Goal: Task Accomplishment & Management: Manage account settings

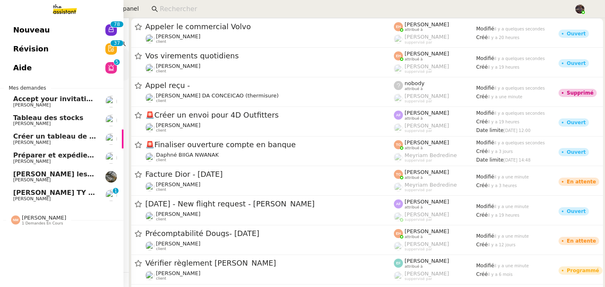
click at [51, 196] on span "[PERSON_NAME] TY notes" at bounding box center [61, 193] width 96 height 8
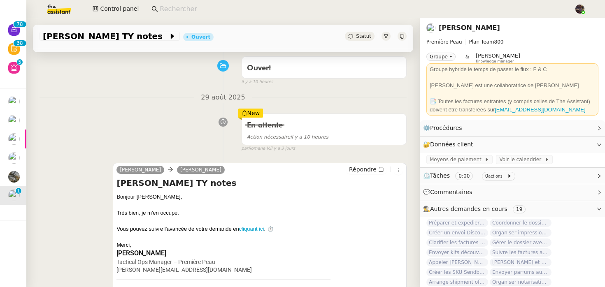
scroll to position [347, 0]
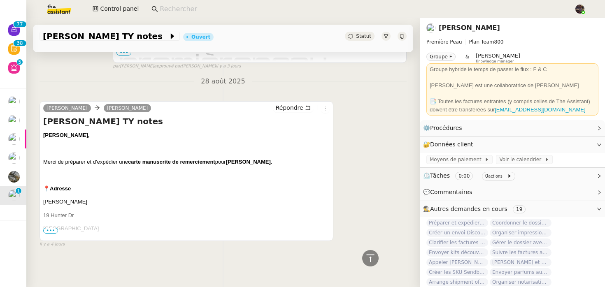
click at [110, 210] on div "Camille, Merci de préparer et d’expédier une carte manuscrite de remerciement p…" at bounding box center [186, 289] width 287 height 317
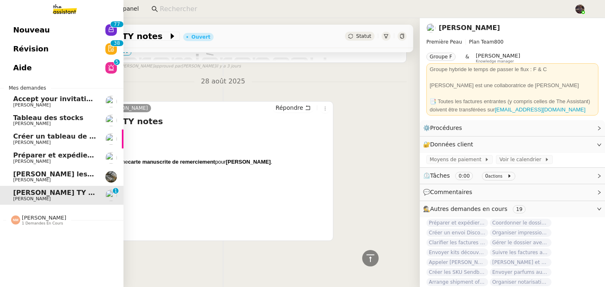
click at [26, 175] on span "[PERSON_NAME] les tâches pour [PERSON_NAME]" at bounding box center [105, 175] width 184 height 8
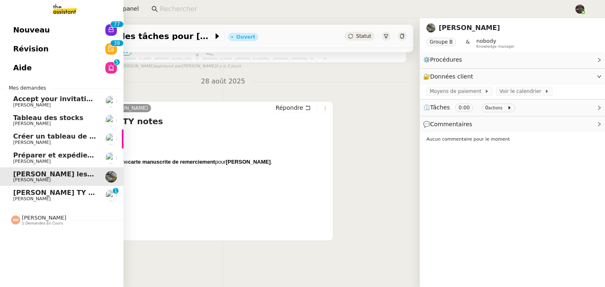
scroll to position [105, 0]
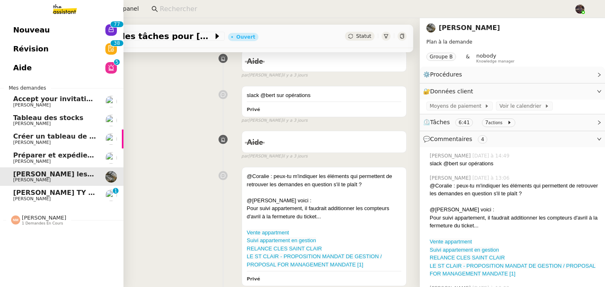
click at [43, 153] on span "Préparer et expédier une carte de remerciement" at bounding box center [103, 156] width 181 height 8
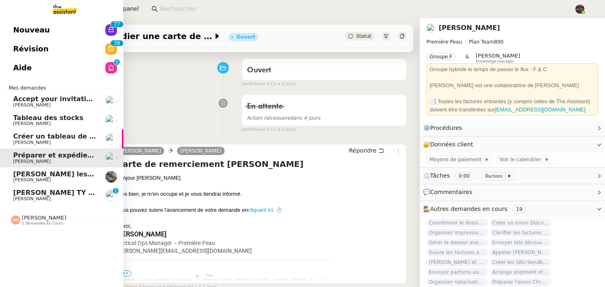
click at [54, 130] on link "Créer un tableau de bord gestion marge PAF Guillaume Farina" at bounding box center [62, 139] width 124 height 19
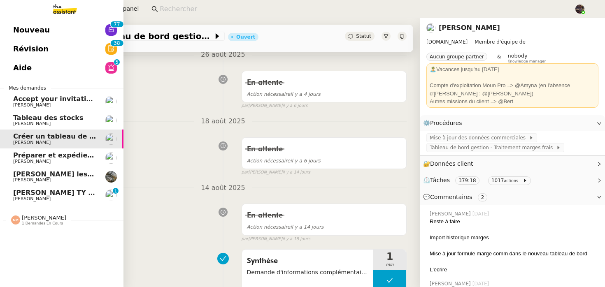
click at [63, 112] on link "Tableau des stocks Guillaume Farina" at bounding box center [62, 120] width 124 height 19
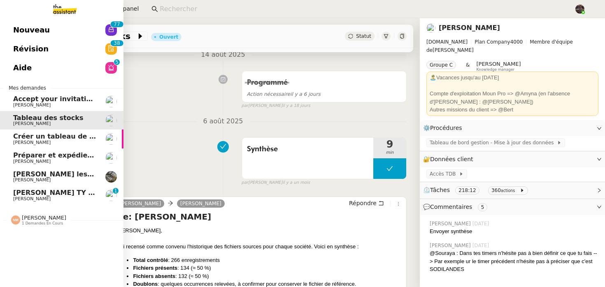
click at [75, 21] on link "Nouveau 0 1 2 3 4 5 6 7 8 9 0 1 2 3 4 5 6 7 8 9" at bounding box center [62, 30] width 124 height 19
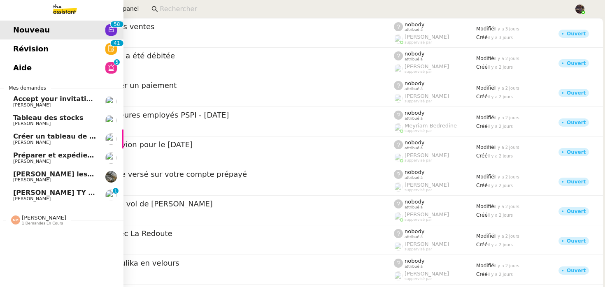
click at [19, 192] on span "[PERSON_NAME] TY notes" at bounding box center [61, 193] width 96 height 8
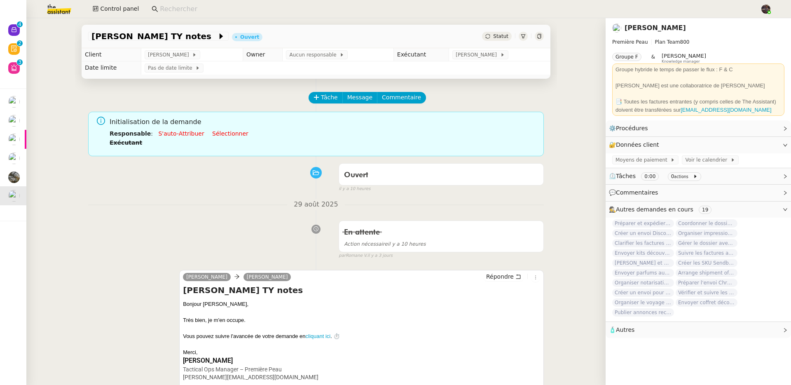
click at [172, 7] on input at bounding box center [456, 9] width 592 height 11
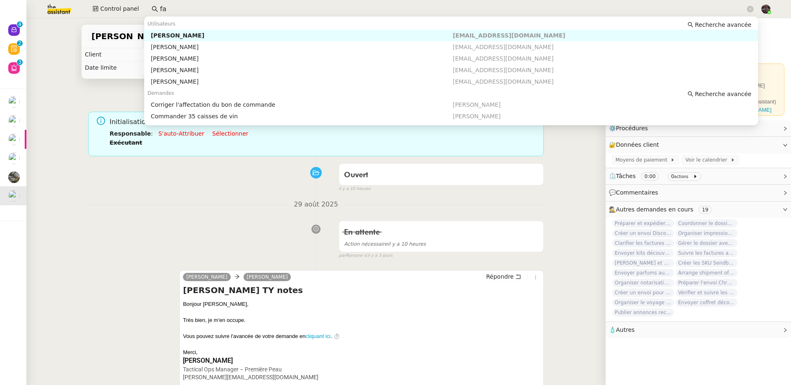
type input "f"
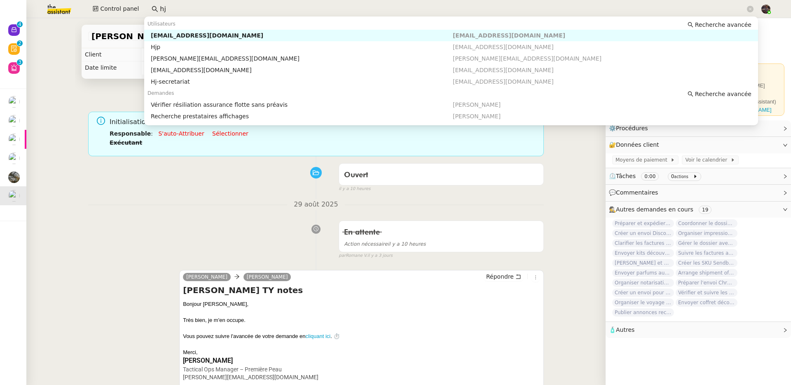
type input "h"
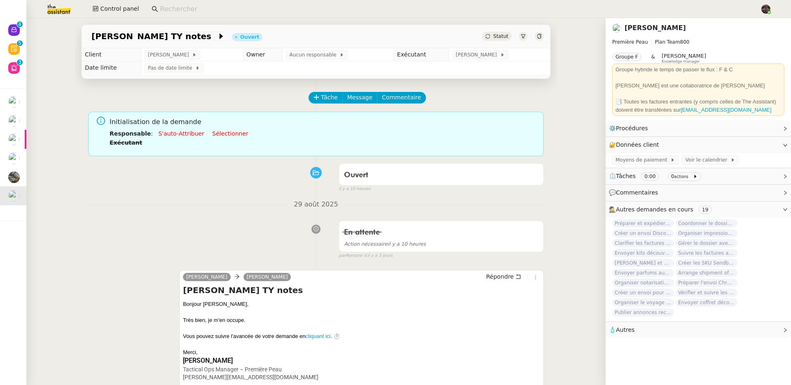
click at [199, 12] on input at bounding box center [456, 9] width 592 height 11
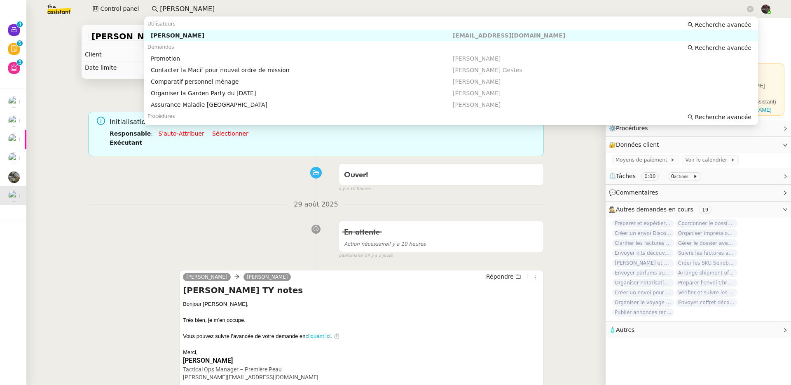
type input "cedric dom"
click at [290, 29] on div "Utilisateurs Recherche avancée" at bounding box center [451, 24] width 614 height 12
click at [290, 38] on div "Cedric DOMENECH" at bounding box center [302, 35] width 302 height 7
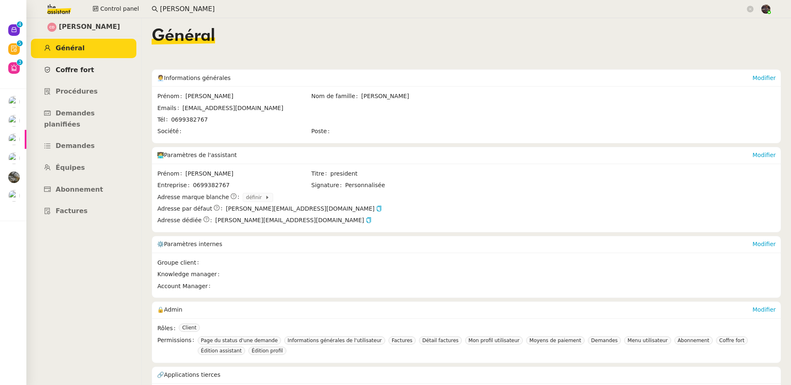
click at [64, 69] on span "Coffre fort" at bounding box center [75, 70] width 39 height 8
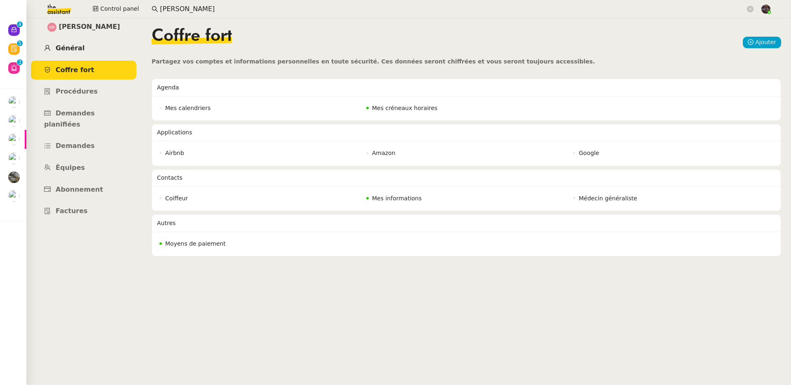
click at [77, 41] on link "Général" at bounding box center [83, 48] width 105 height 19
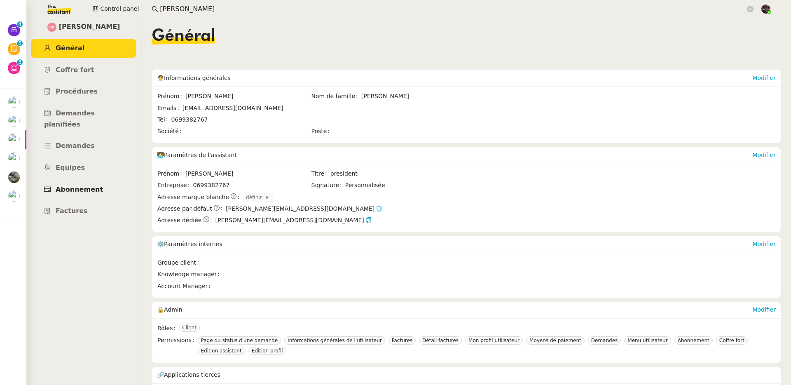
click at [74, 180] on link "Abonnement" at bounding box center [83, 189] width 105 height 19
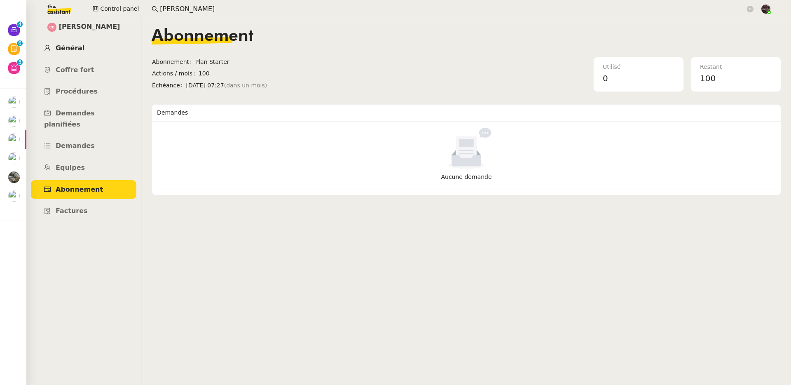
click at [99, 49] on link "Général" at bounding box center [83, 48] width 105 height 19
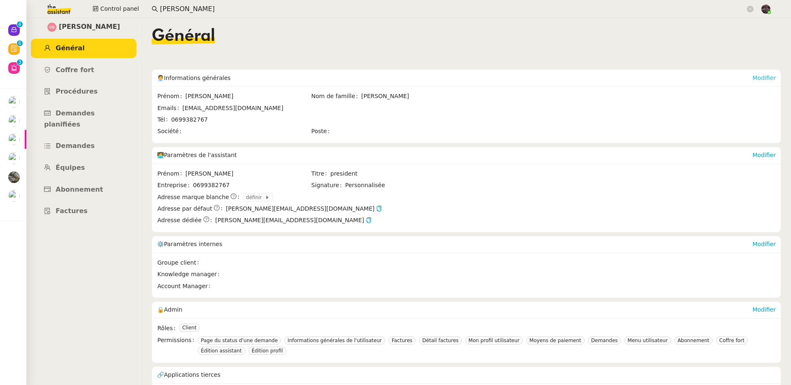
click at [605, 75] on link "Modifier" at bounding box center [763, 78] width 23 height 7
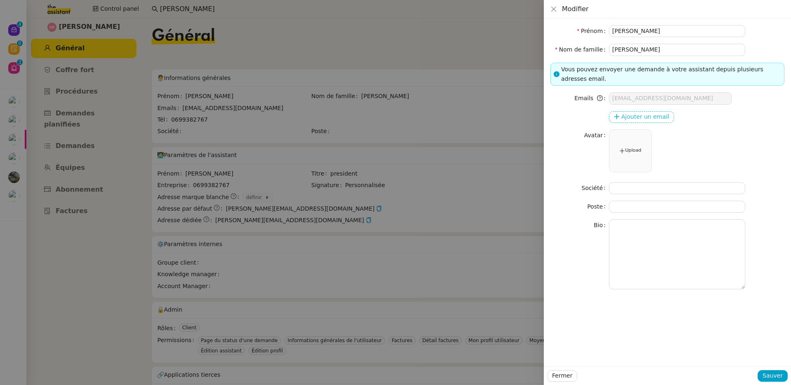
click at [605, 115] on span "Ajouter un email" at bounding box center [645, 116] width 48 height 9
click at [605, 115] on input at bounding box center [670, 117] width 123 height 12
paste input "c.domenech@ultra-ingenierie.fr"
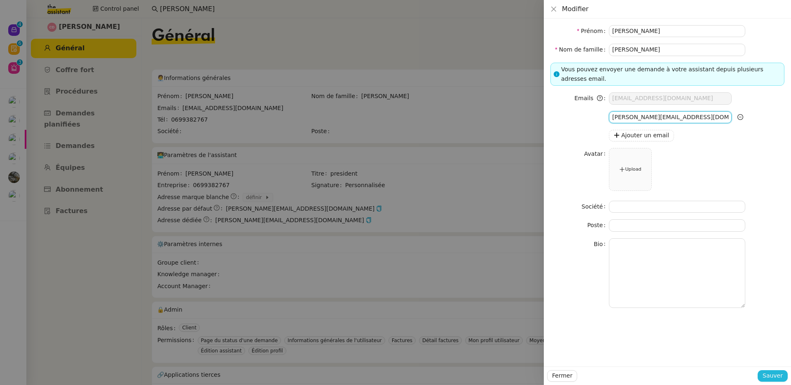
type input "c.domenech@ultra-ingenierie.fr"
click at [605, 287] on span "Sauver" at bounding box center [772, 375] width 20 height 9
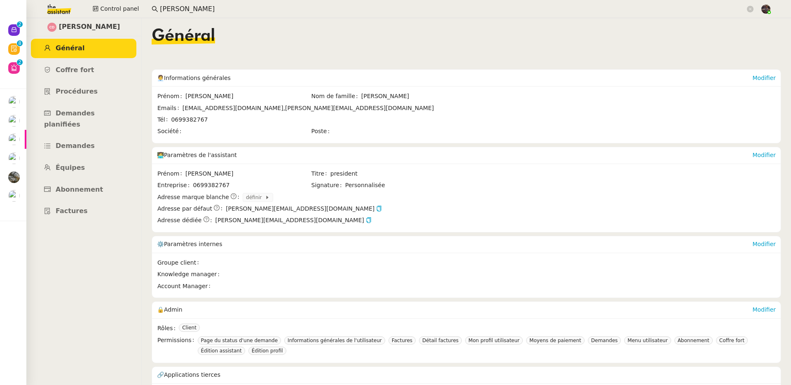
click at [229, 208] on span "cedric@theassistant.com" at bounding box center [304, 208] width 156 height 9
click at [376, 207] on icon "button" at bounding box center [379, 209] width 6 height 6
click at [196, 110] on span "c.domenech78@gmail.com," at bounding box center [233, 108] width 103 height 7
click at [245, 107] on span "c.domenech78@gmail.com," at bounding box center [233, 108] width 103 height 7
drag, startPoint x: 245, startPoint y: 107, endPoint x: 178, endPoint y: 107, distance: 66.7
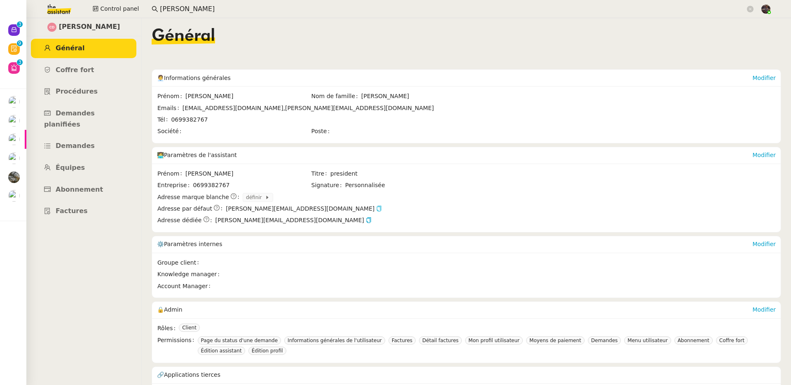
click at [178, 107] on div "Emails c.domenech78@gmail.com, c.domenech@ultra-ingenierie.fr" at bounding box center [310, 107] width 307 height 9
copy div "c.domenech78@gmail.com"
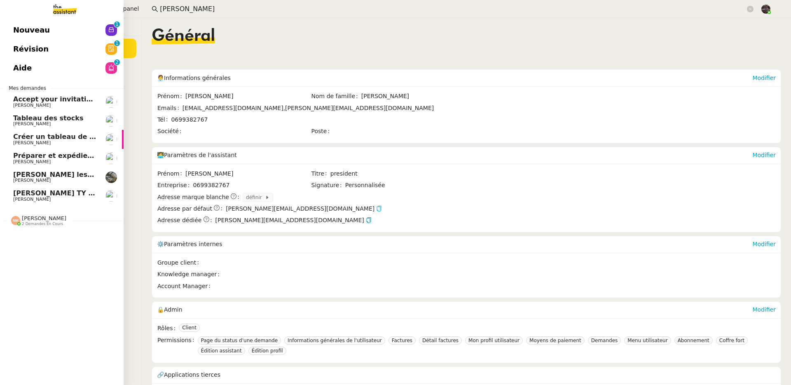
click at [75, 16] on img at bounding box center [58, 9] width 64 height 18
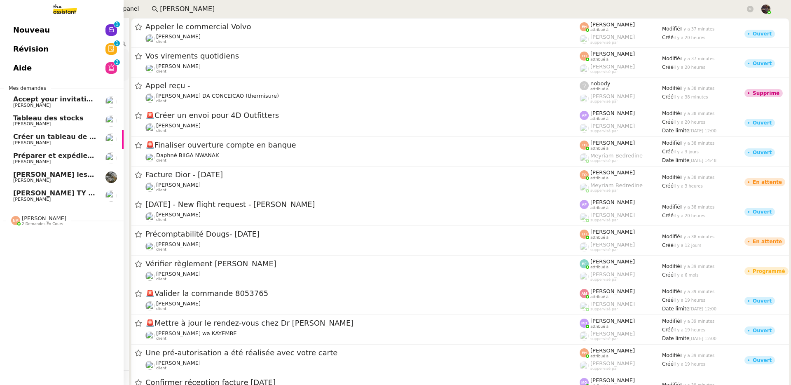
click at [74, 26] on link "Nouveau 0 1 2 3 4 5 6 7 8 9" at bounding box center [62, 30] width 124 height 19
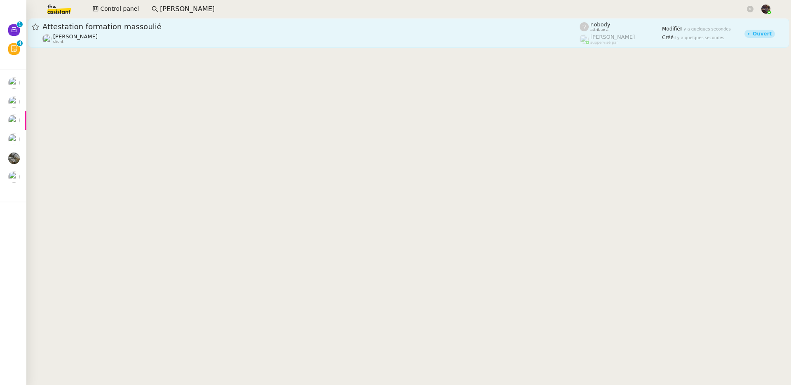
click at [79, 30] on div "Attestation formation massoulié" at bounding box center [310, 27] width 537 height 10
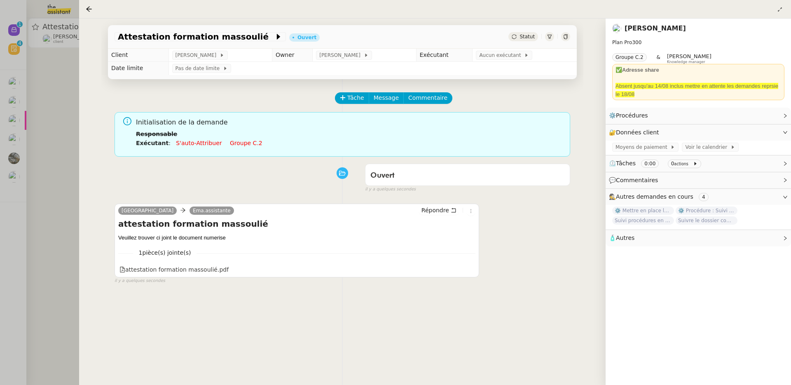
click at [15, 144] on div at bounding box center [395, 192] width 791 height 385
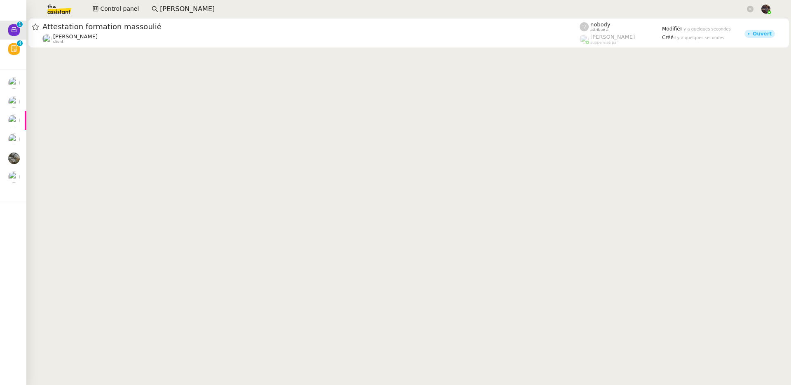
click at [173, 5] on input "cedric dom" at bounding box center [452, 9] width 585 height 11
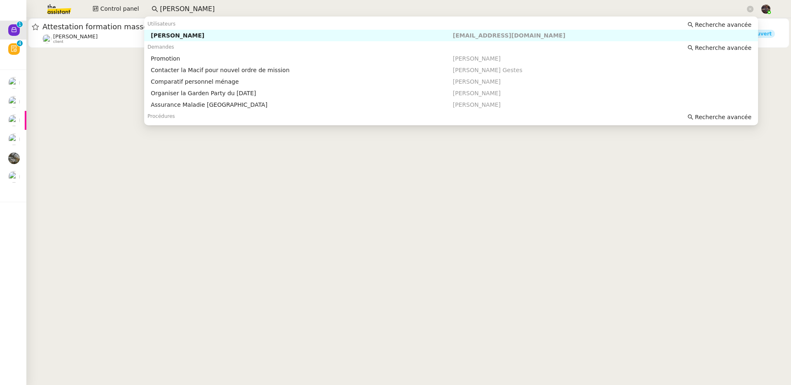
click at [173, 5] on input "cedric dom" at bounding box center [452, 9] width 585 height 11
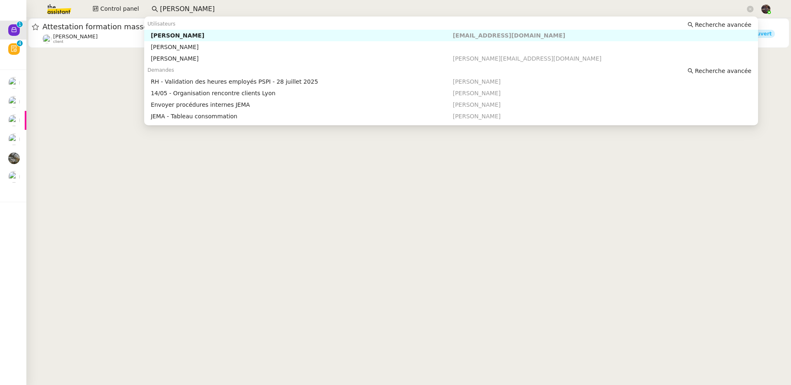
click at [202, 33] on div "johanna massa" at bounding box center [302, 35] width 302 height 7
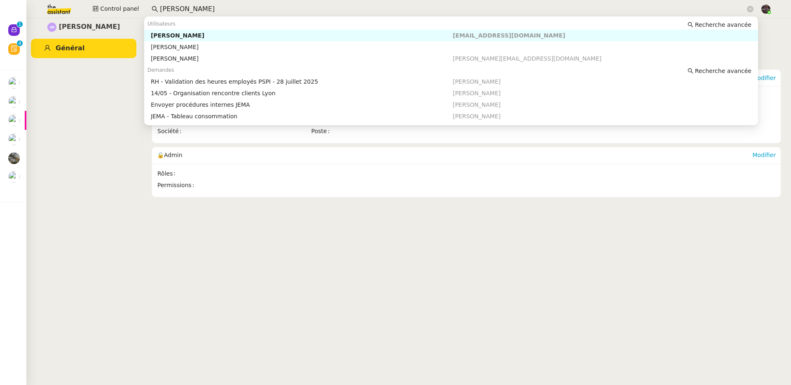
click at [205, 14] on input "johanna massa" at bounding box center [452, 9] width 585 height 11
click at [200, 56] on div "Johanna Massa" at bounding box center [302, 58] width 302 height 7
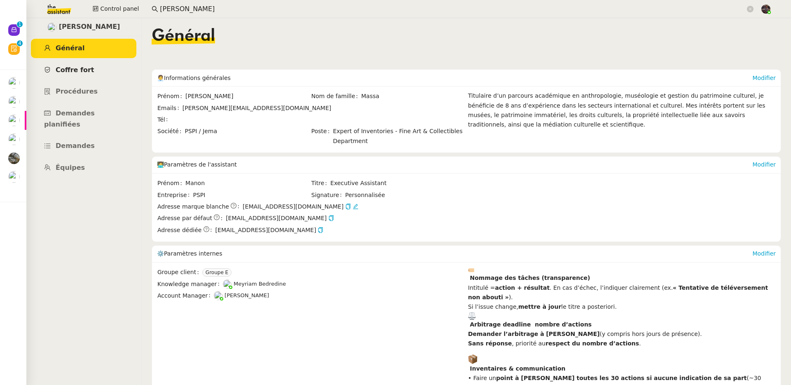
click at [97, 71] on link "Coffre fort" at bounding box center [83, 70] width 105 height 19
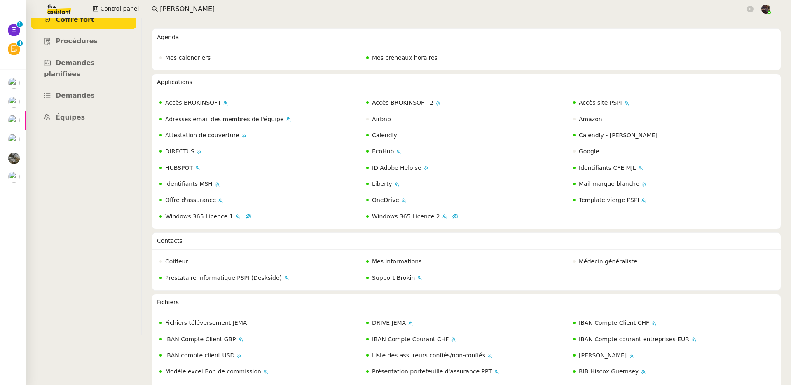
scroll to position [138, 0]
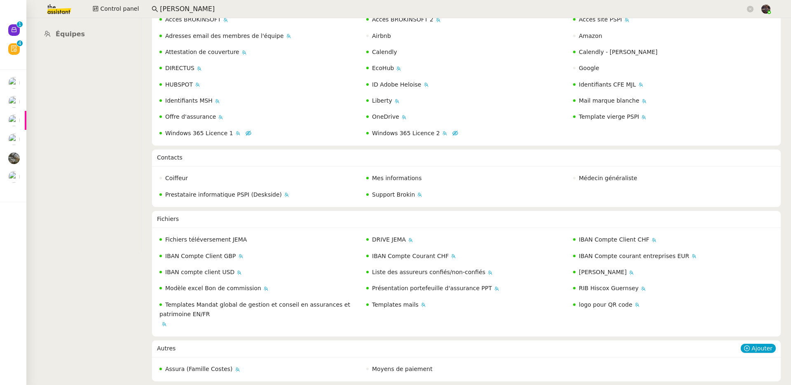
click at [400, 287] on span "Moyens de paiement" at bounding box center [402, 368] width 61 height 7
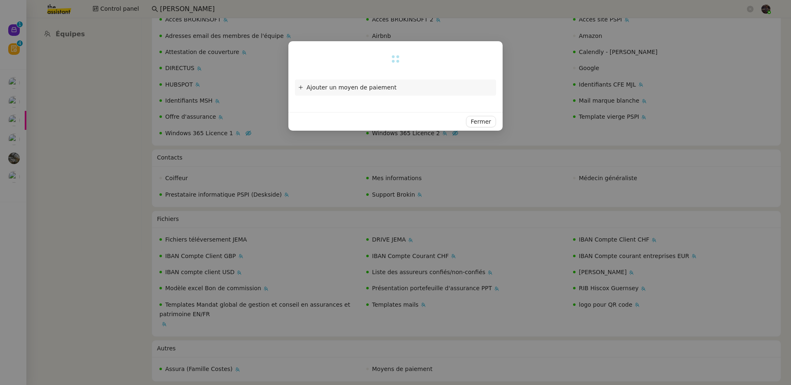
scroll to position [7, 0]
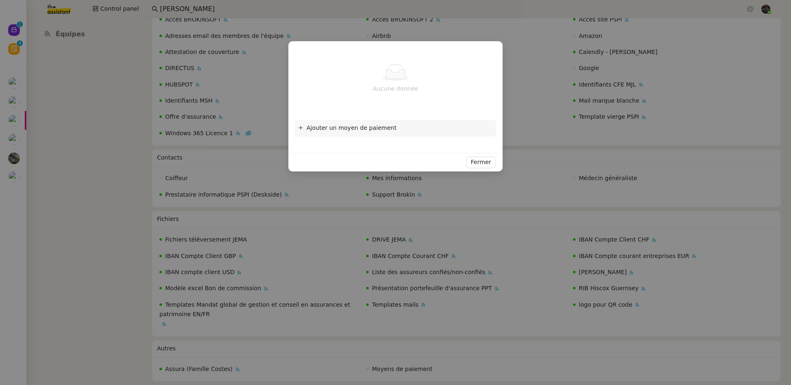
click at [296, 255] on nz-modal-container "Aucune donnée Ajouter un moyen de paiement Carte bancaire Sepa une erreur s'est…" at bounding box center [395, 192] width 791 height 385
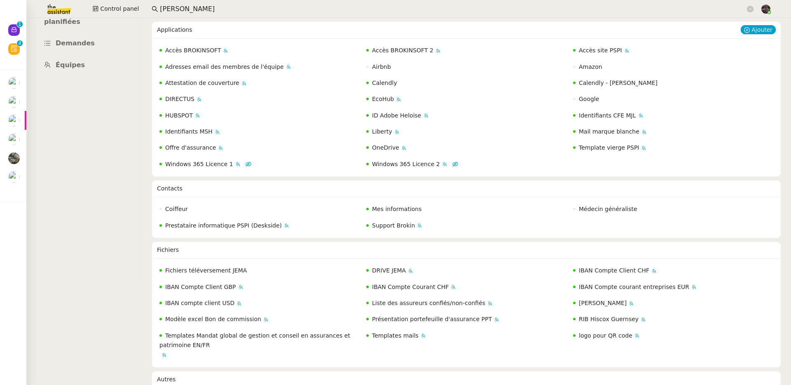
scroll to position [0, 0]
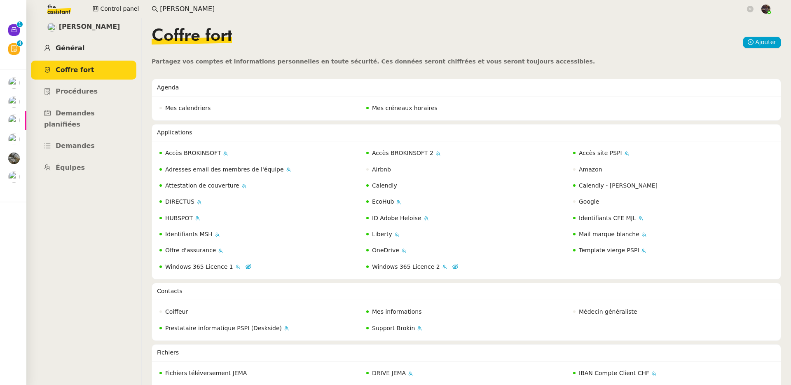
click at [92, 47] on link "Général" at bounding box center [83, 48] width 105 height 19
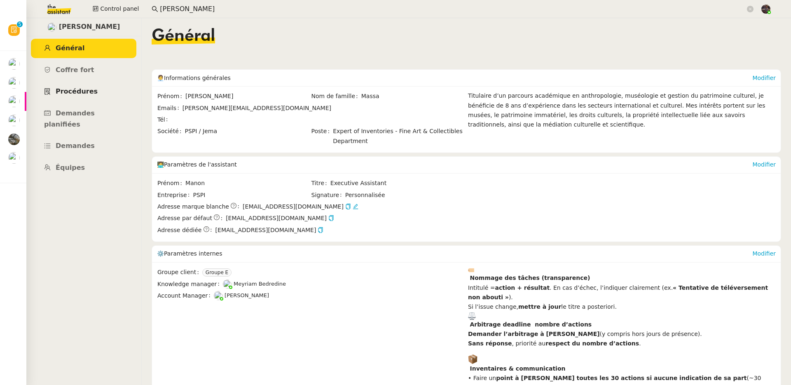
click at [78, 96] on link "Procédures" at bounding box center [83, 91] width 105 height 19
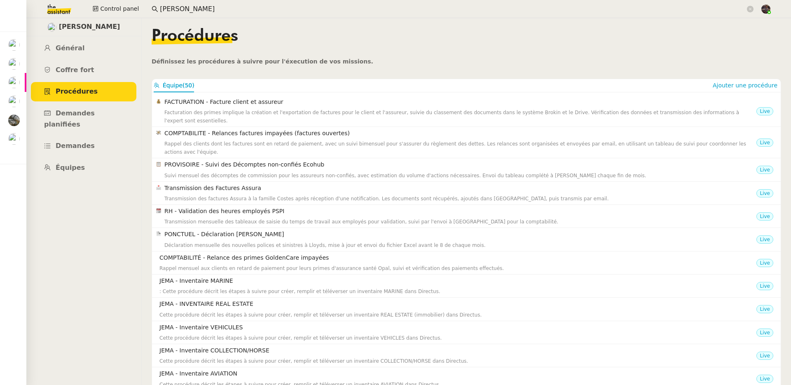
click at [317, 58] on span "Définissez les procédures à suivre pour l'éxecution de vos missions." at bounding box center [263, 61] width 222 height 7
click at [241, 10] on input "johanna massa" at bounding box center [452, 9] width 585 height 11
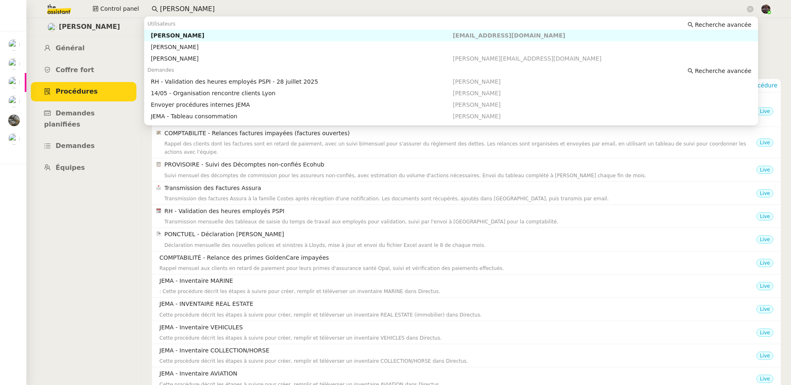
click at [241, 10] on input "johanna massa" at bounding box center [452, 9] width 585 height 11
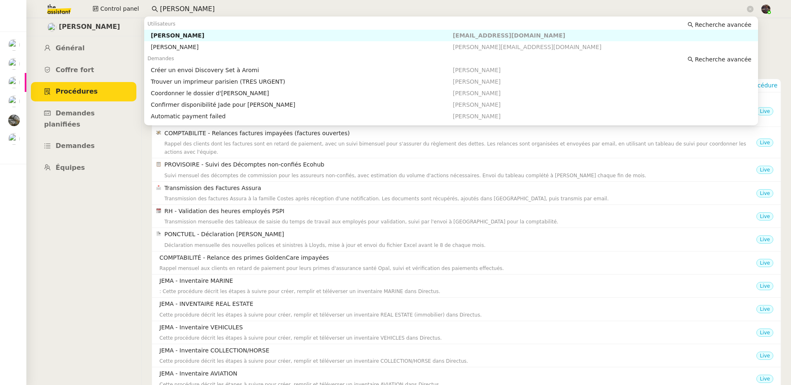
click at [286, 32] on div "[PERSON_NAME]" at bounding box center [302, 35] width 302 height 7
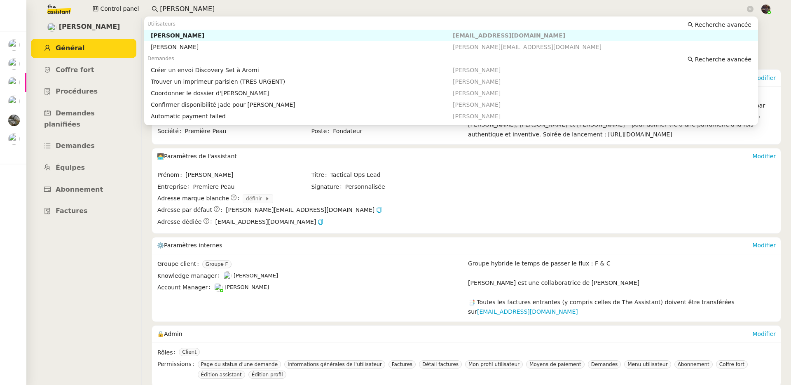
click at [218, 11] on input "pierre merg" at bounding box center [452, 9] width 585 height 11
click at [211, 35] on div "[PERSON_NAME]" at bounding box center [302, 35] width 302 height 7
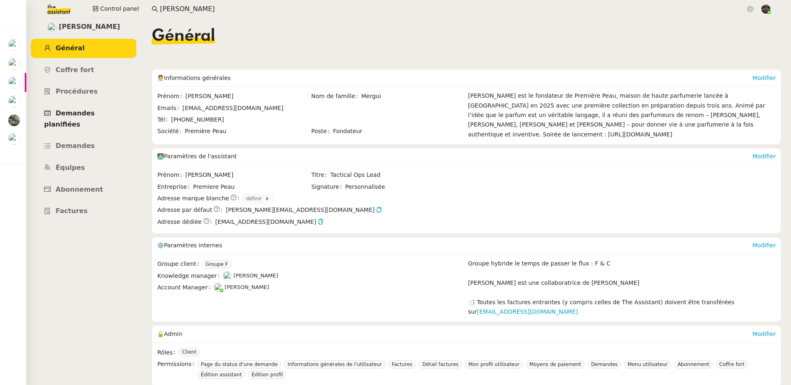
click at [92, 117] on link "Demandes planifiées" at bounding box center [83, 119] width 105 height 30
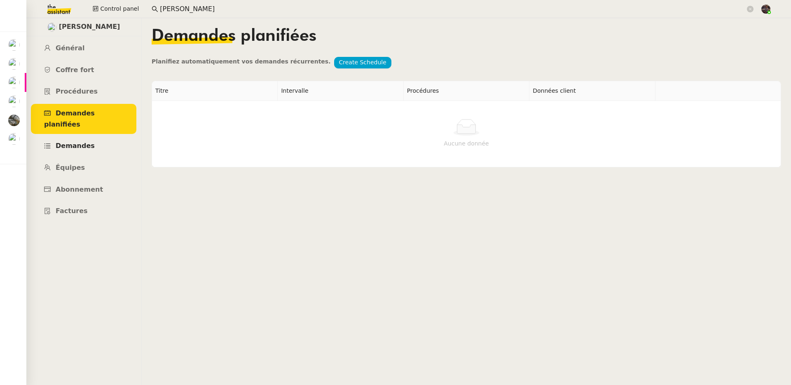
click at [99, 137] on link "Demandes" at bounding box center [83, 145] width 105 height 19
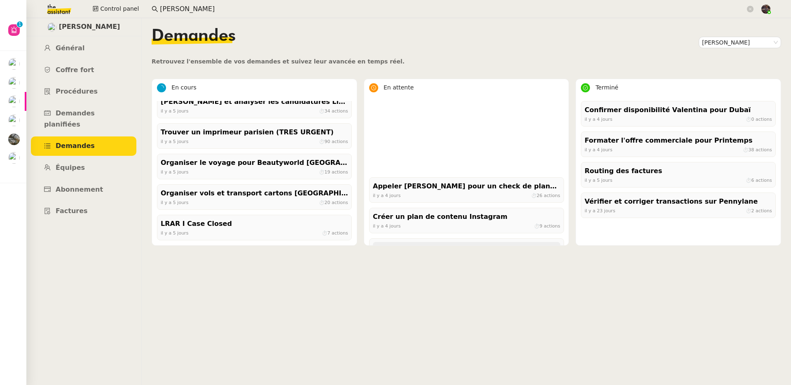
scroll to position [313, 0]
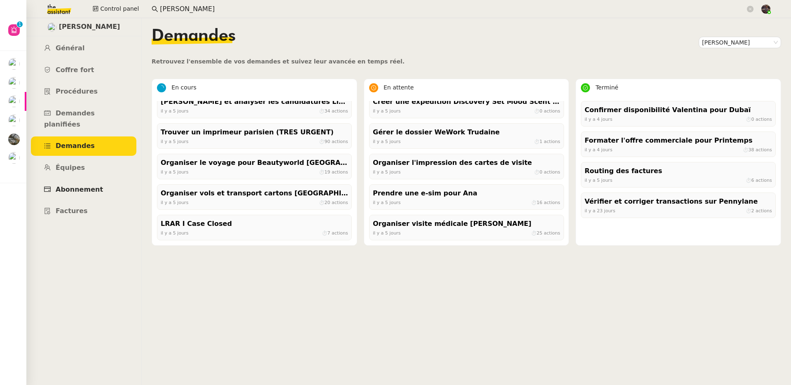
click at [105, 180] on link "Abonnement" at bounding box center [83, 189] width 105 height 19
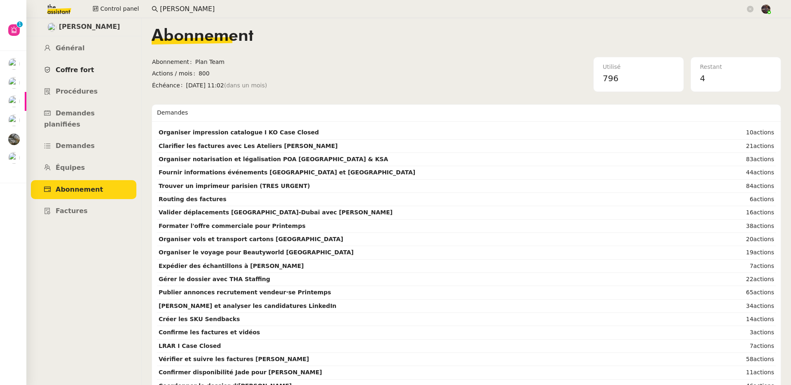
click at [91, 65] on link "Coffre fort" at bounding box center [83, 70] width 105 height 19
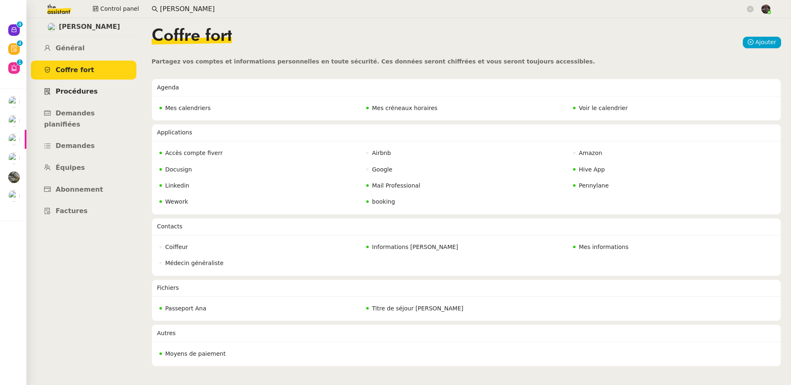
click at [86, 86] on link "Procédures" at bounding box center [83, 91] width 105 height 19
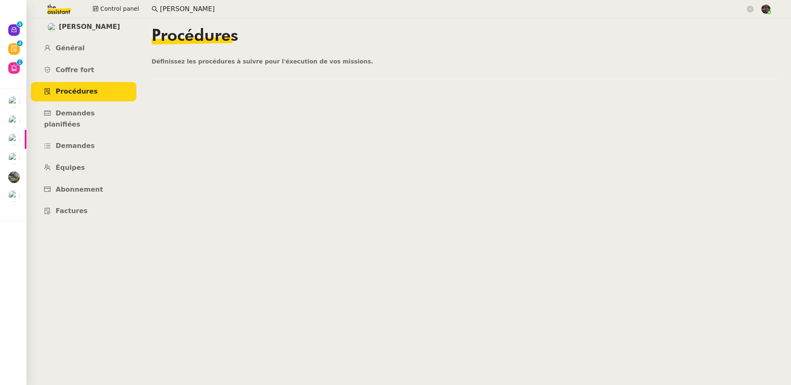
click at [230, 129] on nz-content "Procédures Définissez les procédures à suivre pour l'éxecution de vos missions." at bounding box center [466, 201] width 629 height 367
click at [223, 75] on nz-content "Procédures Définissez les procédures à suivre pour l'éxecution de vos missions." at bounding box center [466, 201] width 629 height 367
drag, startPoint x: 223, startPoint y: 75, endPoint x: 411, endPoint y: 135, distance: 197.1
click at [406, 129] on nz-content "Procédures Définissez les procédures à suivre pour l'éxecution de vos missions." at bounding box center [466, 201] width 629 height 367
click at [416, 140] on nz-content "Procédures Définissez les procédures à suivre pour l'éxecution de vos missions." at bounding box center [466, 201] width 629 height 367
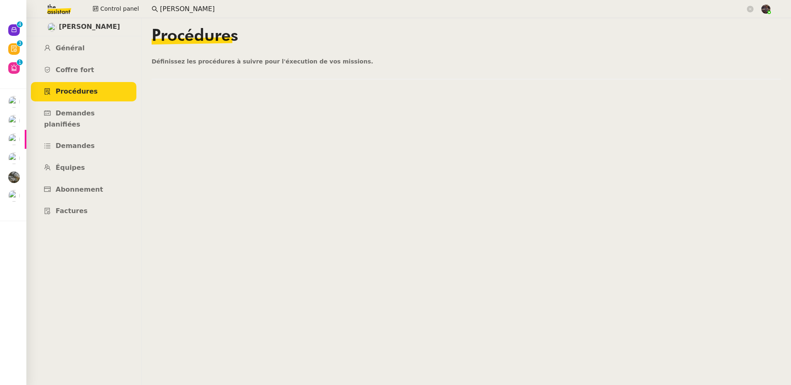
drag, startPoint x: 213, startPoint y: 81, endPoint x: 214, endPoint y: 66, distance: 14.4
click at [214, 66] on nz-content "Procédures Définissez les procédures à suivre pour l'éxecution de vos missions." at bounding box center [466, 201] width 629 height 367
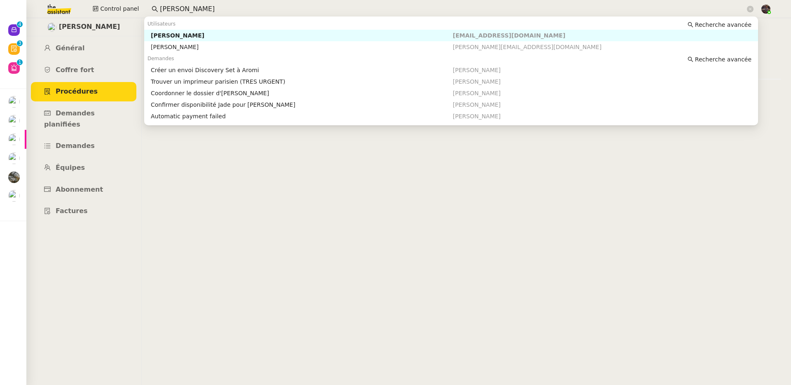
click at [187, 9] on input "pierre merg" at bounding box center [452, 9] width 585 height 11
click at [174, 194] on nz-content "Procédures Définissez les procédures à suivre pour l'éxecution de vos missions." at bounding box center [466, 201] width 629 height 367
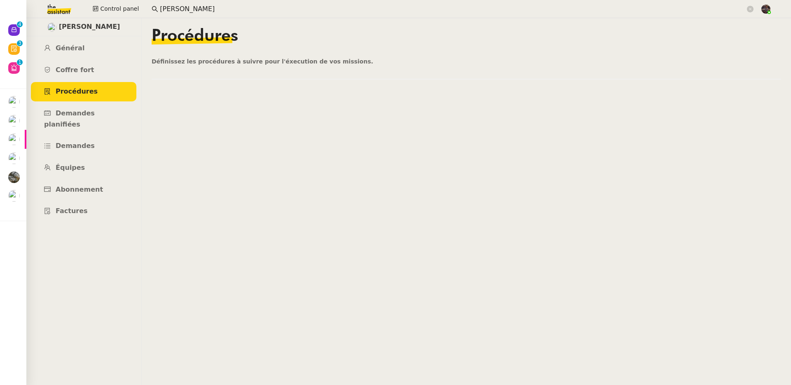
click at [175, 8] on input "pierre merg" at bounding box center [452, 9] width 585 height 11
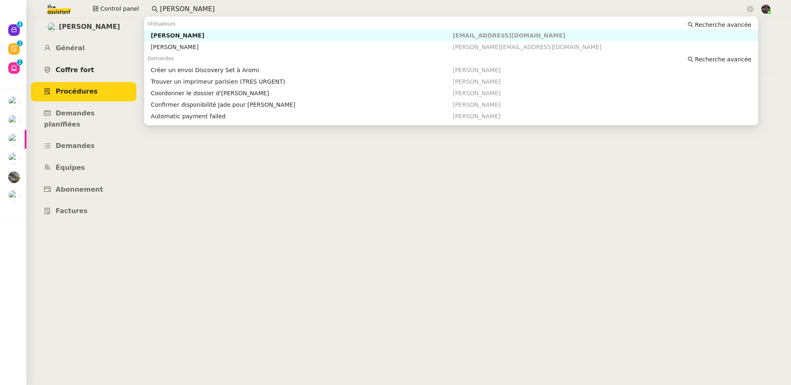
click at [101, 63] on link "Coffre fort" at bounding box center [83, 70] width 105 height 19
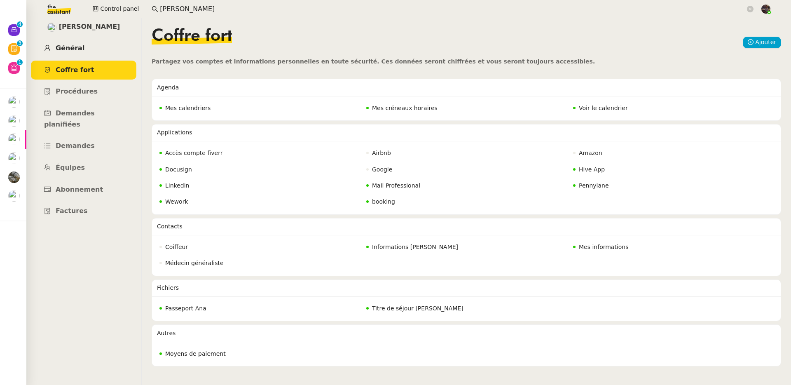
click at [121, 41] on link "Général" at bounding box center [83, 48] width 105 height 19
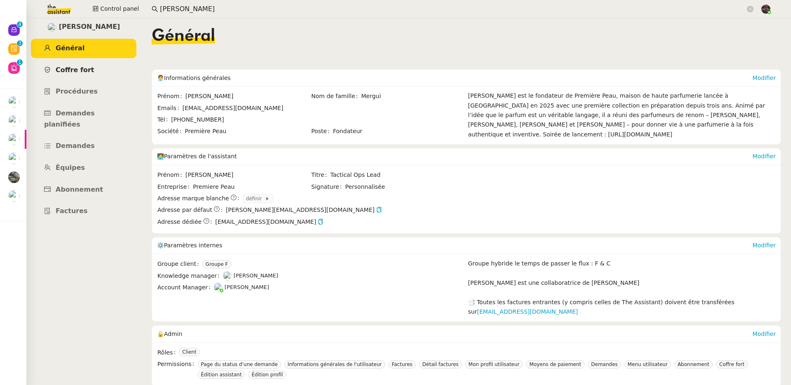
click at [109, 77] on link "Coffre fort" at bounding box center [83, 70] width 105 height 19
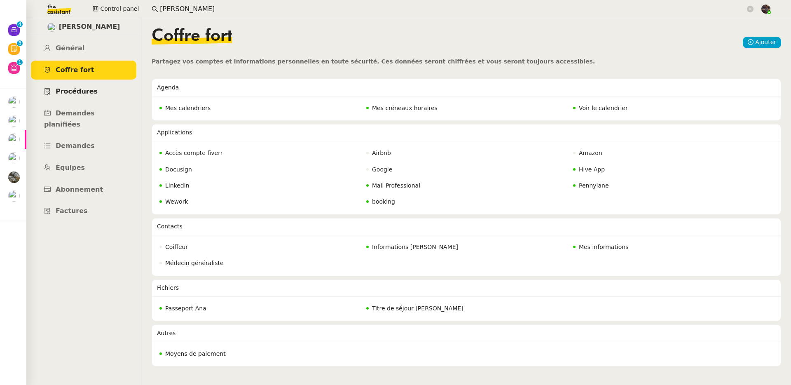
click at [111, 92] on link "Procédures" at bounding box center [83, 91] width 105 height 19
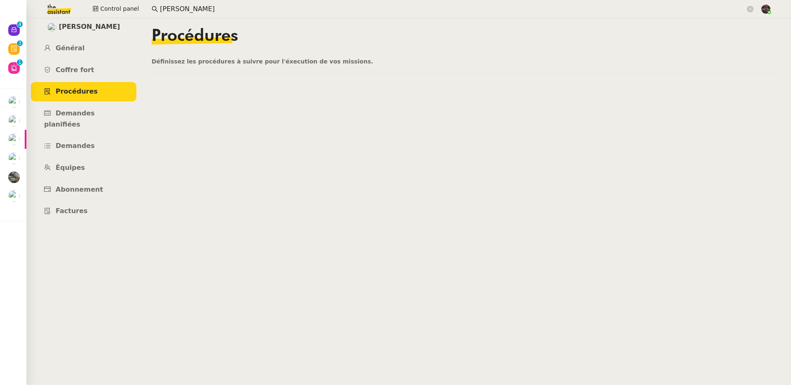
click at [605, 66] on nz-content "Procédures Définissez les procédures à suivre pour l'éxecution de vos missions." at bounding box center [466, 201] width 629 height 367
drag, startPoint x: 681, startPoint y: 83, endPoint x: 766, endPoint y: 76, distance: 85.5
click at [605, 76] on nz-content "Procédures Définissez les procédures à suivre pour l'éxecution de vos missions." at bounding box center [466, 201] width 629 height 367
click at [166, 15] on app-search-bar "pierre merg" at bounding box center [452, 9] width 611 height 18
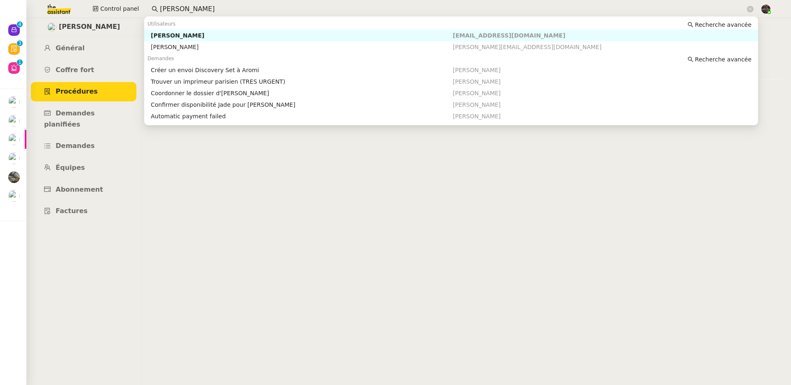
click at [168, 12] on input "pierre merg" at bounding box center [452, 9] width 585 height 11
click at [199, 166] on nz-content "Procédures Définissez les procédures à suivre pour l'éxecution de vos missions." at bounding box center [466, 201] width 629 height 367
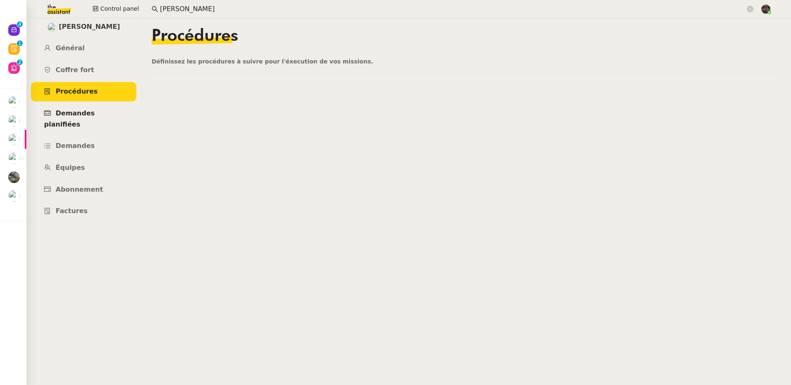
click at [82, 122] on link "Demandes planifiées" at bounding box center [83, 119] width 105 height 30
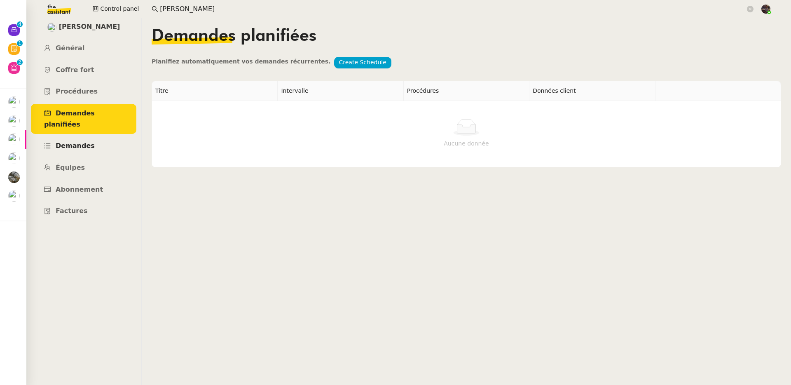
click at [81, 142] on span "Demandes" at bounding box center [75, 146] width 39 height 8
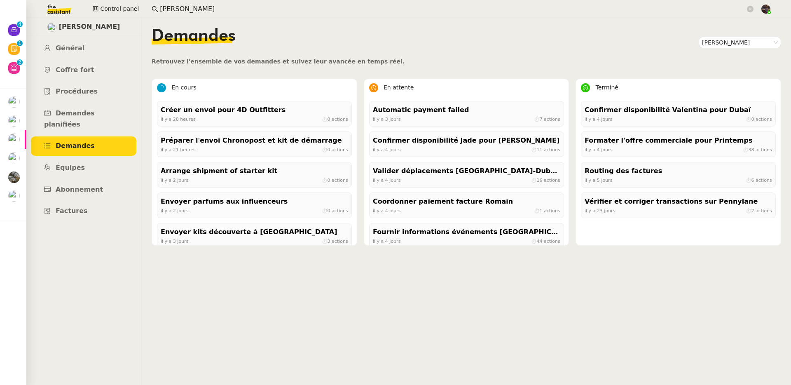
click at [180, 7] on input "pierre merg" at bounding box center [452, 9] width 585 height 11
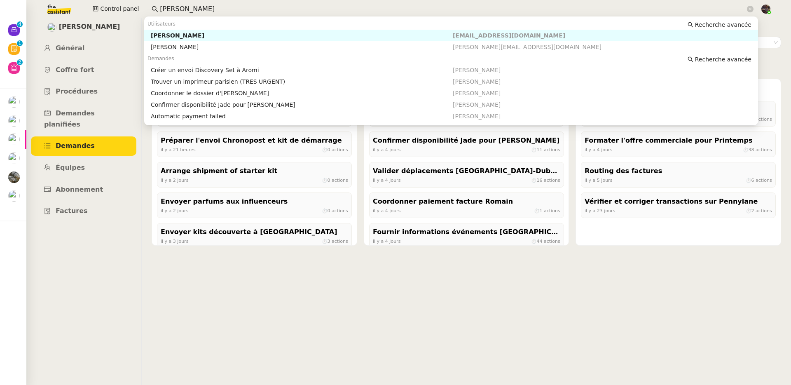
click at [180, 7] on input "pierre merg" at bounding box center [452, 9] width 585 height 11
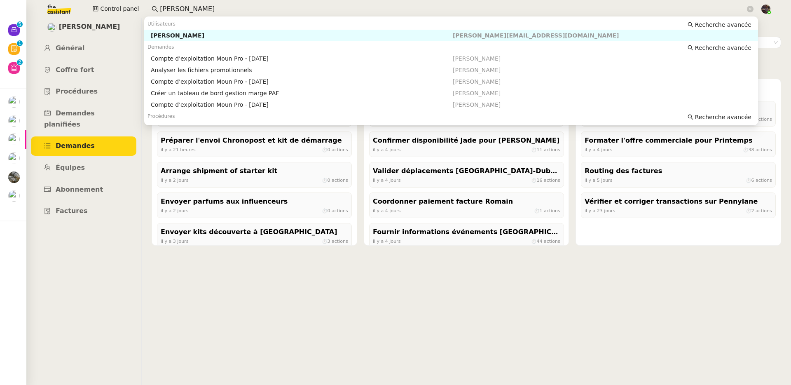
click at [185, 35] on div "[PERSON_NAME]" at bounding box center [302, 35] width 302 height 7
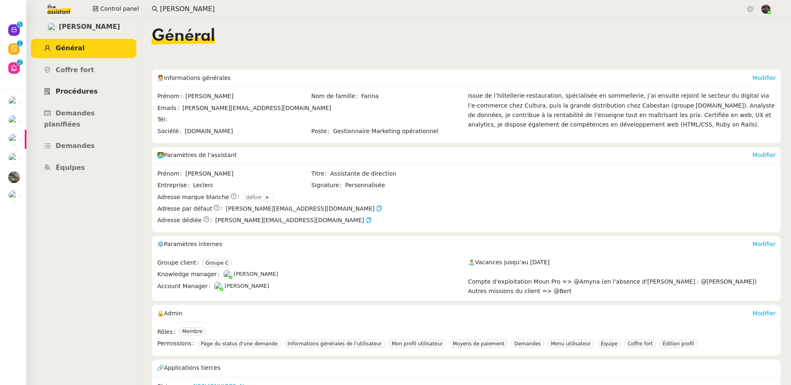
click at [89, 94] on span "Procédures" at bounding box center [77, 91] width 42 height 8
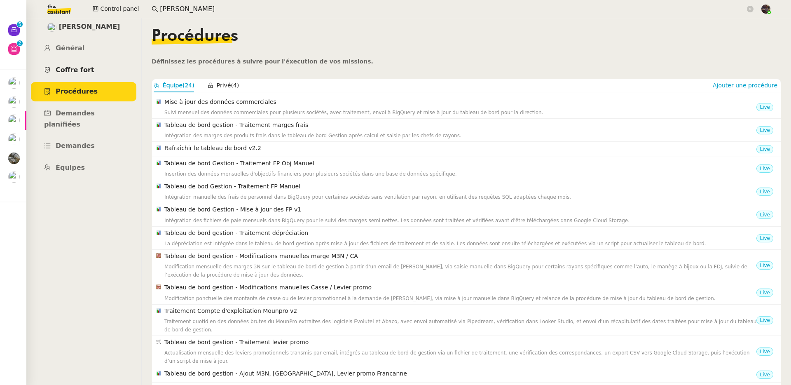
click at [78, 66] on span "Coffre fort" at bounding box center [75, 70] width 39 height 8
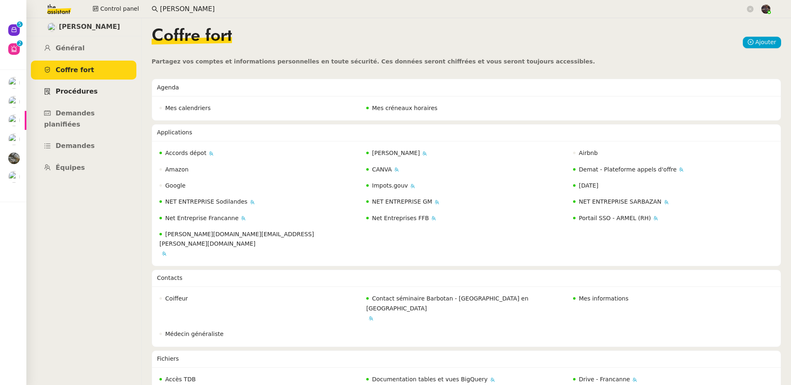
click at [89, 95] on span "Procédures" at bounding box center [77, 91] width 42 height 8
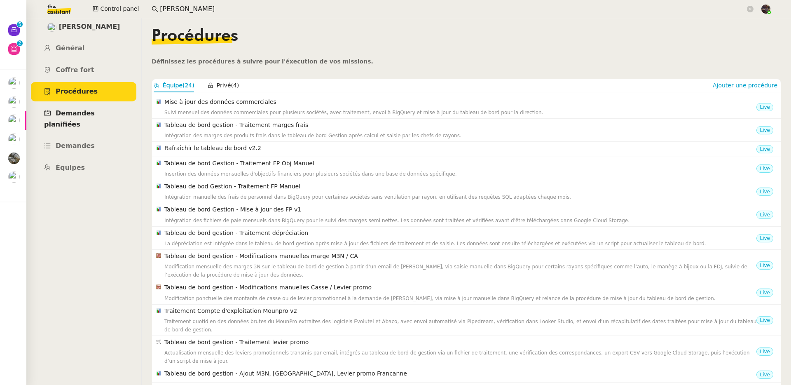
click at [91, 112] on span "Demandes planifiées" at bounding box center [69, 118] width 51 height 19
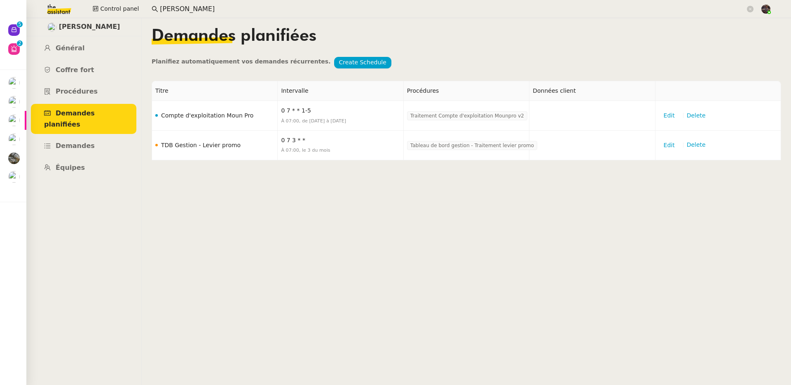
click at [169, 14] on input "guillaume far" at bounding box center [452, 9] width 585 height 11
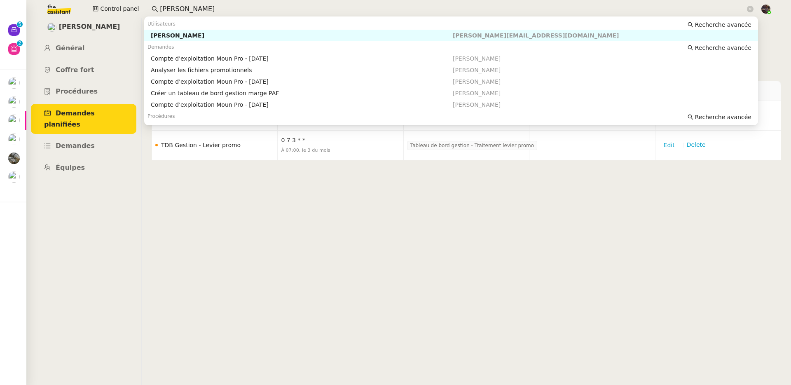
click at [169, 14] on input "guillaume far" at bounding box center [452, 9] width 585 height 11
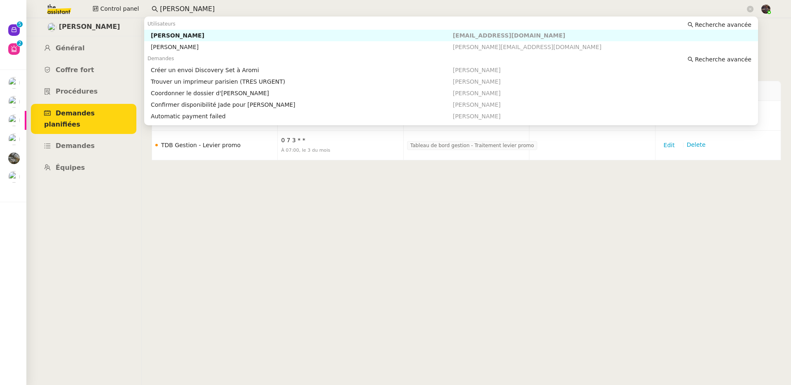
click at [199, 34] on div "[PERSON_NAME]" at bounding box center [302, 35] width 302 height 7
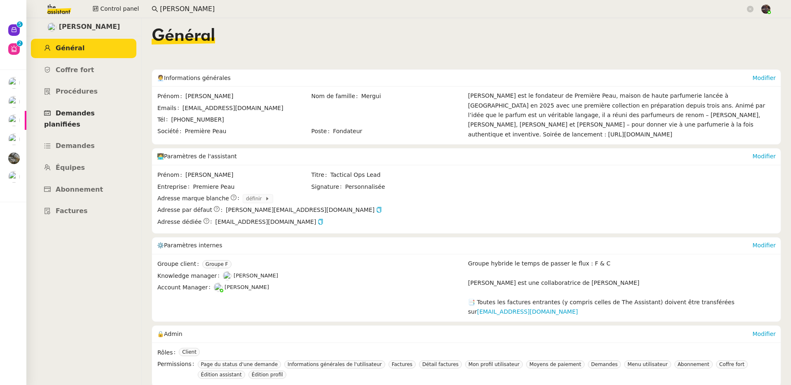
click at [70, 113] on span "Demandes planifiées" at bounding box center [69, 118] width 51 height 19
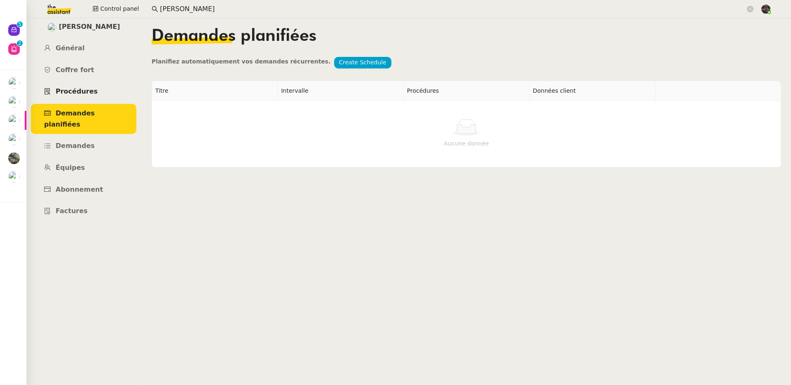
click at [72, 90] on span "Procédures" at bounding box center [77, 91] width 42 height 8
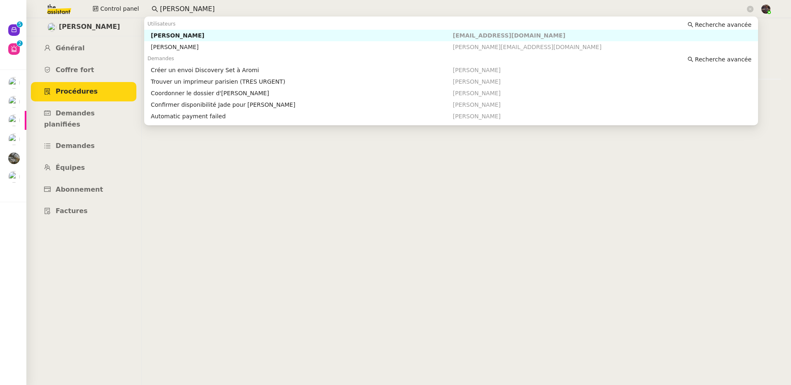
click at [188, 11] on input "pierre merg" at bounding box center [452, 9] width 585 height 11
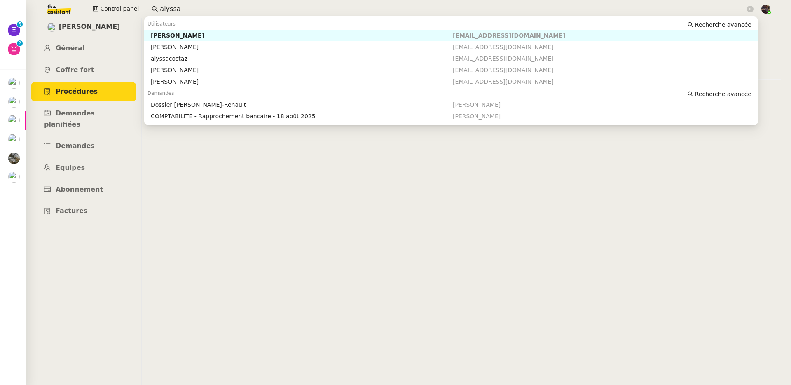
click at [196, 36] on div "[PERSON_NAME]" at bounding box center [302, 35] width 302 height 7
type input "alyssa"
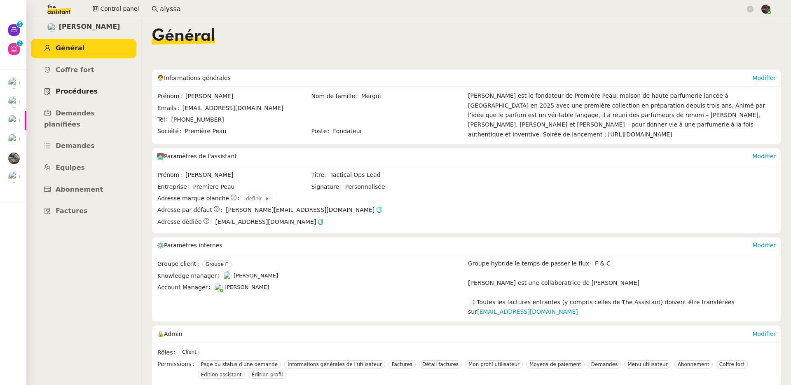
click at [91, 94] on span "Procédures" at bounding box center [77, 91] width 42 height 8
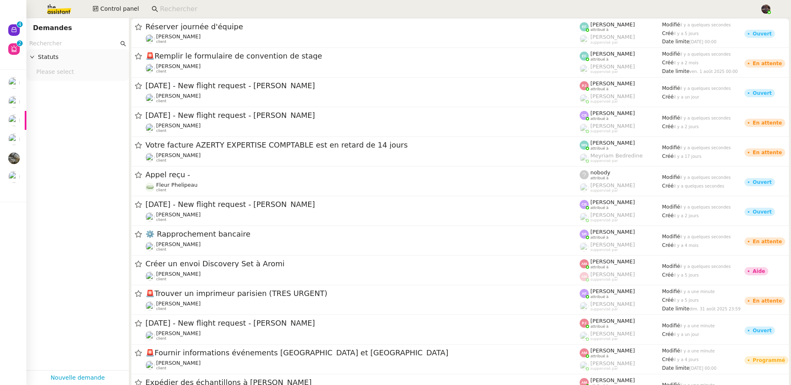
click at [180, 9] on input at bounding box center [456, 9] width 592 height 11
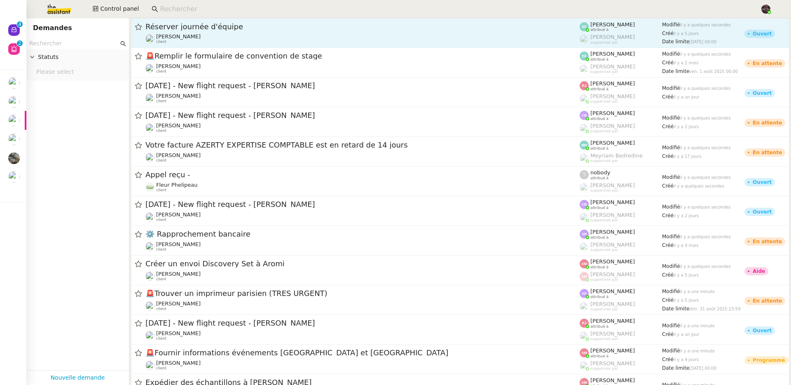
click at [166, 33] on span "Manon Loustau" at bounding box center [178, 36] width 44 height 6
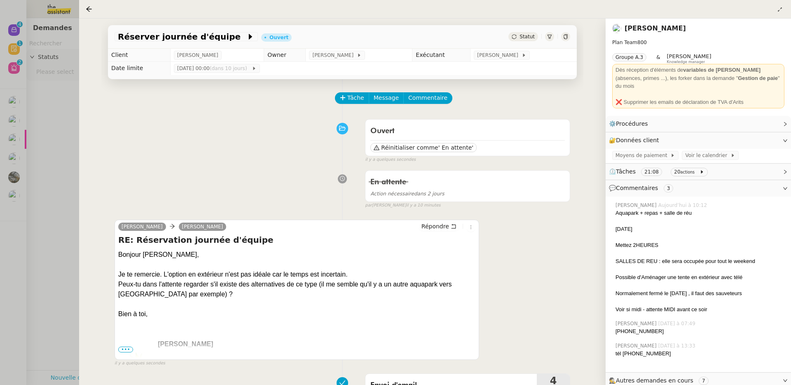
click at [50, 204] on div at bounding box center [395, 192] width 791 height 385
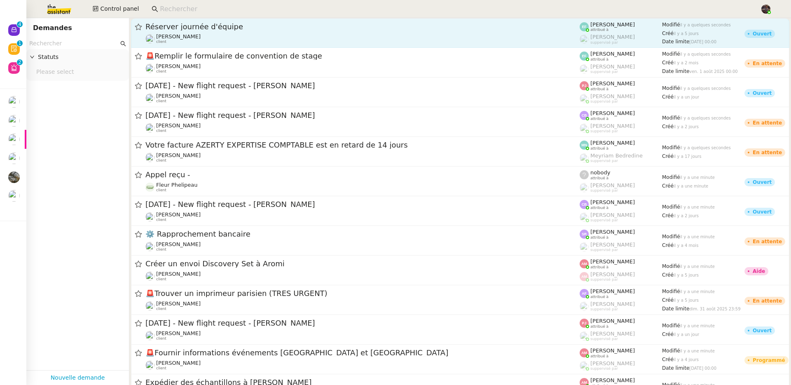
click at [216, 35] on div "Manon Loustau client" at bounding box center [362, 38] width 434 height 11
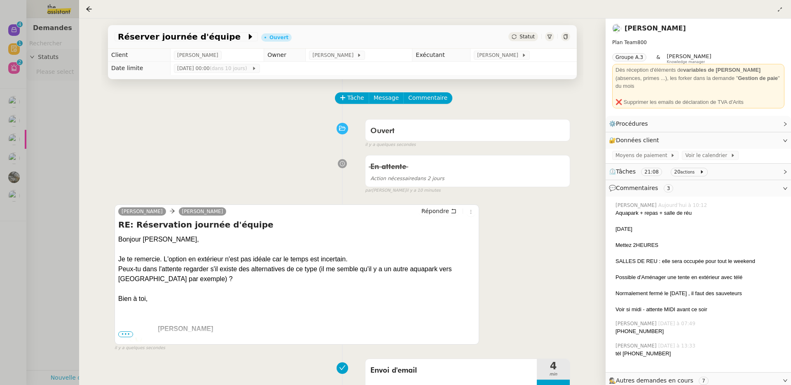
click at [656, 29] on link "Manon Loustau" at bounding box center [654, 28] width 61 height 8
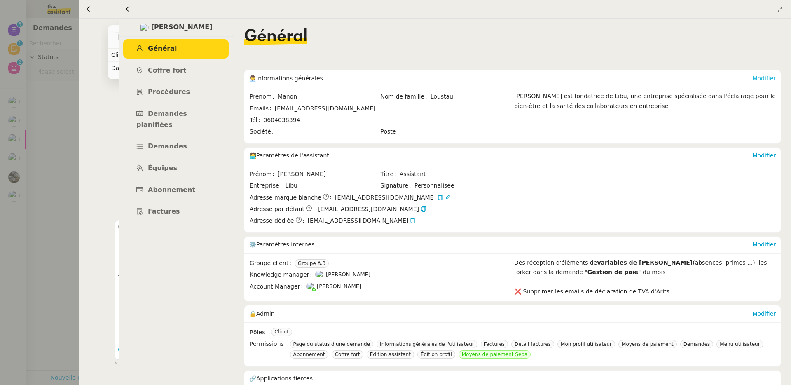
click at [760, 79] on link "Modifier" at bounding box center [763, 78] width 23 height 7
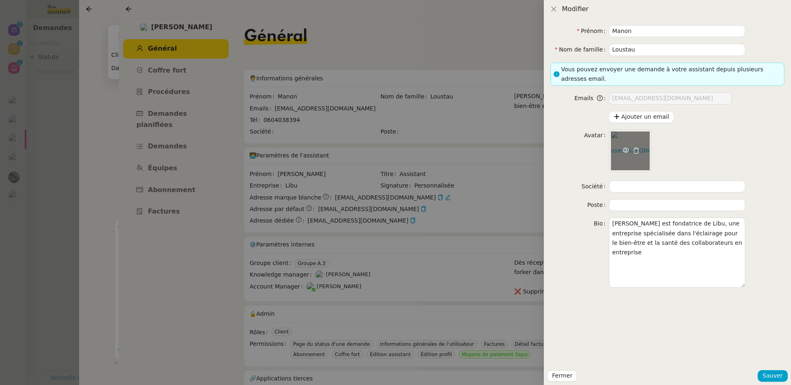
click at [623, 151] on icon at bounding box center [625, 150] width 7 height 5
click at [106, 135] on div at bounding box center [395, 192] width 791 height 385
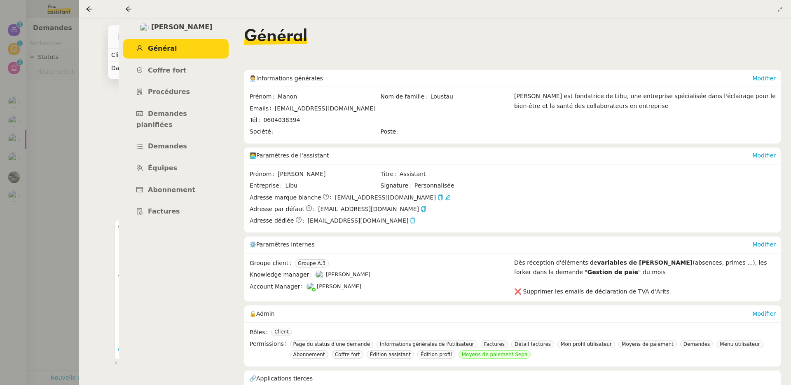
click at [106, 135] on div at bounding box center [395, 192] width 791 height 385
click at [23, 145] on div at bounding box center [395, 192] width 791 height 385
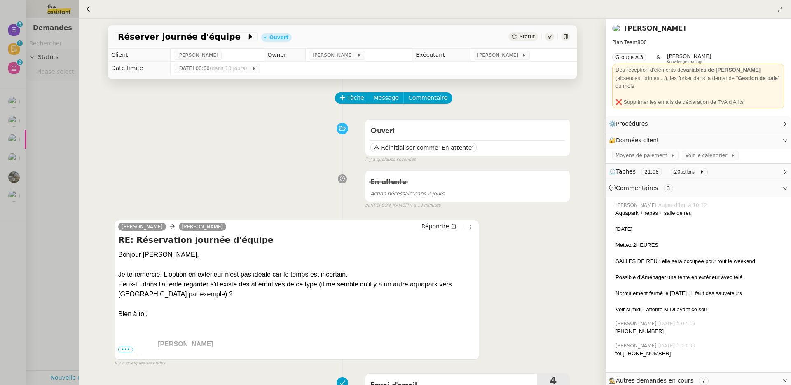
click at [31, 145] on div at bounding box center [395, 192] width 791 height 385
click at [32, 145] on div at bounding box center [395, 192] width 791 height 385
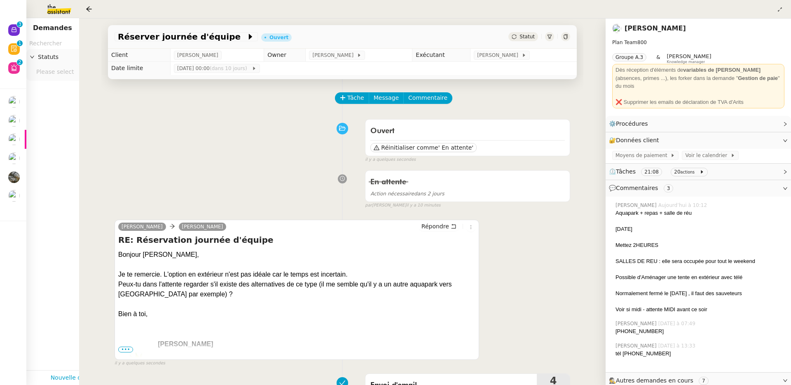
click at [33, 146] on div at bounding box center [395, 192] width 791 height 385
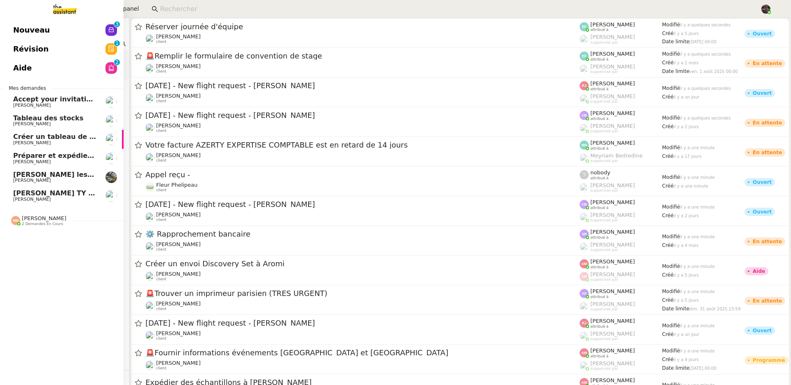
click at [18, 28] on span "Nouveau" at bounding box center [31, 30] width 37 height 12
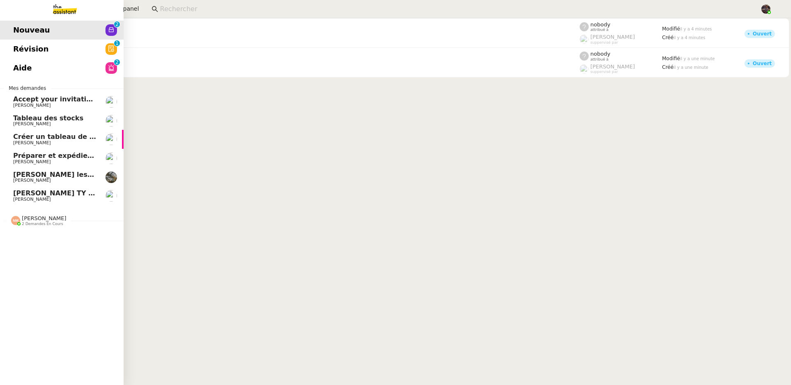
click at [60, 216] on div "Nicolas Morin 2 demandes en cours" at bounding box center [44, 220] width 44 height 11
click at [78, 253] on span "Automatise le workflow [DATE]" at bounding box center [72, 255] width 118 height 8
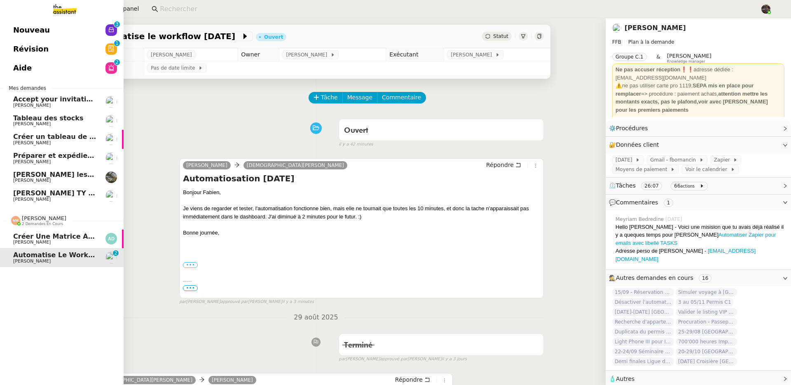
click at [77, 236] on span "Créer une matrice à partir des exports" at bounding box center [85, 236] width 145 height 8
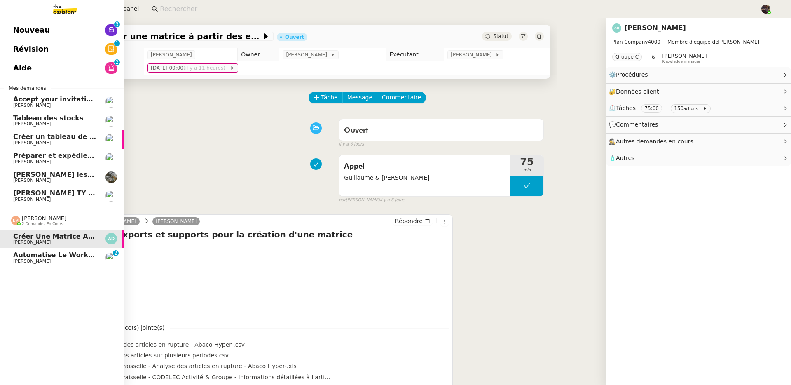
click at [53, 259] on span "[PERSON_NAME]" at bounding box center [54, 261] width 83 height 5
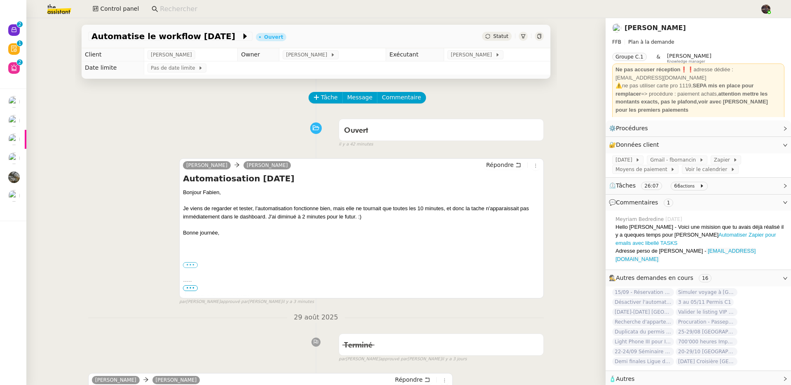
click at [26, 31] on div "Automatise le workflow Monday Ouvert Statut Client Fabien Bornancin Owner Bert …" at bounding box center [315, 201] width 579 height 367
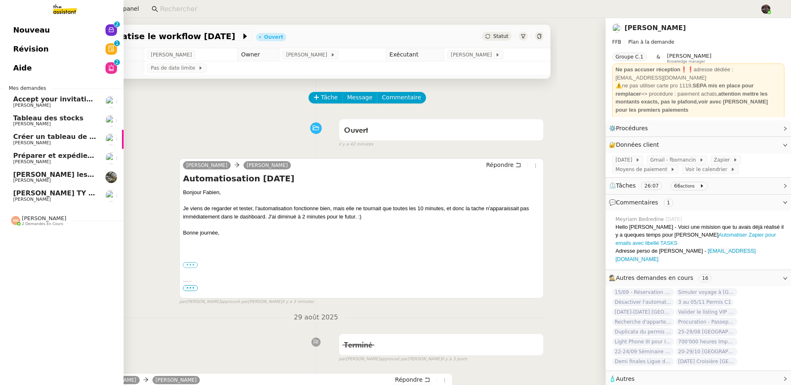
click at [25, 30] on span "Nouveau" at bounding box center [31, 30] width 37 height 12
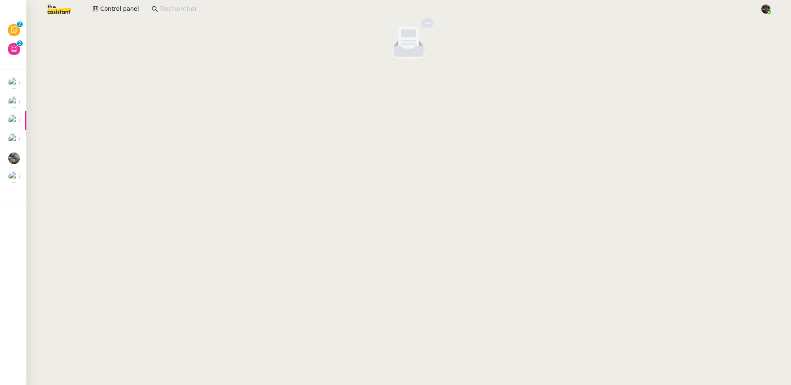
click at [198, 13] on input at bounding box center [456, 9] width 592 height 11
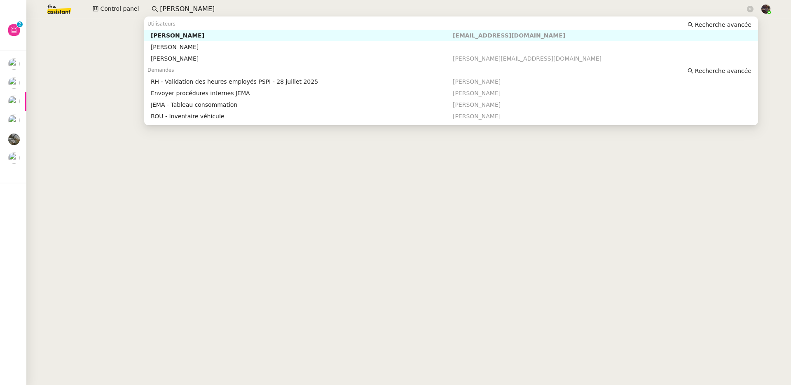
click at [200, 29] on div "Utilisateurs Recherche avancée" at bounding box center [451, 24] width 614 height 12
click at [201, 32] on div "johanna massa" at bounding box center [302, 35] width 302 height 7
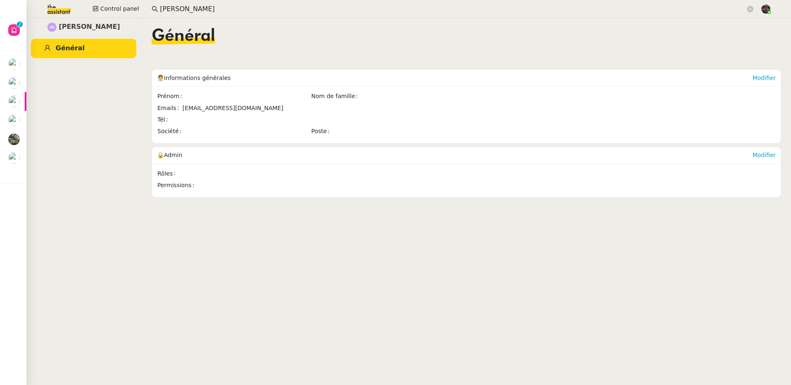
click at [203, 12] on input "johanna massa" at bounding box center [452, 9] width 585 height 11
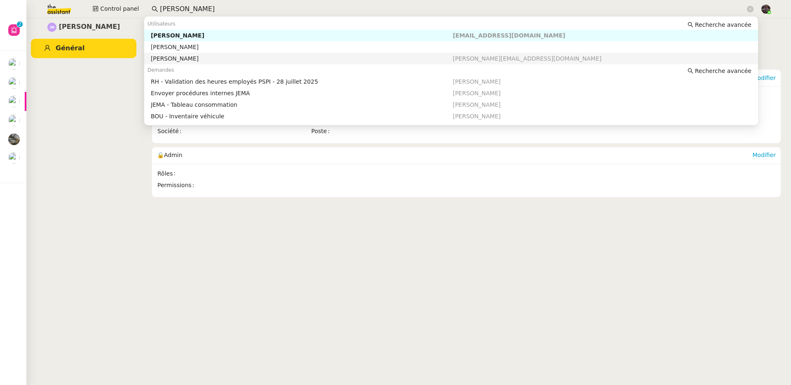
click at [189, 58] on div "Johanna Massa" at bounding box center [302, 58] width 302 height 7
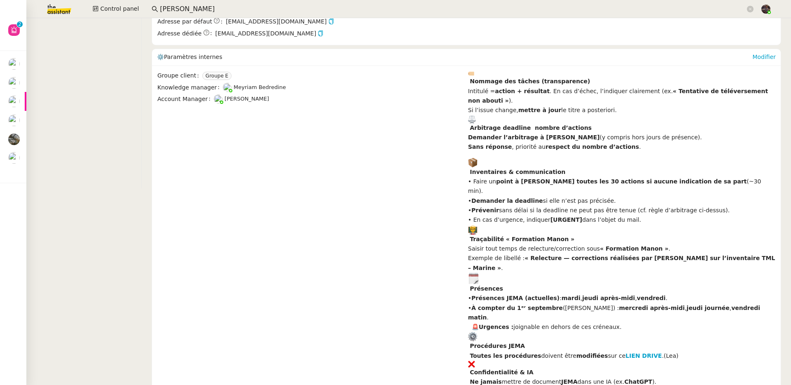
scroll to position [334, 0]
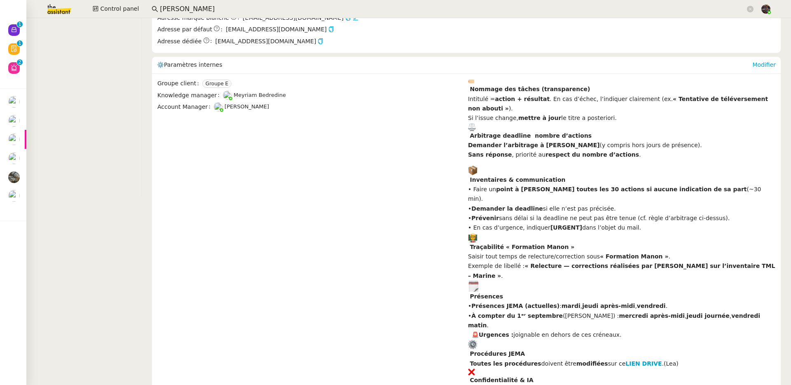
drag, startPoint x: 258, startPoint y: 155, endPoint x: 253, endPoint y: 147, distance: 9.5
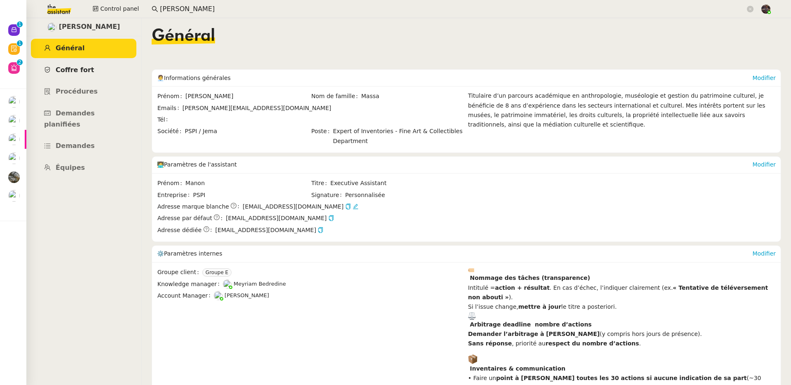
click at [98, 69] on link "Coffre fort" at bounding box center [83, 70] width 105 height 19
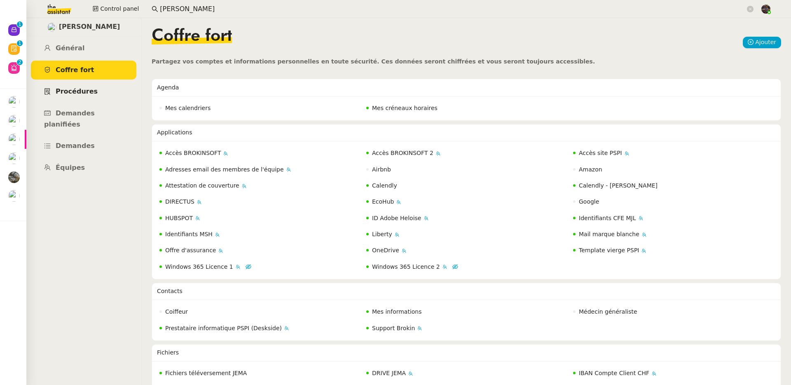
click at [107, 96] on link "Procédures" at bounding box center [83, 91] width 105 height 19
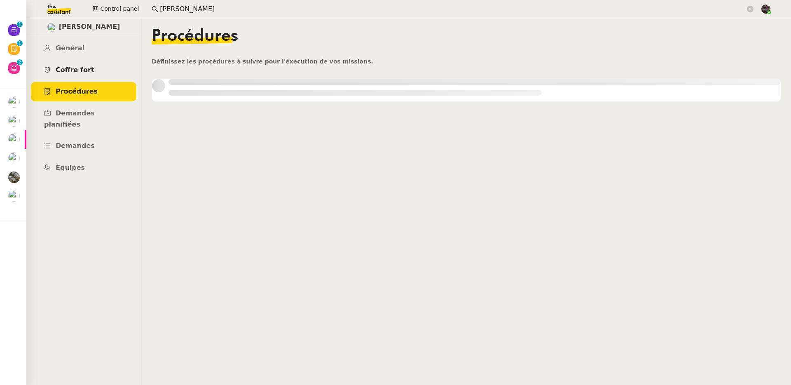
click at [98, 65] on link "Coffre fort" at bounding box center [83, 70] width 105 height 19
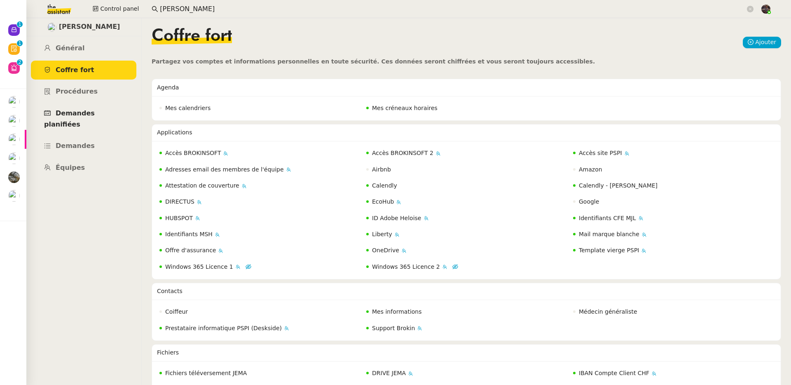
click at [102, 105] on link "Demandes planifiées" at bounding box center [83, 119] width 105 height 30
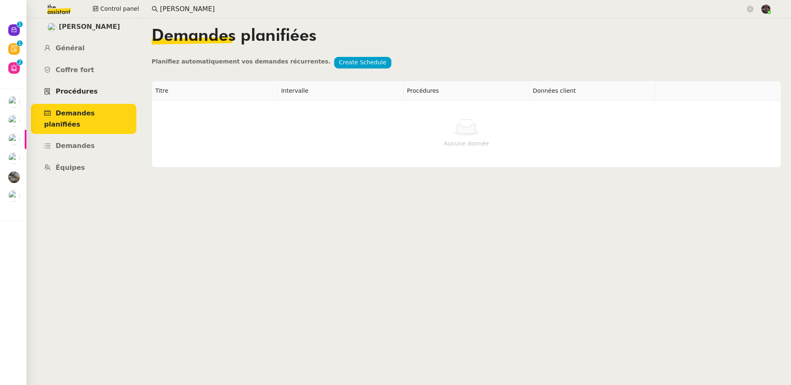
click at [95, 89] on link "Procédures" at bounding box center [83, 91] width 105 height 19
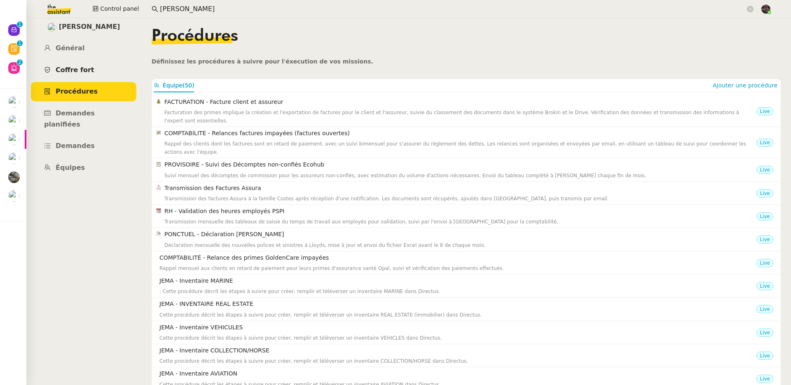
click at [92, 64] on link "Coffre fort" at bounding box center [83, 70] width 105 height 19
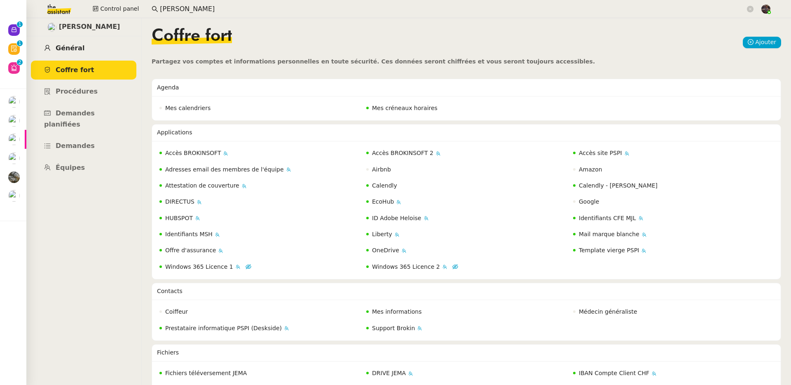
click at [75, 39] on link "Général" at bounding box center [83, 48] width 105 height 19
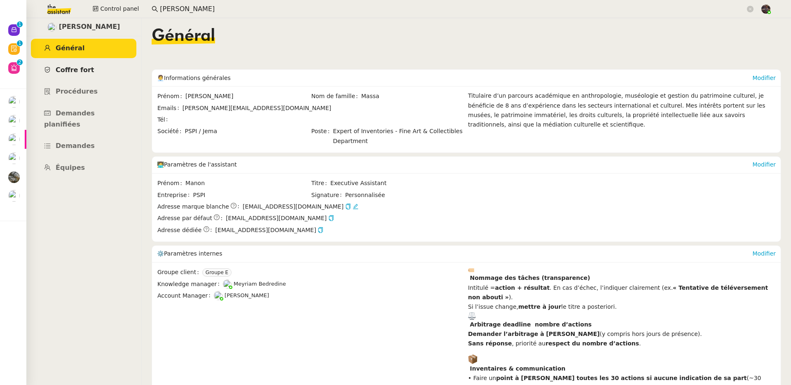
click at [85, 75] on link "Coffre fort" at bounding box center [83, 70] width 105 height 19
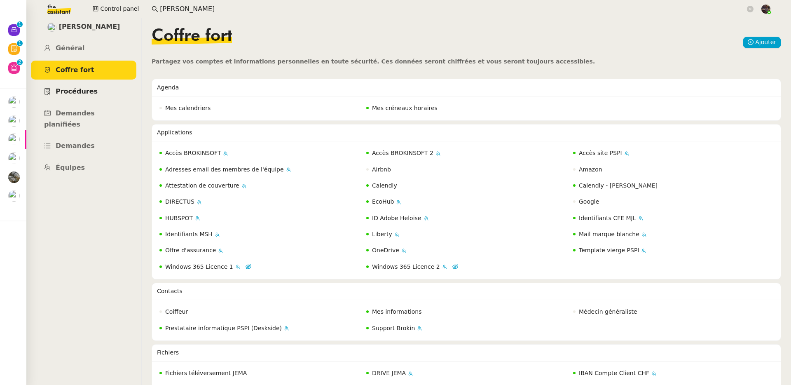
click at [89, 90] on span "Procédures" at bounding box center [77, 91] width 42 height 8
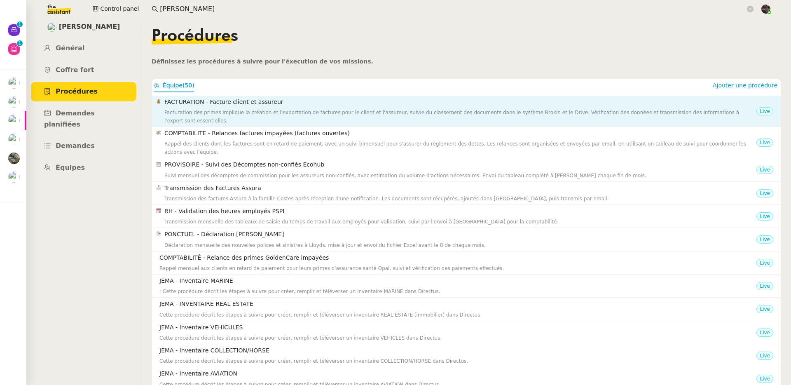
click at [406, 121] on div "Facturation des primes implique la création et l'exportation de factures pour l…" at bounding box center [460, 116] width 592 height 16
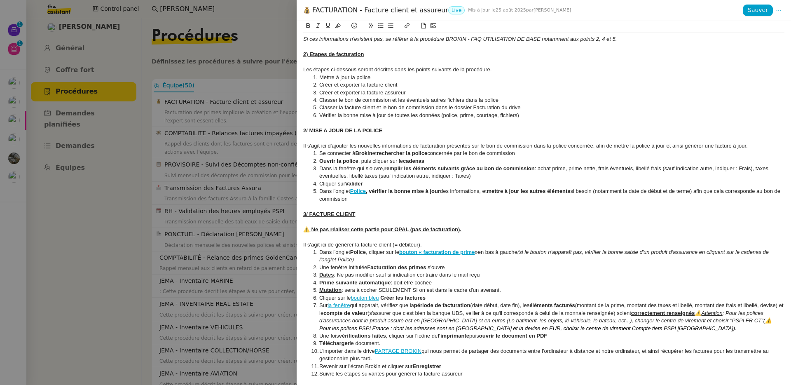
scroll to position [837, 0]
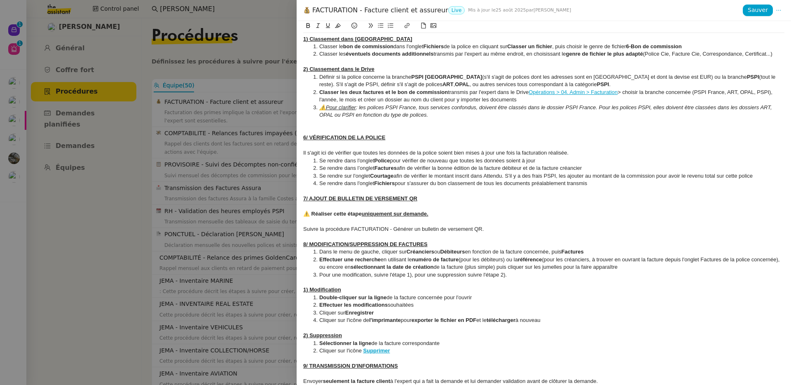
click at [200, 189] on div at bounding box center [395, 192] width 791 height 385
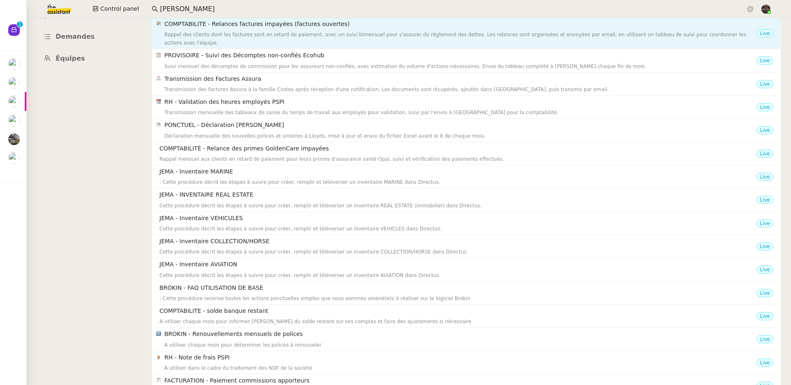
scroll to position [0, 0]
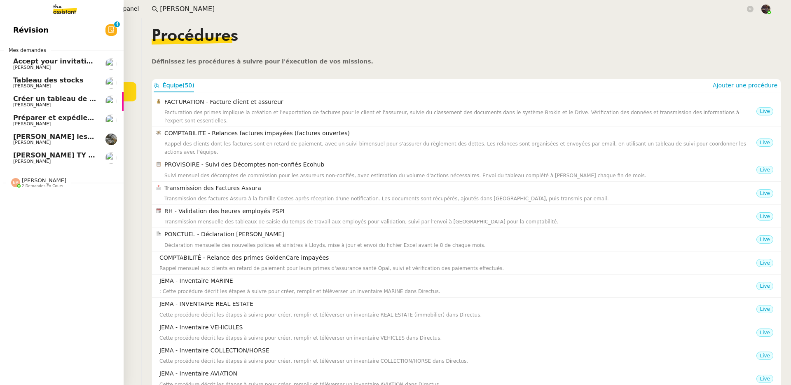
click at [21, 28] on span "Révision" at bounding box center [30, 30] width 35 height 12
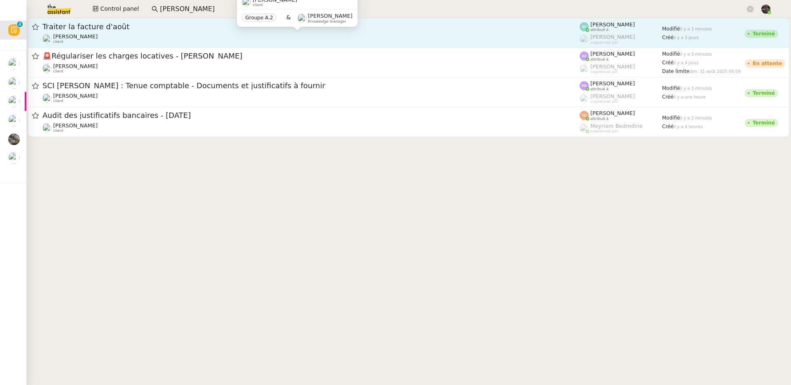
click at [186, 38] on div "Florent Seiler client" at bounding box center [310, 38] width 537 height 11
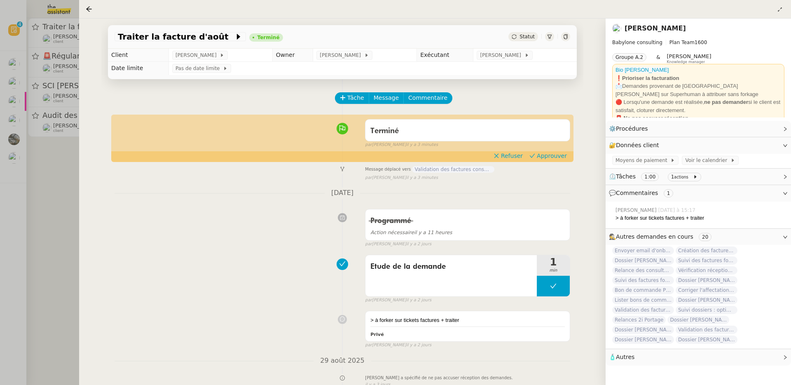
click at [40, 145] on div at bounding box center [395, 192] width 791 height 385
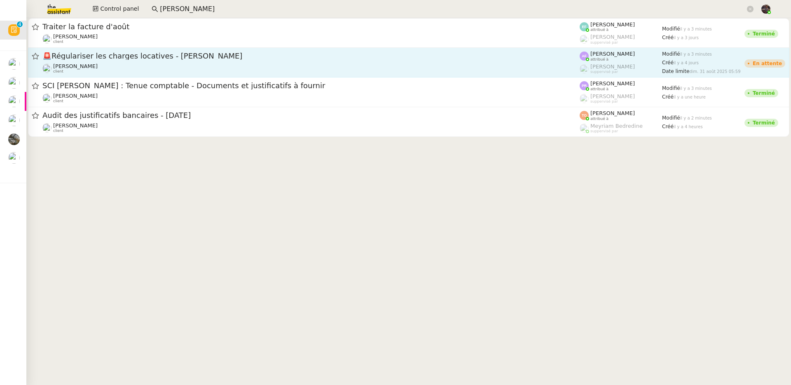
click at [96, 71] on div "Pascal PIQUIONNE client" at bounding box center [75, 68] width 44 height 11
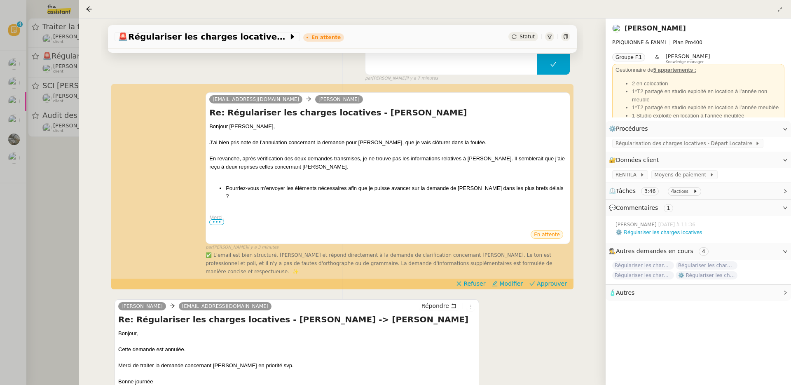
scroll to position [137, 0]
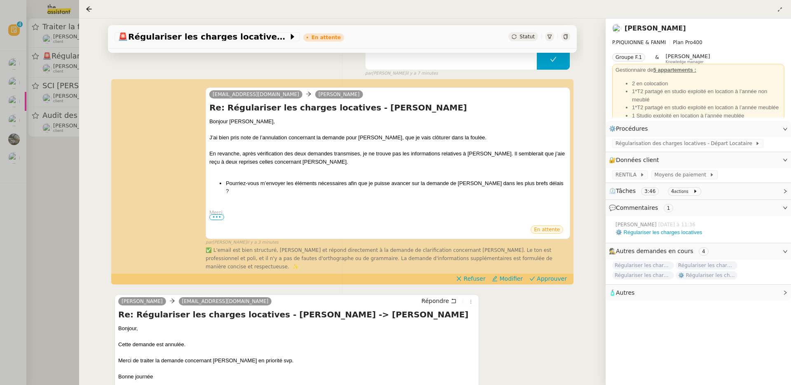
click at [49, 141] on div at bounding box center [395, 192] width 791 height 385
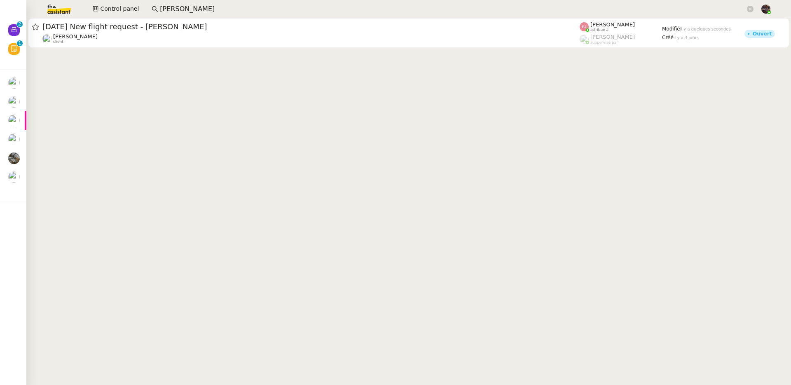
click at [219, 7] on input "[PERSON_NAME]" at bounding box center [452, 9] width 585 height 11
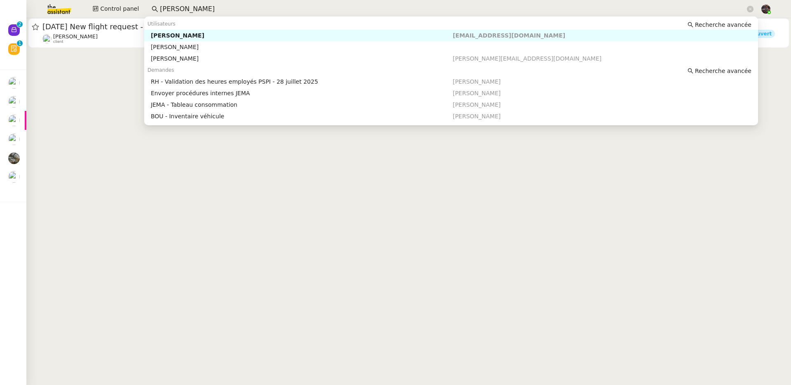
click at [219, 7] on input "[PERSON_NAME]" at bounding box center [452, 9] width 585 height 11
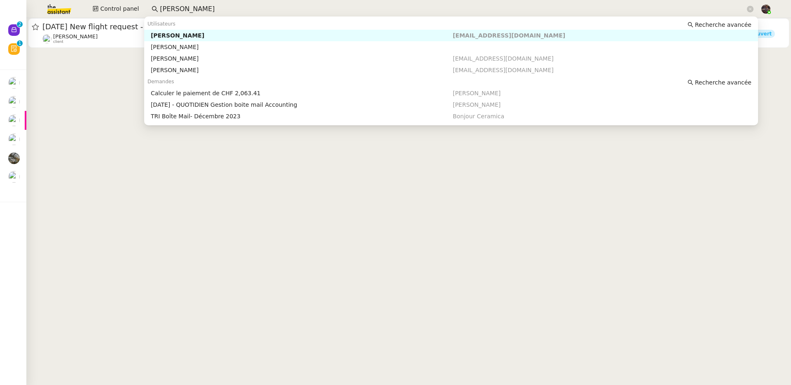
click at [230, 36] on div "[PERSON_NAME]" at bounding box center [302, 35] width 302 height 7
type input "fanny ey"
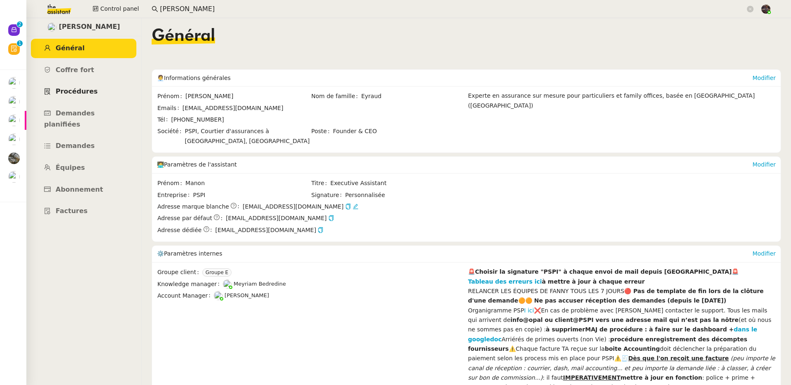
click at [82, 83] on link "Procédures" at bounding box center [83, 91] width 105 height 19
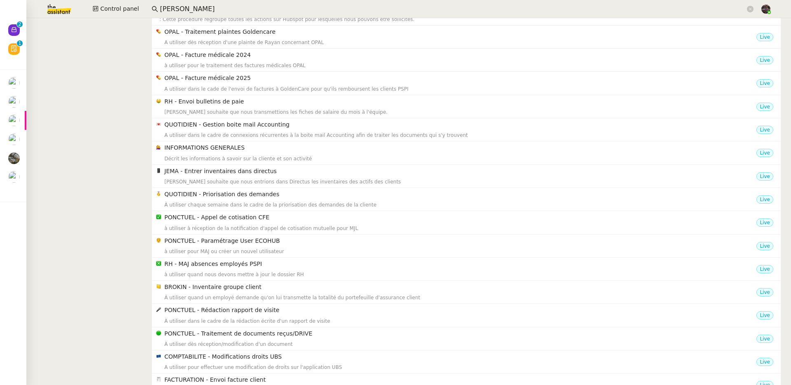
scroll to position [469, 0]
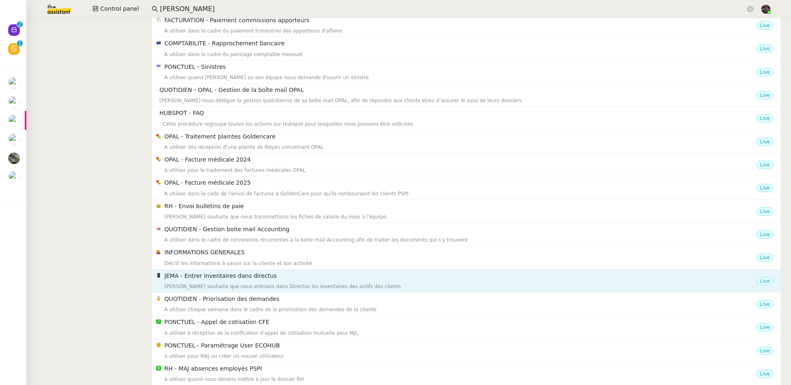
click at [189, 283] on div "Johanna souhaite que nous entrions dans Directus les inventaires des actifs des…" at bounding box center [460, 286] width 592 height 8
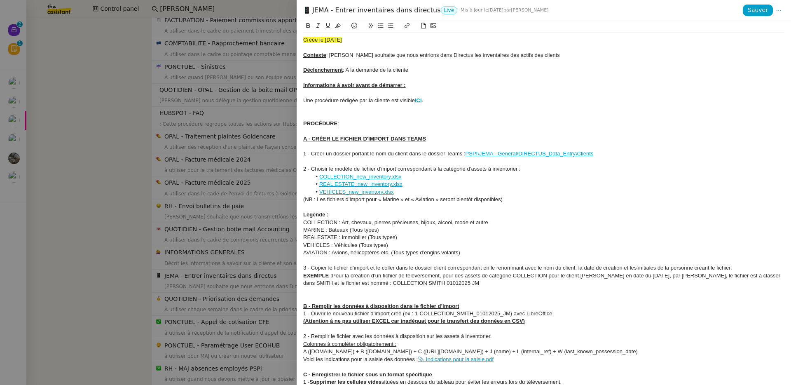
click at [228, 233] on div at bounding box center [395, 192] width 791 height 385
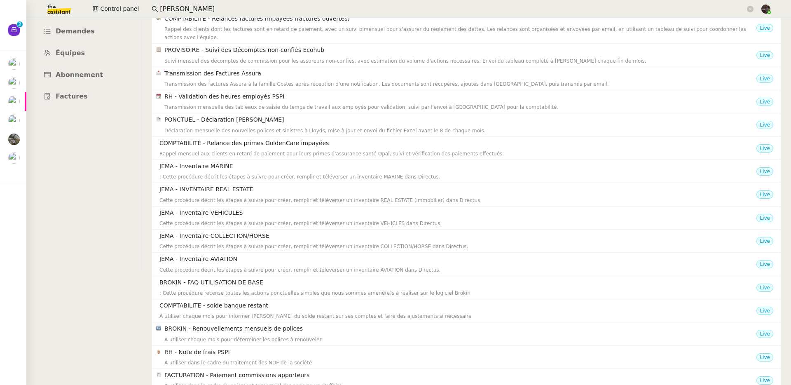
scroll to position [0, 0]
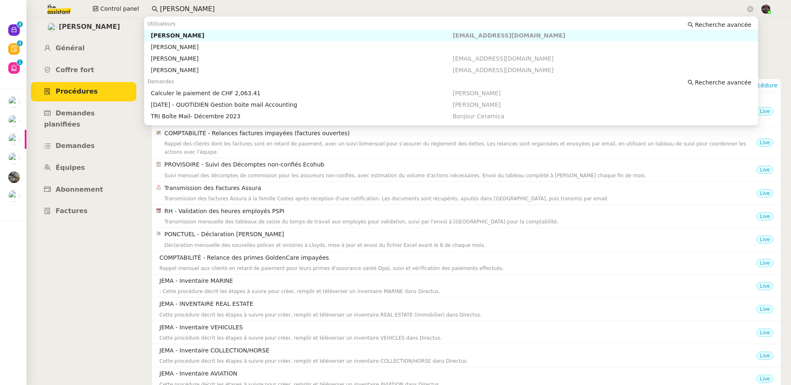
click at [210, 6] on input "fanny ey" at bounding box center [452, 9] width 585 height 11
click at [73, 12] on img at bounding box center [53, 9] width 64 height 18
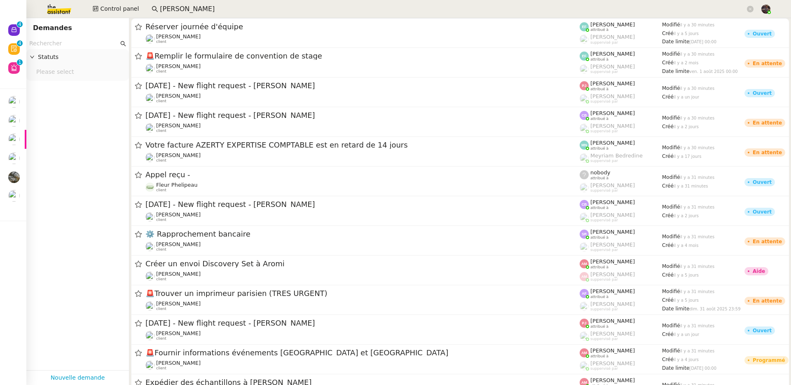
click at [182, 6] on input "fanny ey" at bounding box center [452, 9] width 585 height 11
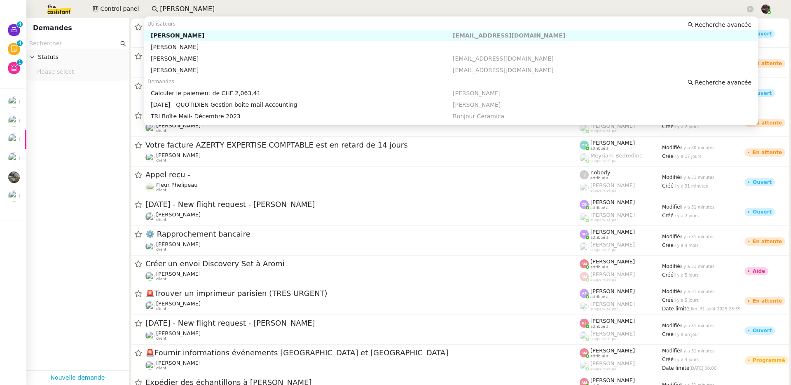
click at [182, 6] on input "fanny ey" at bounding box center [452, 9] width 585 height 11
click at [102, 119] on app-tickets-filter "Statuts Please select" at bounding box center [77, 204] width 103 height 332
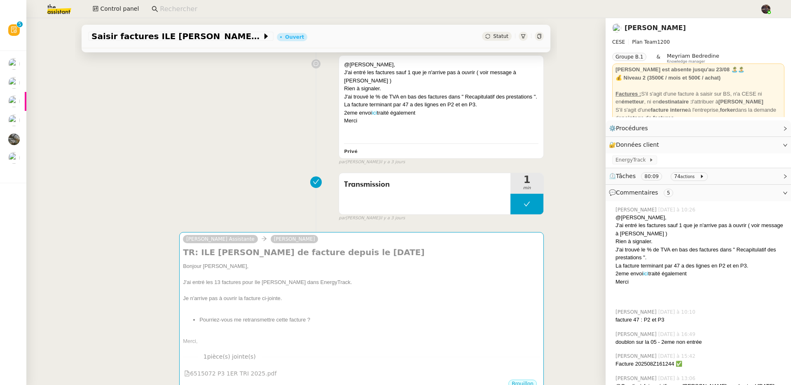
scroll to position [417, 0]
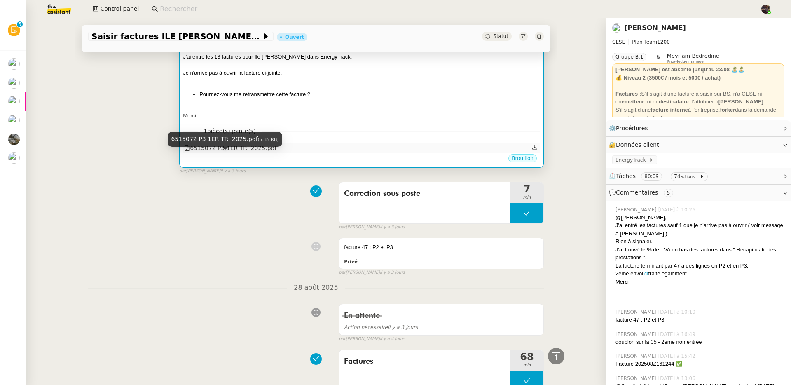
click at [211, 153] on div "6515072 P3 1ER TRI 2025.pdf" at bounding box center [230, 147] width 92 height 9
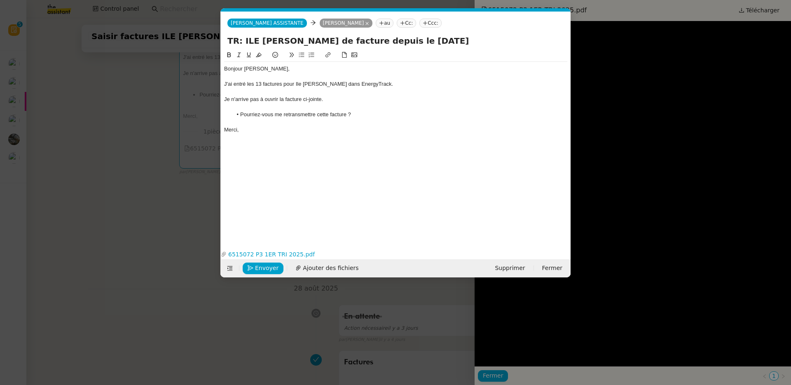
scroll to position [0, 17]
click at [183, 245] on nz-modal-container "Service TA - VOYAGE - PROPOSITION GLOBALE A utiliser dans le cadre de propositi…" at bounding box center [395, 192] width 791 height 385
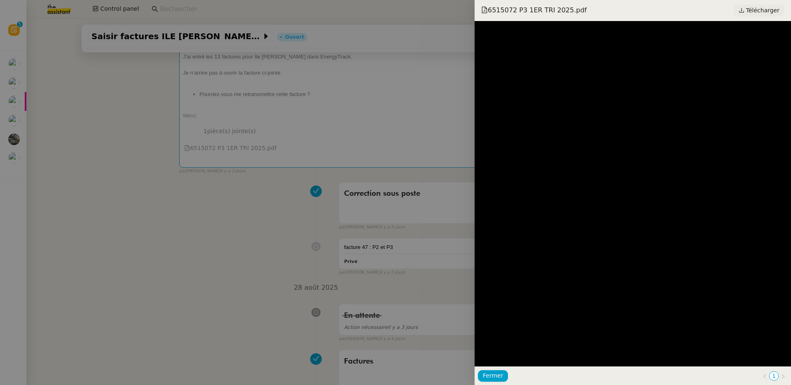
click at [770, 10] on span "Télécharger" at bounding box center [762, 10] width 33 height 11
click at [259, 142] on div at bounding box center [395, 192] width 791 height 385
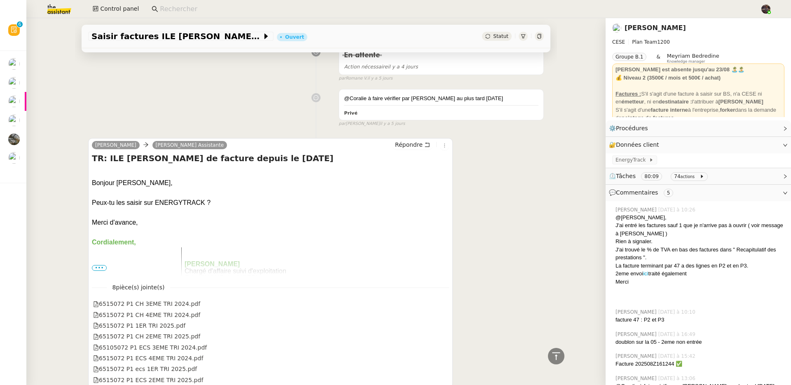
scroll to position [953, 0]
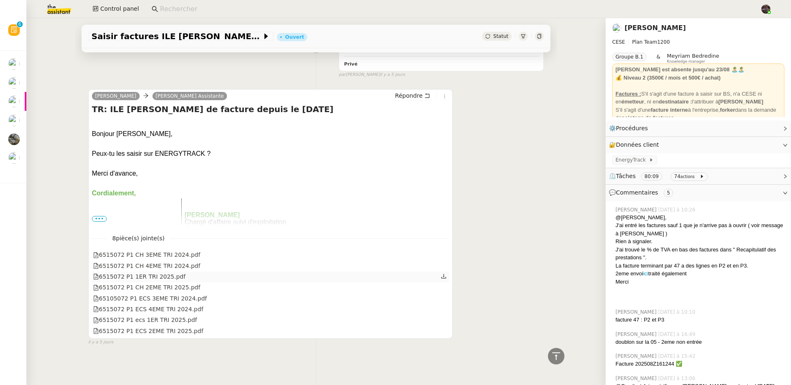
click at [120, 272] on div "6515072 P1 1ER TRI 2025.pdf" at bounding box center [139, 276] width 92 height 9
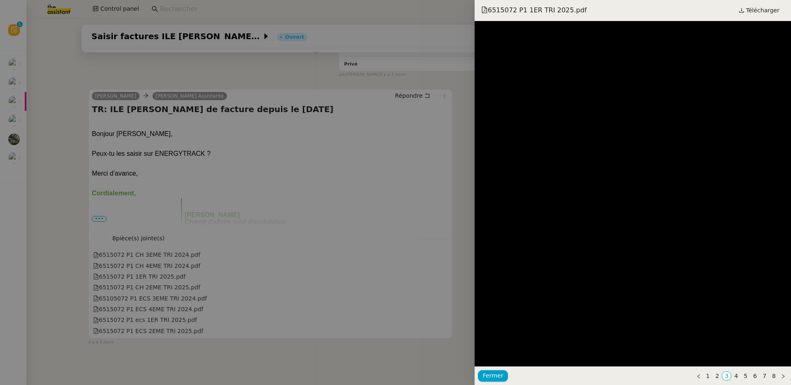
click at [199, 258] on div at bounding box center [395, 192] width 791 height 385
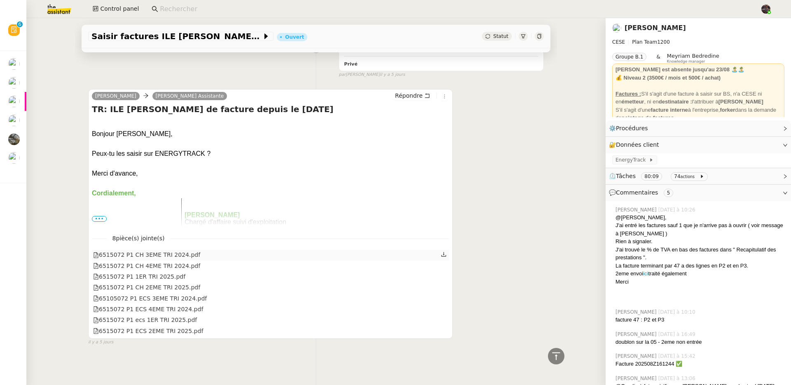
click at [197, 252] on div "6515072 P1 CH 3EME TRI 2024.pdf" at bounding box center [270, 255] width 357 height 11
click at [176, 250] on div "6515072 P1 CH 3EME TRI 2024.pdf" at bounding box center [146, 254] width 107 height 9
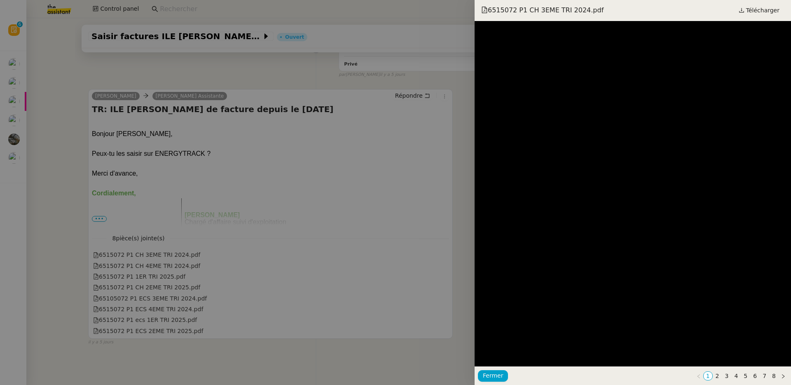
click at [171, 323] on div at bounding box center [395, 192] width 791 height 385
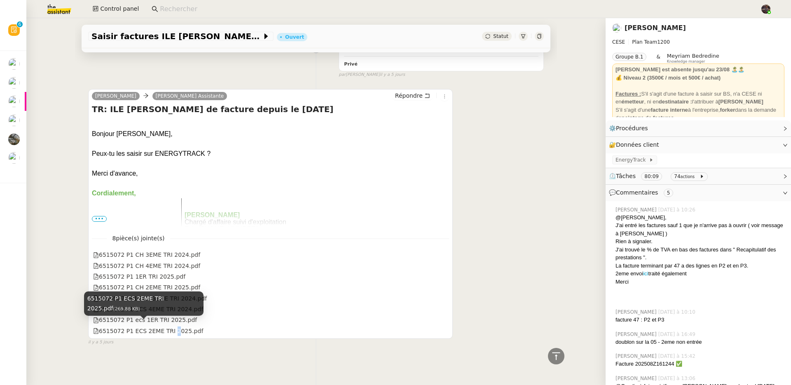
click at [171, 326] on div "6515072 P1 ECS 2EME TRI 2025.pdf" at bounding box center [148, 330] width 110 height 9
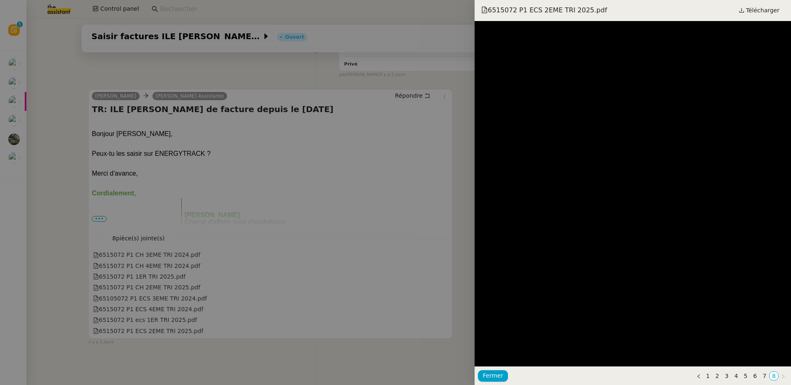
click at [180, 315] on div at bounding box center [395, 192] width 791 height 385
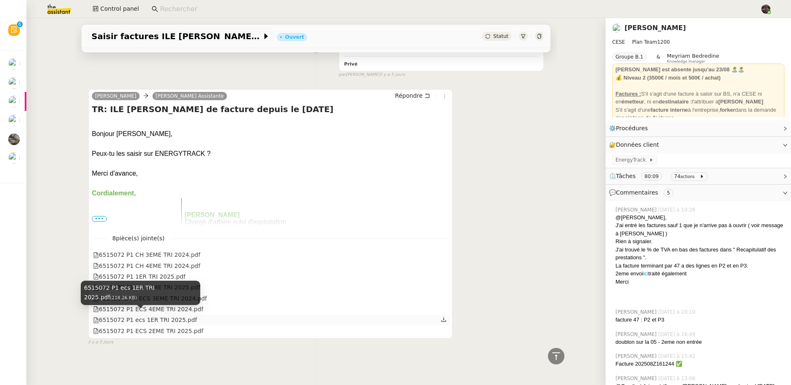
click at [167, 315] on div "6515072 P1 ecs 1ER TRI 2025.pdf" at bounding box center [145, 319] width 104 height 9
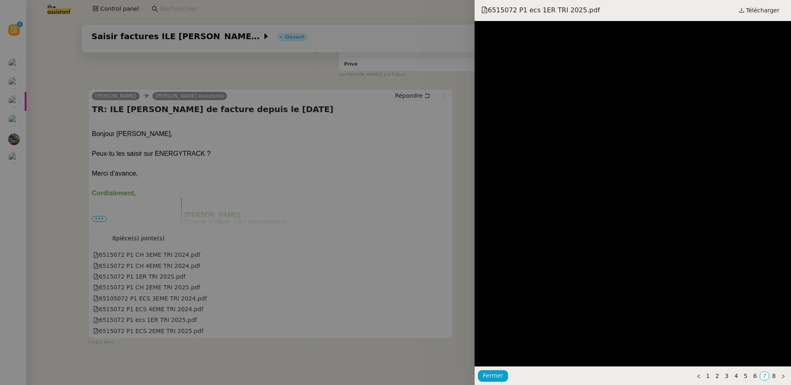
click at [116, 278] on div at bounding box center [395, 192] width 791 height 385
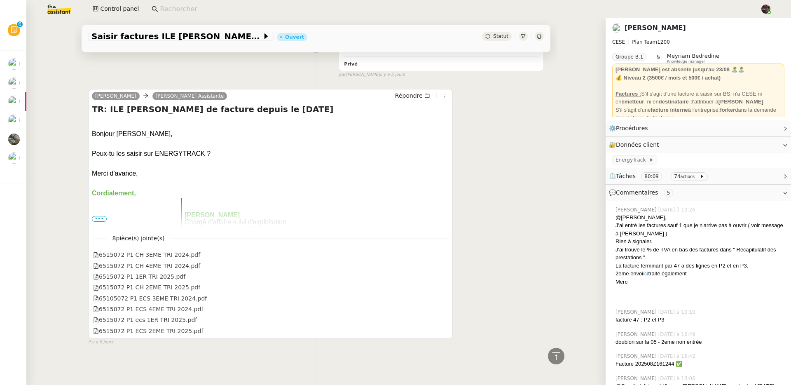
click at [96, 216] on span "•••" at bounding box center [99, 219] width 15 height 6
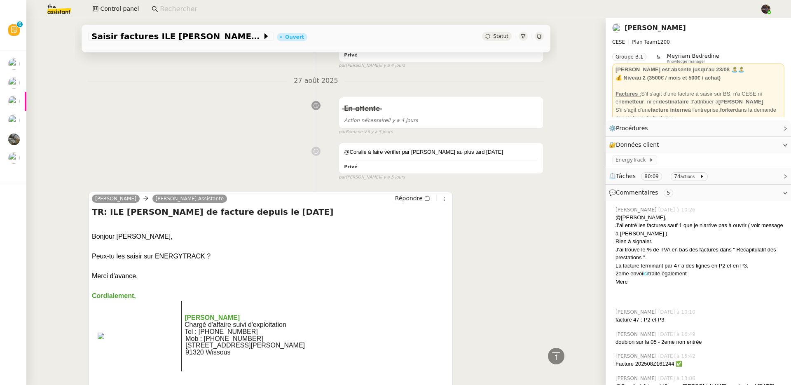
scroll to position [1075, 0]
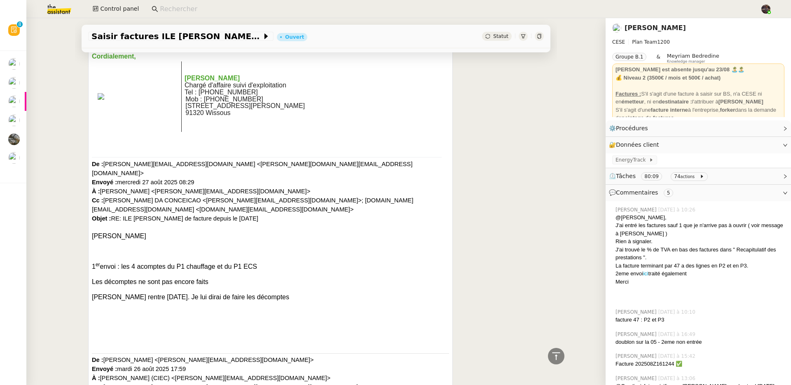
click at [201, 9] on input at bounding box center [456, 9] width 592 height 11
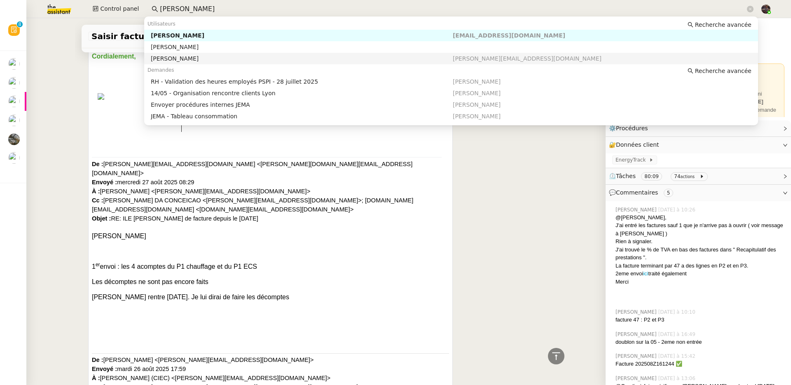
click at [191, 58] on div "Johanna Massa" at bounding box center [302, 58] width 302 height 7
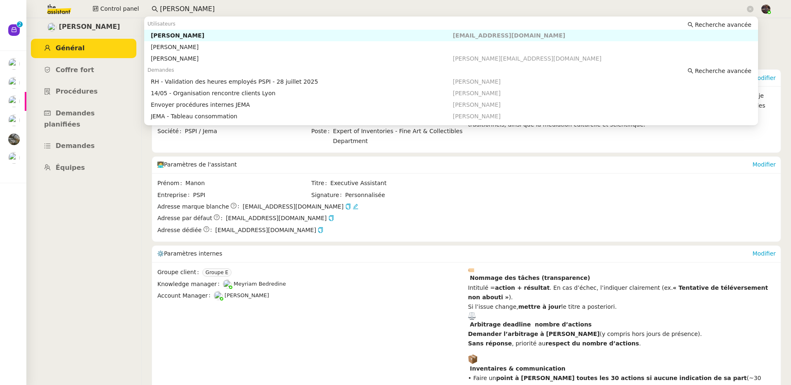
click at [203, 10] on input "johanna massa" at bounding box center [452, 9] width 585 height 11
click at [196, 6] on input "johanna massa" at bounding box center [452, 9] width 585 height 11
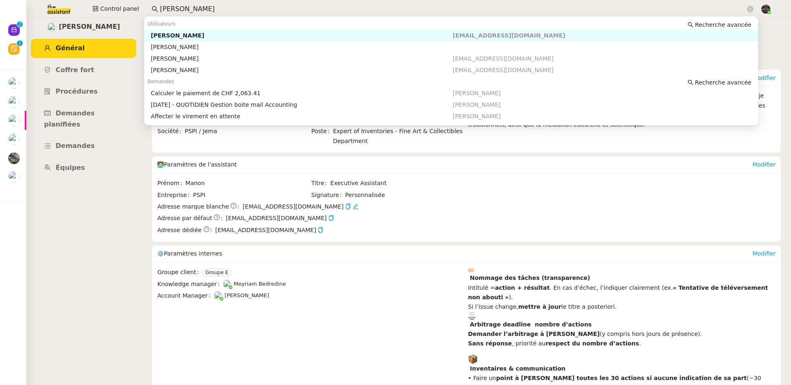
click at [206, 35] on div "[PERSON_NAME]" at bounding box center [302, 35] width 302 height 7
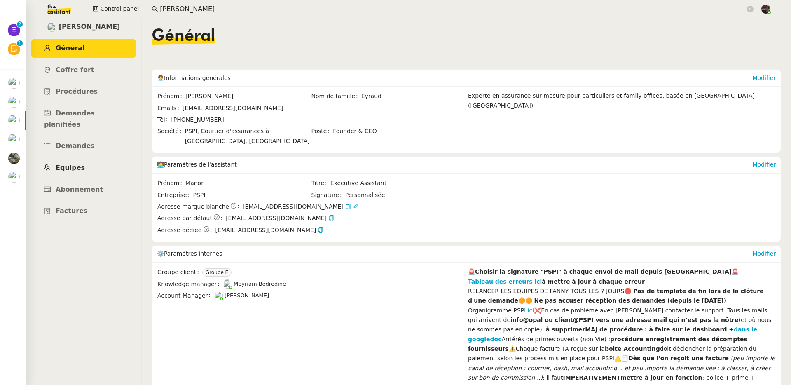
click at [75, 158] on link "Équipes" at bounding box center [83, 167] width 105 height 19
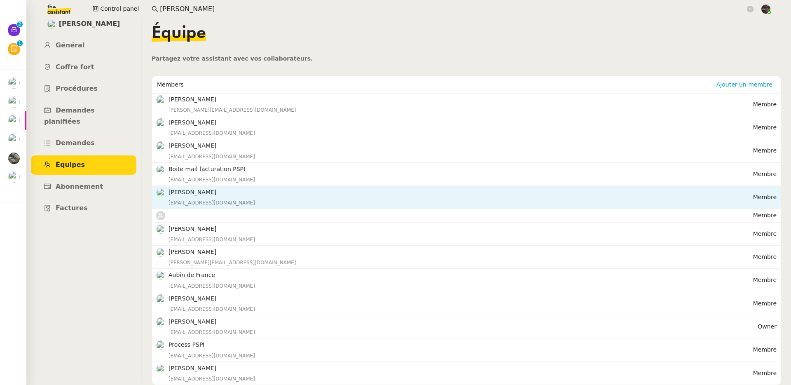
scroll to position [8, 0]
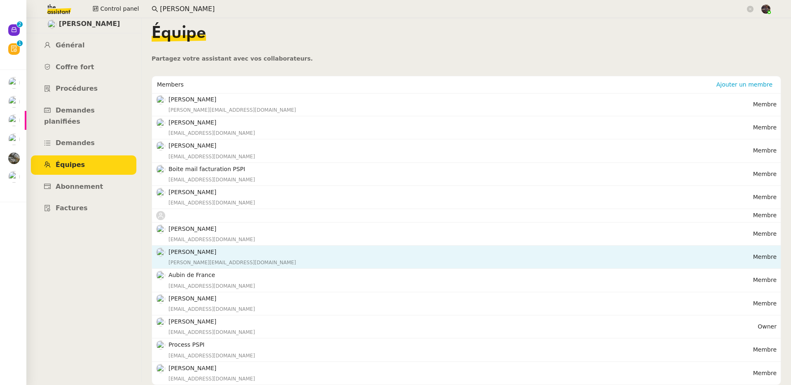
click at [225, 249] on h4 "Johanna Massa" at bounding box center [460, 251] width 584 height 9
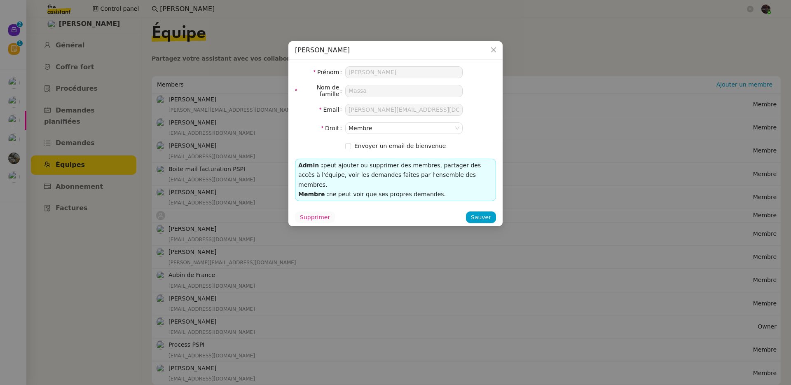
click at [316, 213] on span "Supprimer" at bounding box center [315, 217] width 30 height 9
click at [331, 187] on span "Ok" at bounding box center [333, 185] width 8 height 8
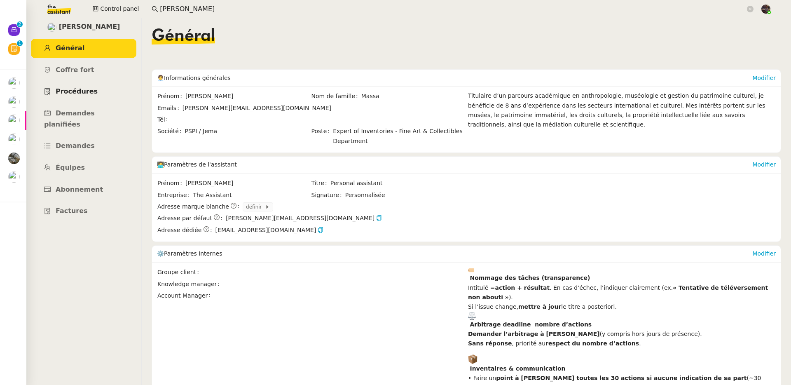
click at [91, 82] on link "Procédures" at bounding box center [83, 91] width 105 height 19
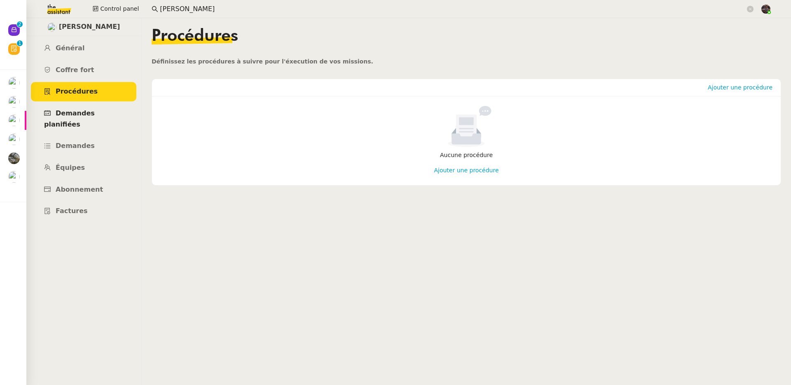
click at [78, 114] on span "Demandes planifiées" at bounding box center [69, 118] width 51 height 19
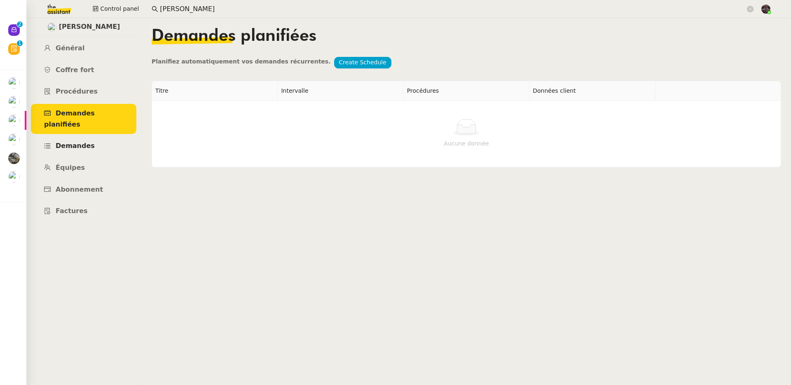
click at [86, 141] on link "Demandes" at bounding box center [83, 145] width 105 height 19
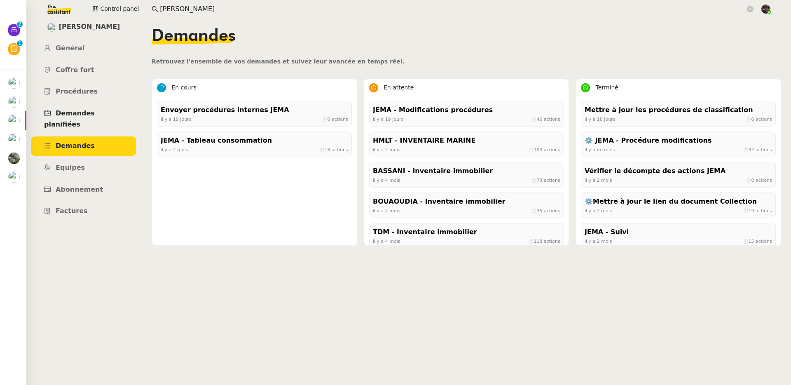
click at [87, 110] on span "Demandes planifiées" at bounding box center [69, 118] width 51 height 19
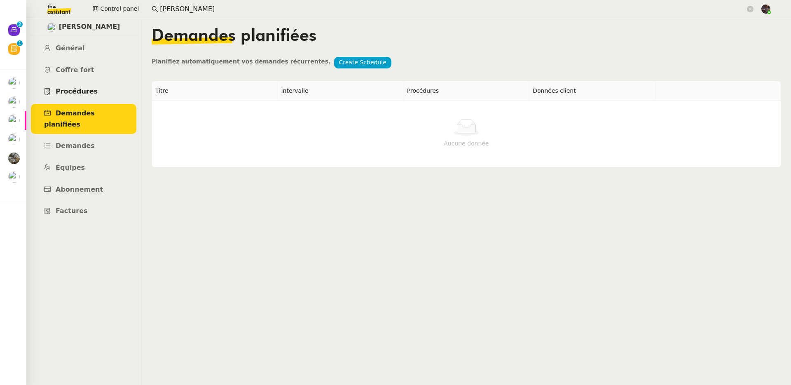
click at [85, 96] on link "Procédures" at bounding box center [83, 91] width 105 height 19
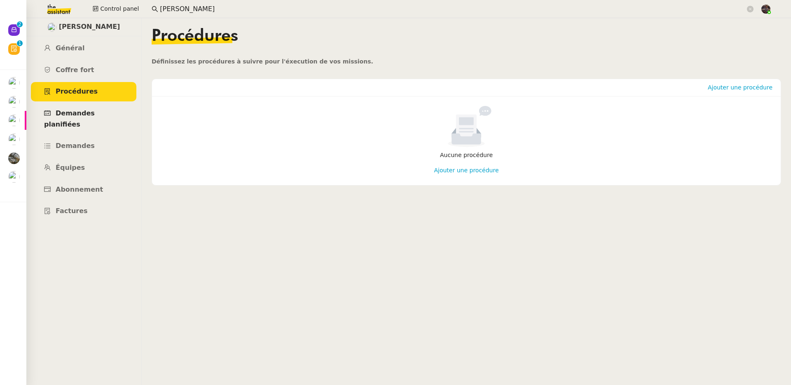
click at [80, 115] on span "Demandes planifiées" at bounding box center [69, 118] width 51 height 19
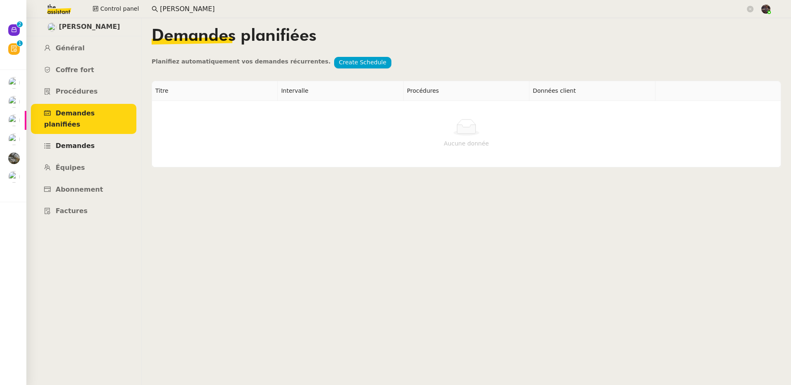
click at [84, 142] on span "Demandes" at bounding box center [75, 146] width 39 height 8
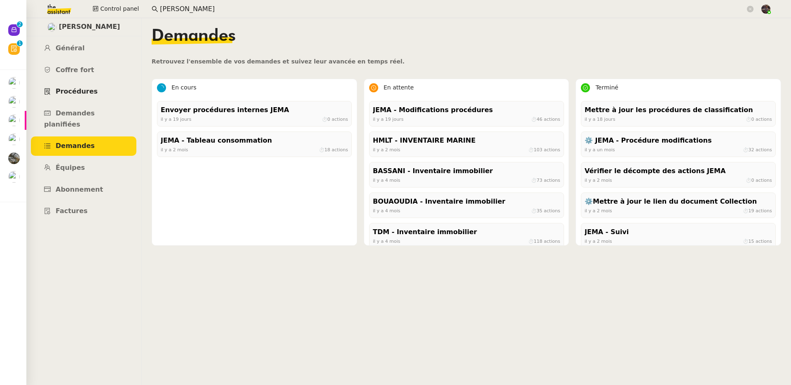
click at [73, 96] on link "Procédures" at bounding box center [83, 91] width 105 height 19
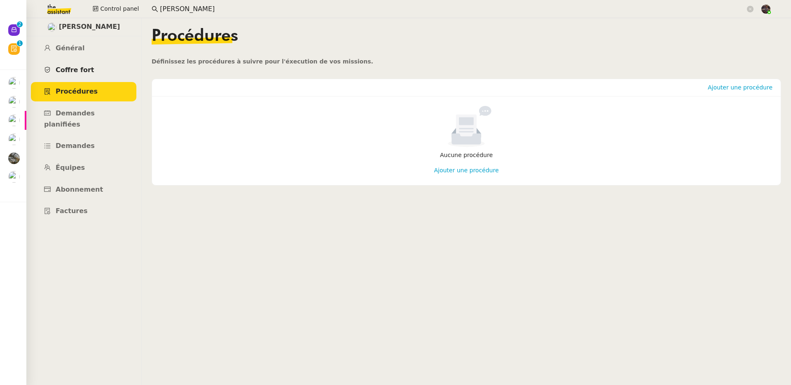
click at [72, 65] on link "Coffre fort" at bounding box center [83, 70] width 105 height 19
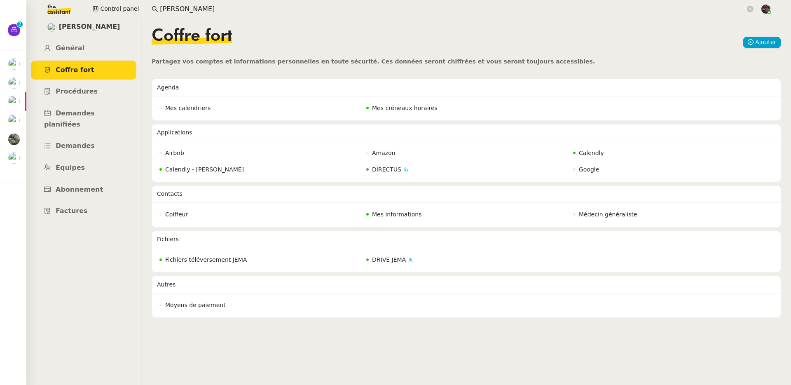
click at [65, 61] on link "Coffre fort" at bounding box center [83, 70] width 105 height 19
click at [73, 50] on span "Général" at bounding box center [70, 48] width 29 height 8
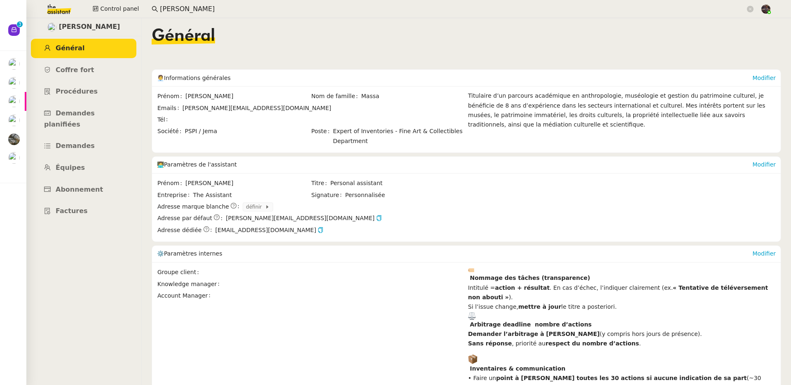
click at [58, 12] on img at bounding box center [53, 9] width 64 height 18
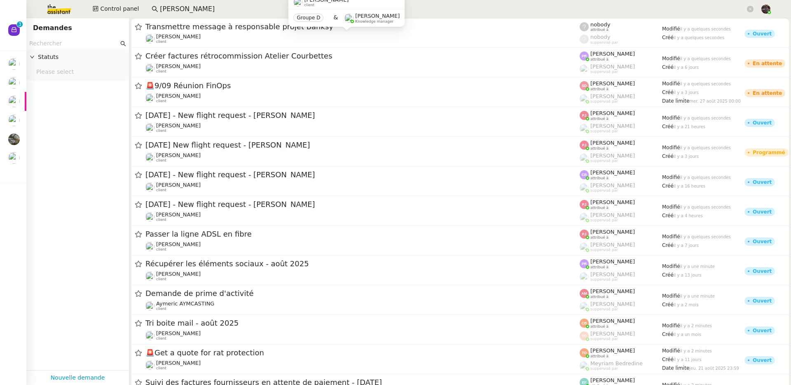
click at [171, 9] on input "fanny eyr" at bounding box center [452, 9] width 585 height 11
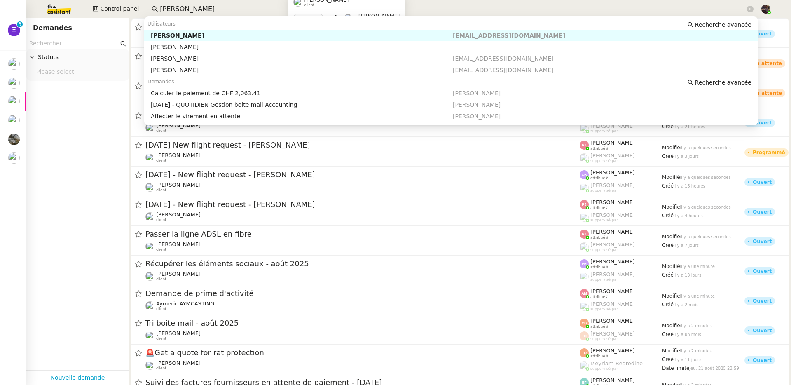
click at [171, 9] on input "fanny eyr" at bounding box center [452, 9] width 585 height 11
click at [196, 29] on div "Utilisateurs Recherche avancée" at bounding box center [451, 24] width 614 height 12
click at [197, 33] on div "[PERSON_NAME]" at bounding box center [302, 35] width 302 height 7
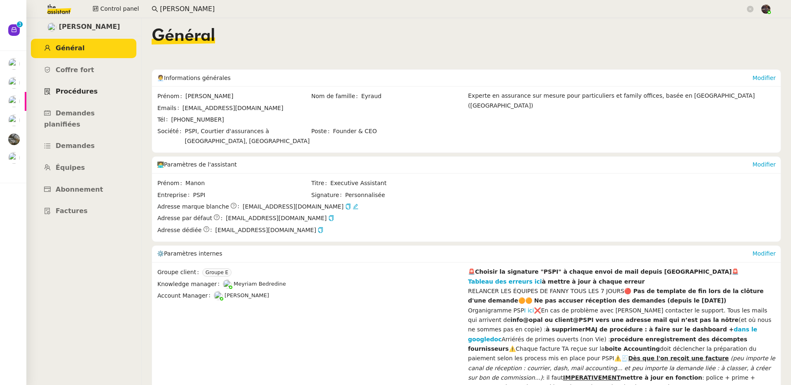
click at [90, 86] on link "Procédures" at bounding box center [83, 91] width 105 height 19
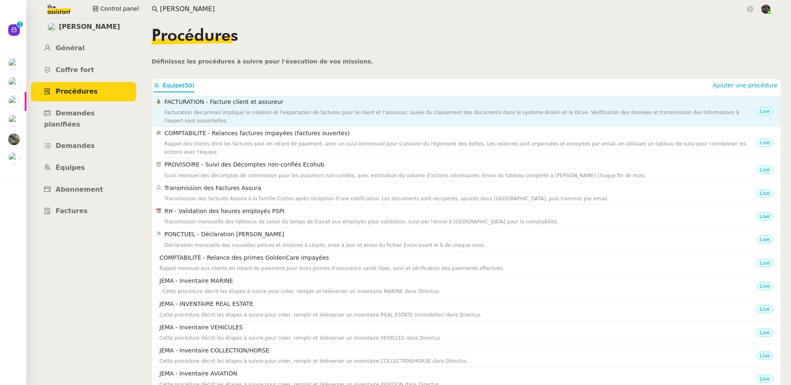
click at [208, 111] on div "Facturation des primes implique la création et l'exportation de factures pour l…" at bounding box center [460, 116] width 592 height 16
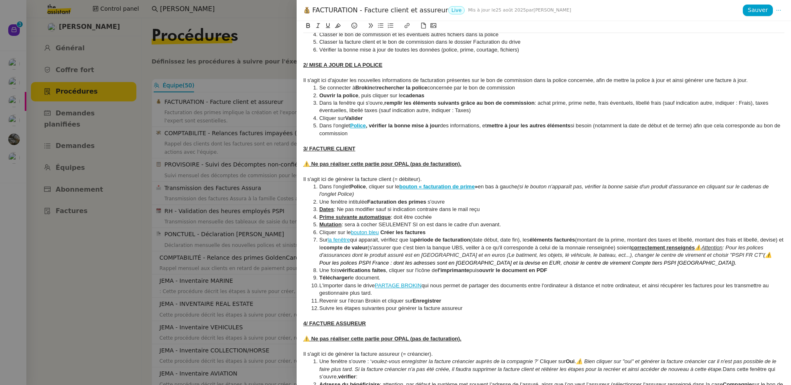
scroll to position [847, 0]
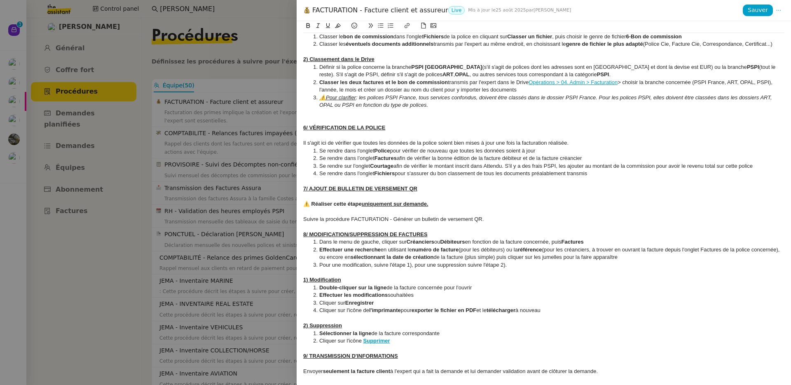
click at [214, 206] on div at bounding box center [395, 192] width 791 height 385
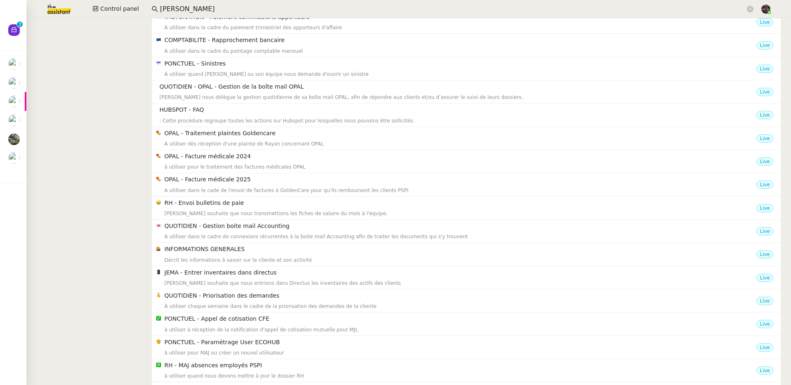
scroll to position [95, 0]
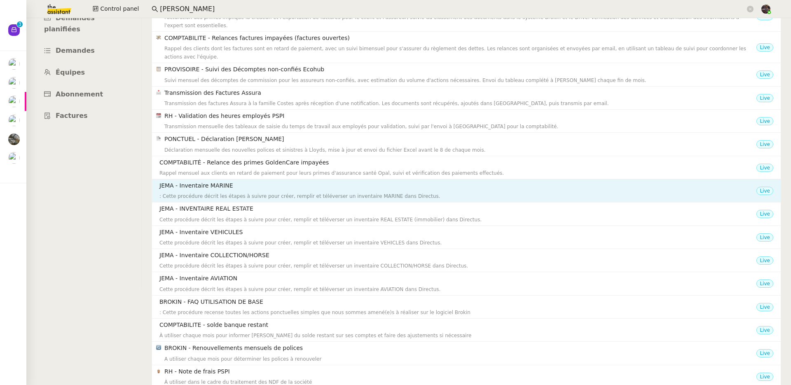
click at [215, 197] on div ": Cette procédure décrit les étapes à suivre pour créer, remplir et téléverser …" at bounding box center [457, 196] width 597 height 8
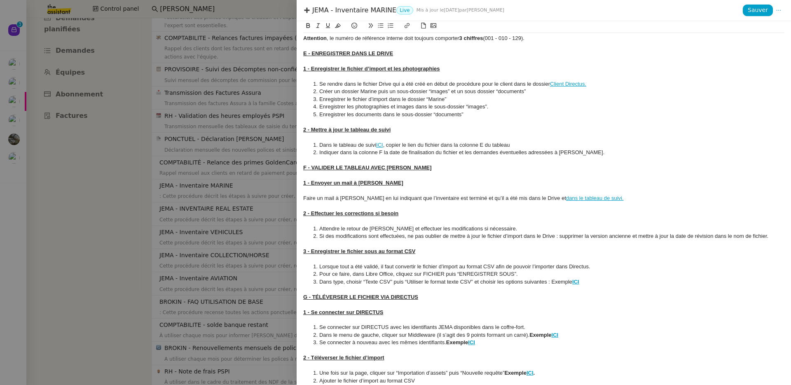
scroll to position [1379, 0]
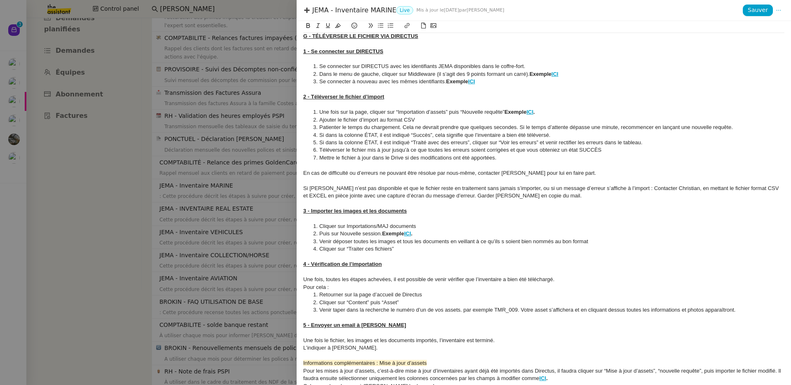
click at [171, 203] on div at bounding box center [395, 192] width 791 height 385
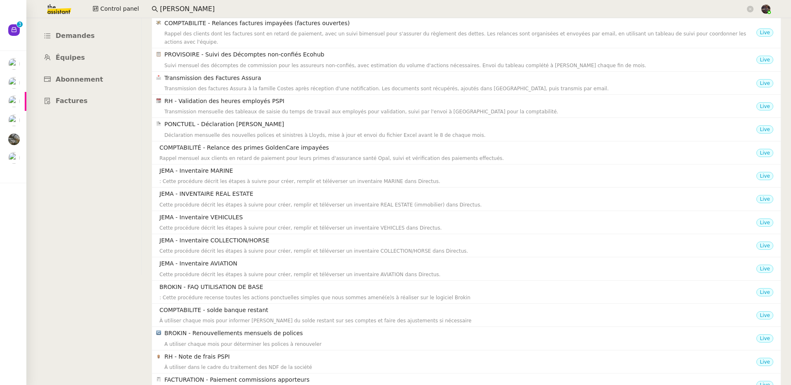
scroll to position [0, 0]
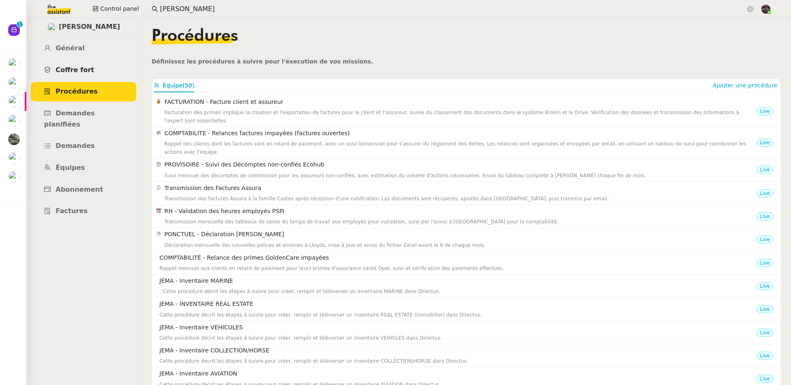
click at [75, 69] on span "Coffre fort" at bounding box center [75, 70] width 39 height 8
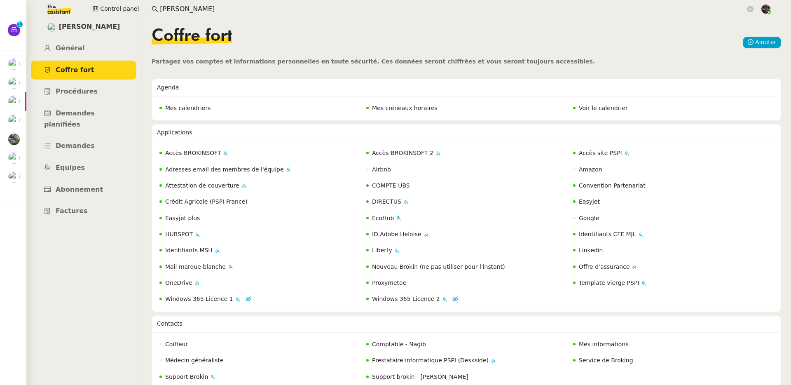
click at [178, 9] on input "fanny eyraurd" at bounding box center [452, 9] width 585 height 11
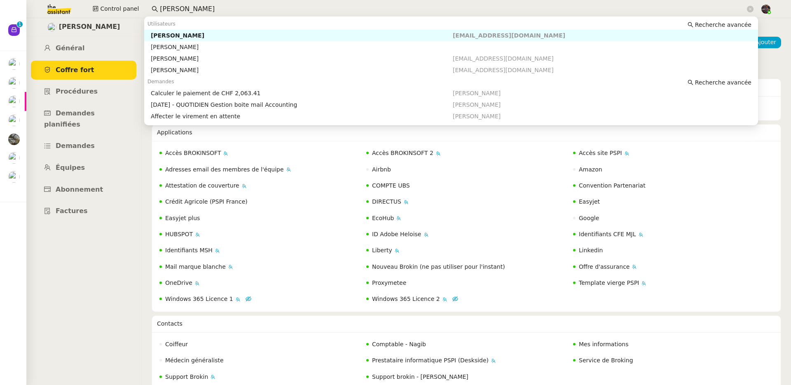
click at [178, 9] on input "fanny eyraurd" at bounding box center [452, 9] width 585 height 11
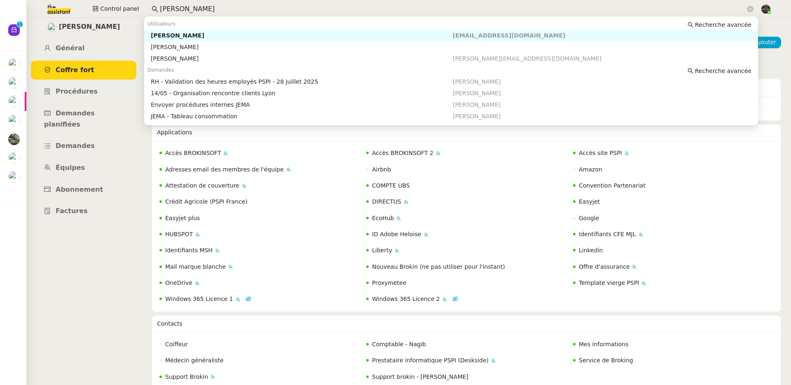
click at [222, 33] on div "johanna massa" at bounding box center [302, 35] width 302 height 7
type input "johanna massa"
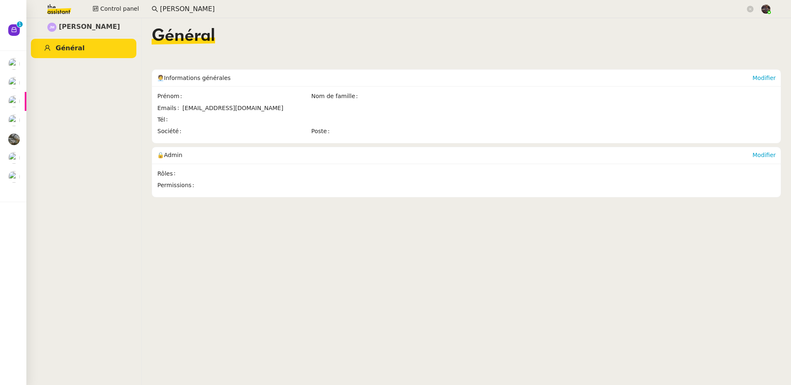
click at [222, 10] on input "johanna massa" at bounding box center [452, 9] width 585 height 11
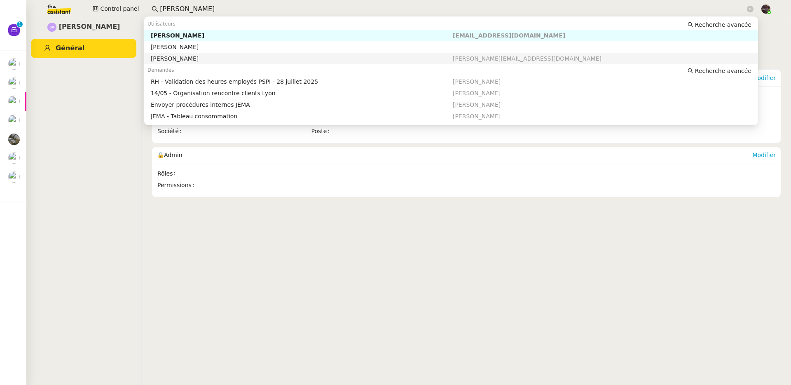
click at [215, 61] on div "Johanna Massa" at bounding box center [302, 58] width 302 height 7
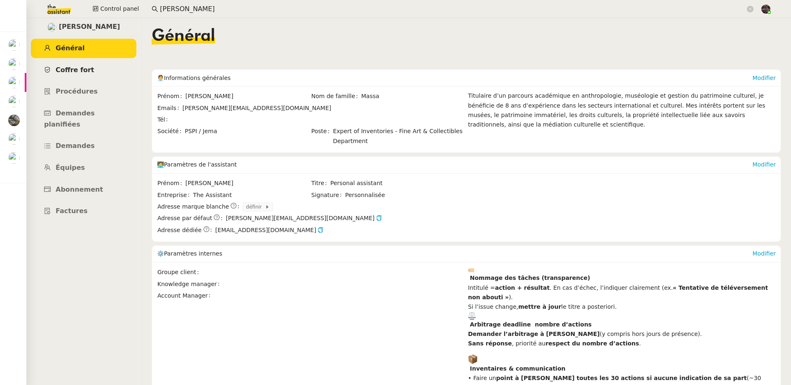
click at [113, 70] on link "Coffre fort" at bounding box center [83, 70] width 105 height 19
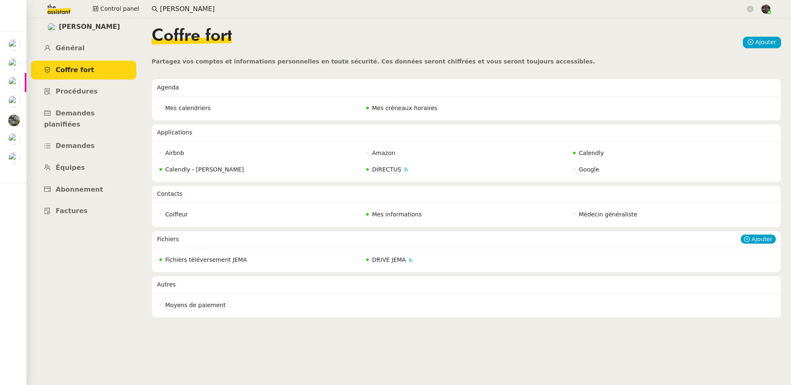
click at [220, 262] on span "Fichiers téléversement JEMA" at bounding box center [206, 259] width 82 height 7
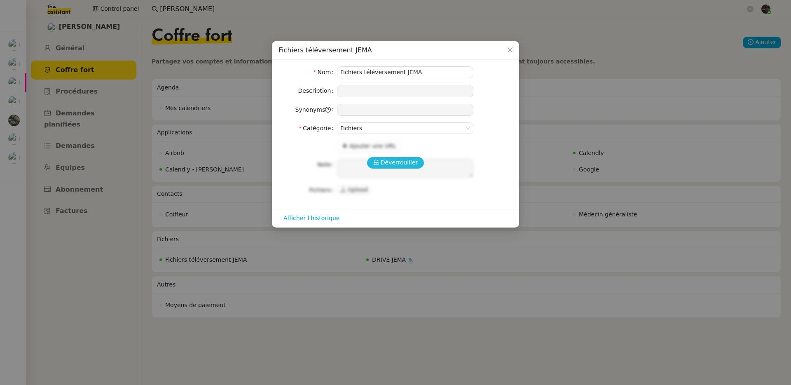
click at [414, 161] on span "Déverrouiller" at bounding box center [399, 162] width 37 height 9
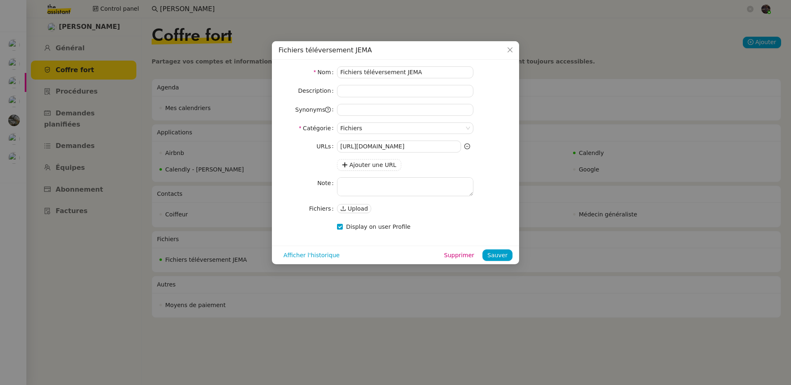
click at [399, 327] on nz-modal-container "Fichiers téléversement JEMA Nom Fichiers téléversement JEMA Description Synonym…" at bounding box center [395, 192] width 791 height 385
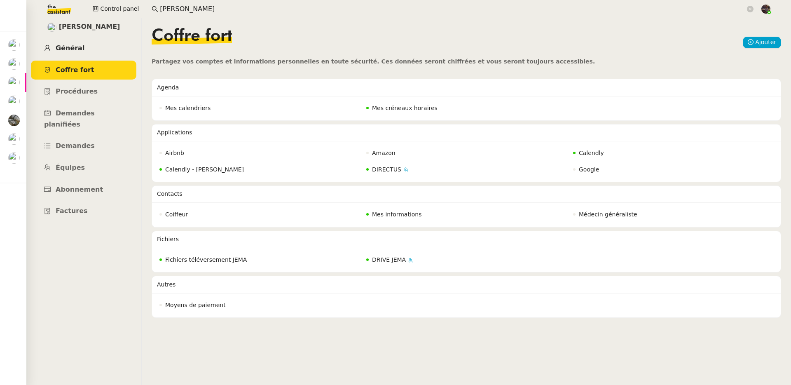
click at [92, 39] on link "Général" at bounding box center [83, 48] width 105 height 19
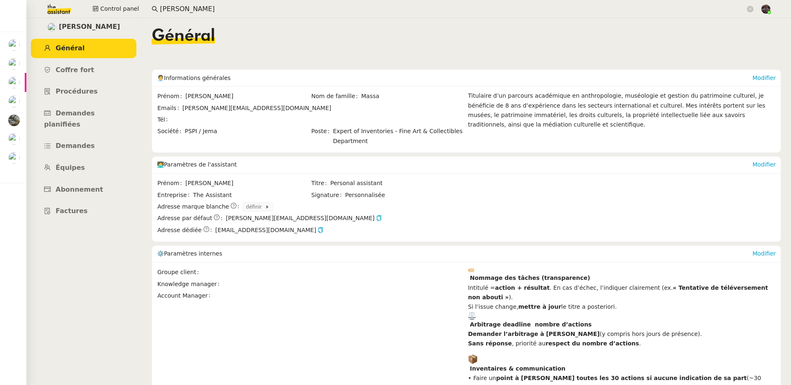
click at [64, 18] on div "Johanna Massa" at bounding box center [83, 27] width 115 height 18
click at [62, 10] on img at bounding box center [53, 9] width 64 height 18
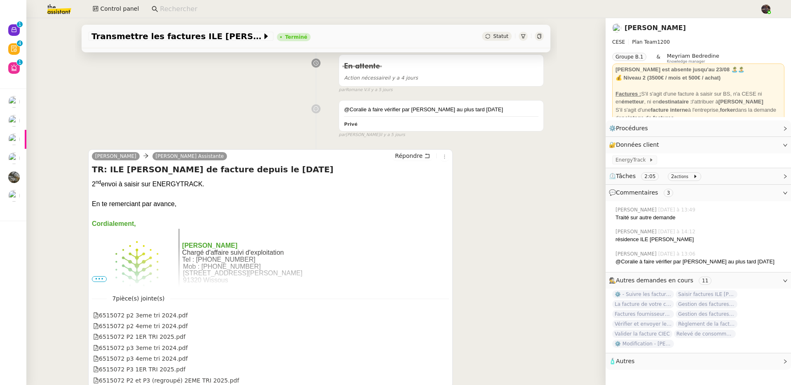
scroll to position [389, 0]
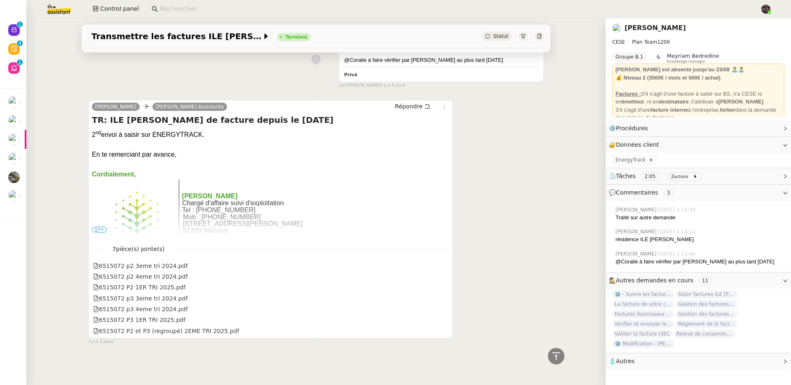
click at [93, 227] on span "•••" at bounding box center [99, 230] width 15 height 6
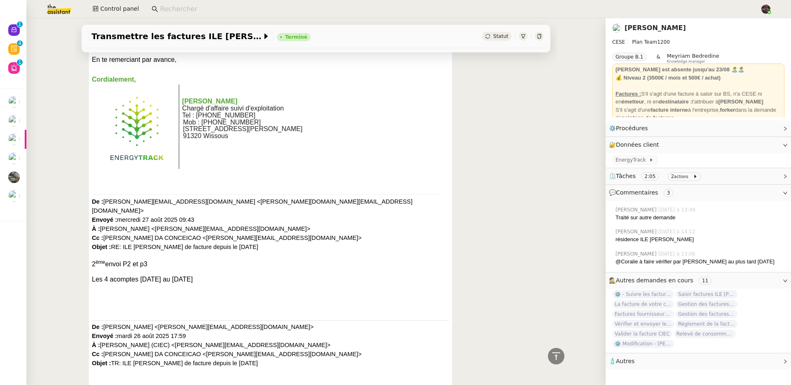
scroll to position [554, 0]
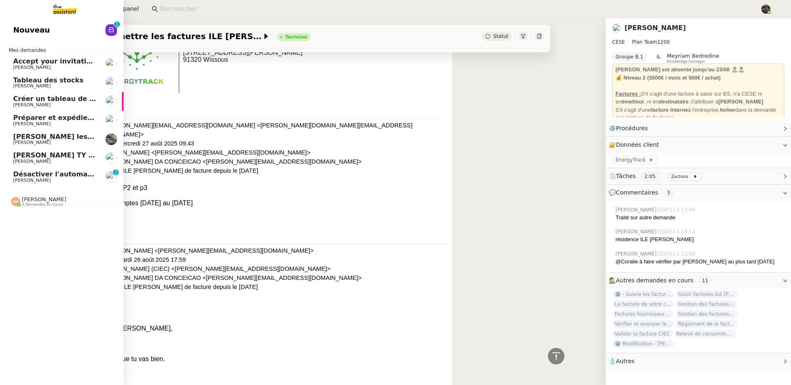
click at [16, 185] on link "Désactiver l'automatisation des rdv [PERSON_NAME] 0 1 2 3 4 5 6 7 8 9" at bounding box center [62, 176] width 124 height 19
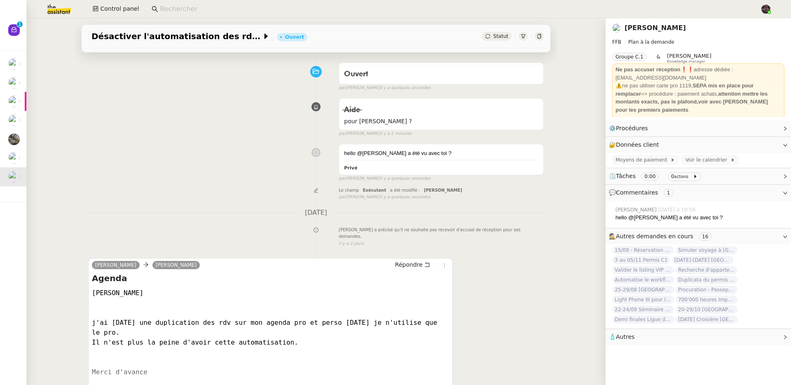
scroll to position [96, 0]
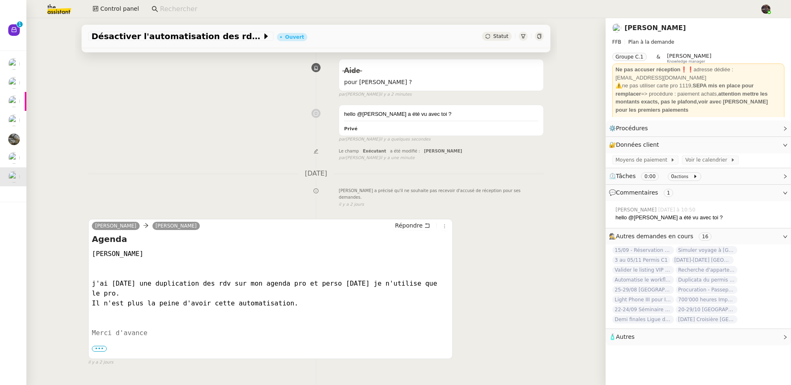
click at [97, 346] on span "•••" at bounding box center [99, 349] width 15 height 6
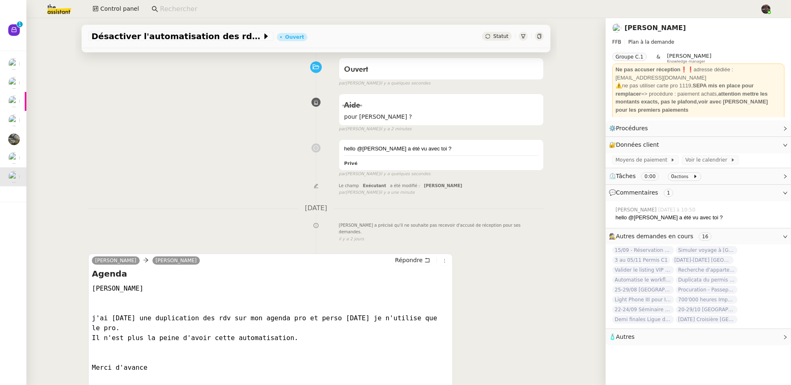
scroll to position [70, 0]
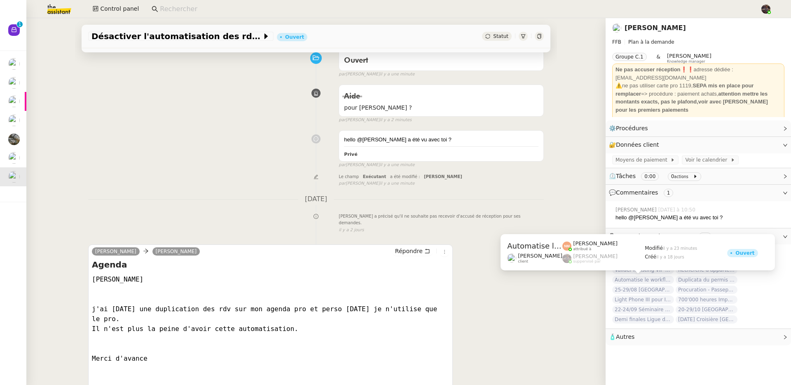
click at [651, 279] on span "Automatise le workflow [DATE]" at bounding box center [643, 280] width 62 height 8
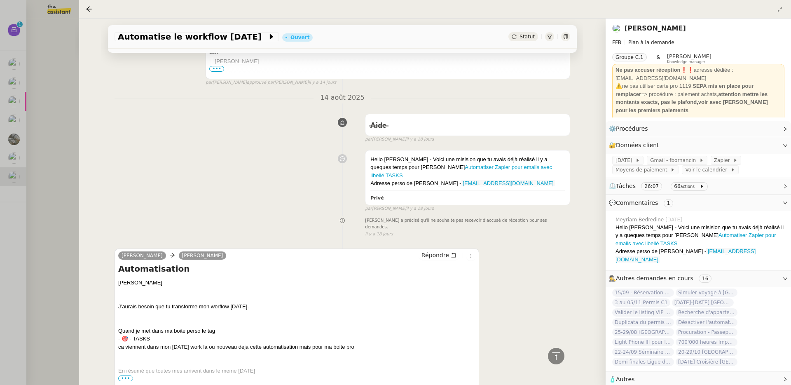
scroll to position [1171, 0]
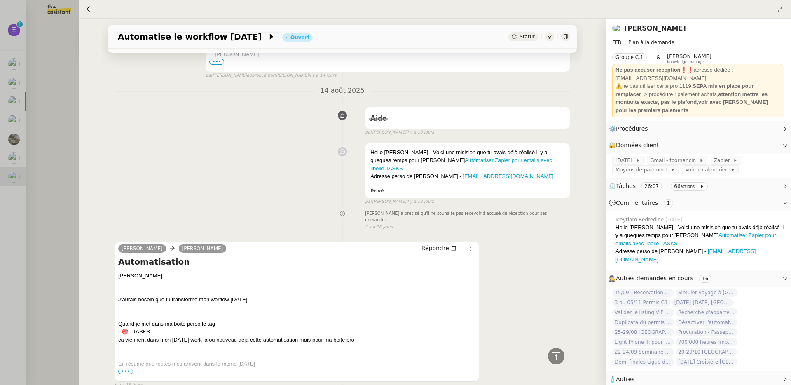
click at [28, 268] on div at bounding box center [395, 192] width 791 height 385
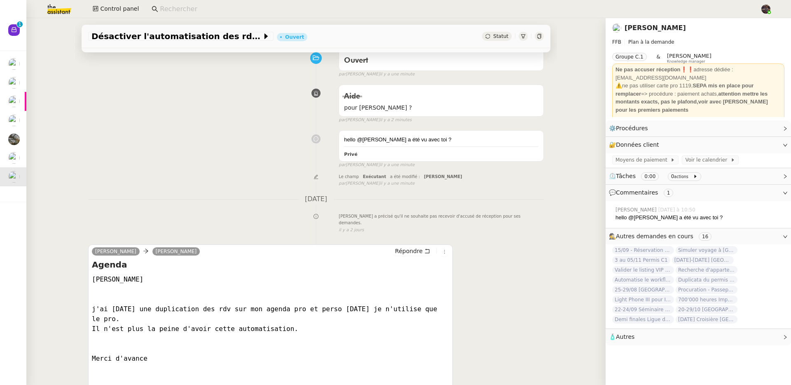
scroll to position [126, 0]
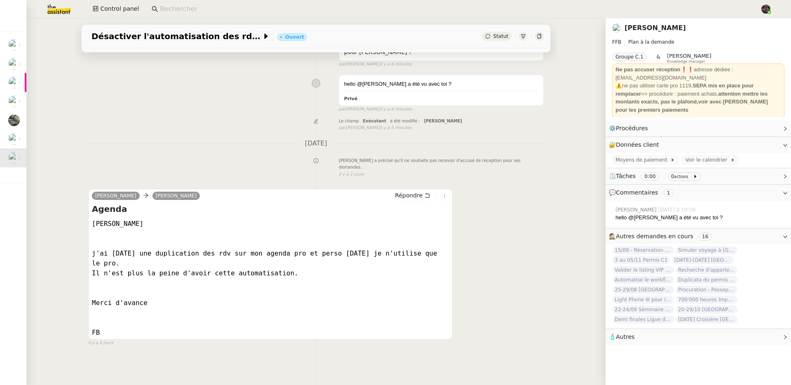
click at [645, 24] on link "[PERSON_NAME]" at bounding box center [654, 28] width 61 height 8
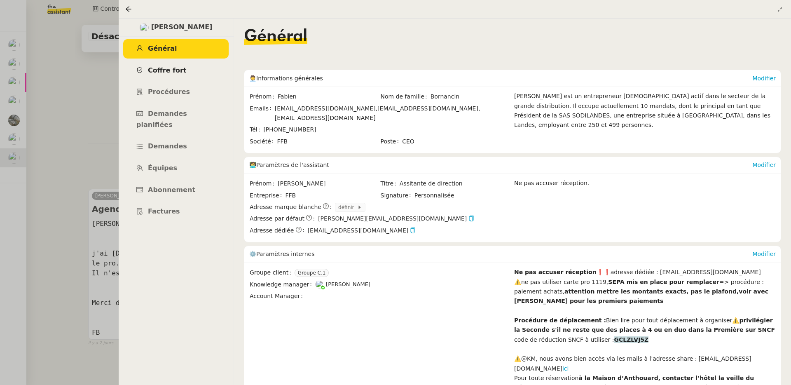
click at [192, 69] on link "Coffre fort" at bounding box center [175, 70] width 105 height 19
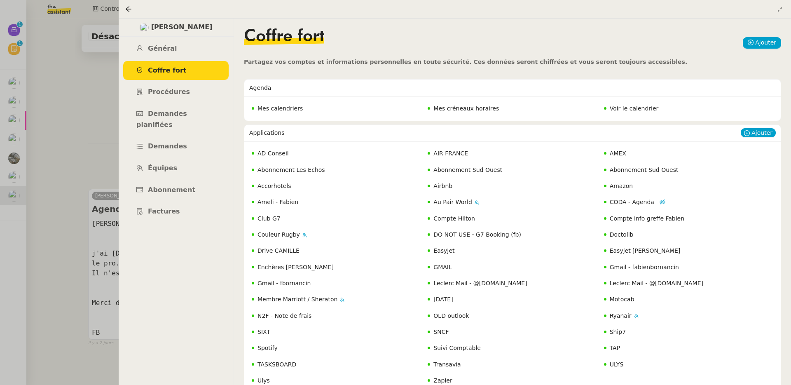
click at [660, 266] on span "Gmail - fabienbornancin" at bounding box center [644, 267] width 69 height 7
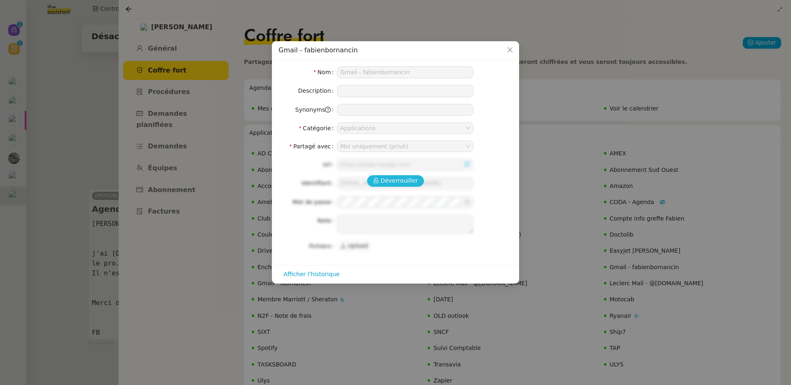
click at [392, 186] on button "Déverrouiller" at bounding box center [395, 181] width 57 height 12
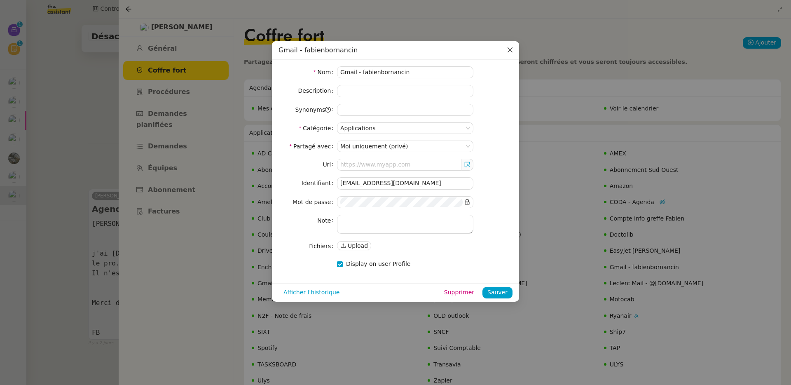
click at [512, 51] on icon "Close" at bounding box center [510, 50] width 7 height 7
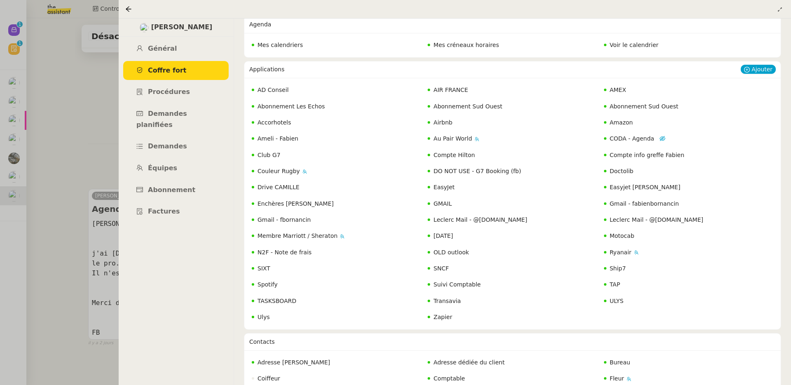
scroll to position [64, 0]
click at [296, 219] on span "Gmail - fbornancin" at bounding box center [283, 219] width 53 height 7
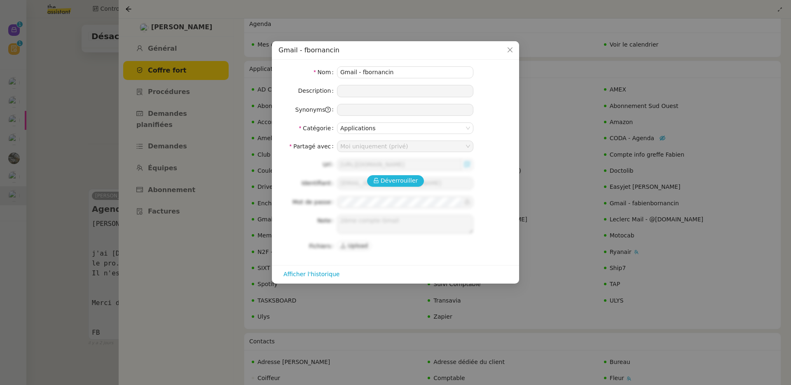
click at [399, 181] on span "Déverrouiller" at bounding box center [399, 180] width 37 height 9
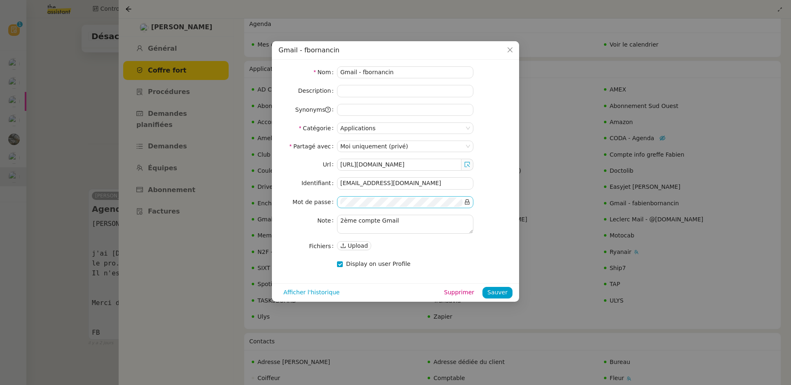
click at [469, 203] on icon at bounding box center [467, 202] width 6 height 6
click at [516, 48] on span "Close" at bounding box center [510, 50] width 18 height 18
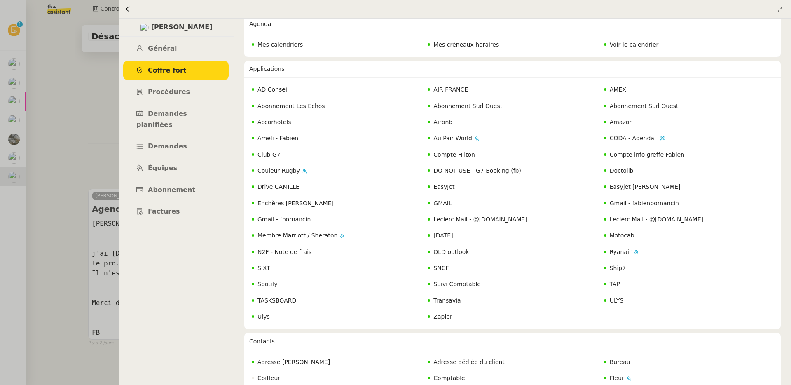
click at [104, 191] on div at bounding box center [395, 192] width 791 height 385
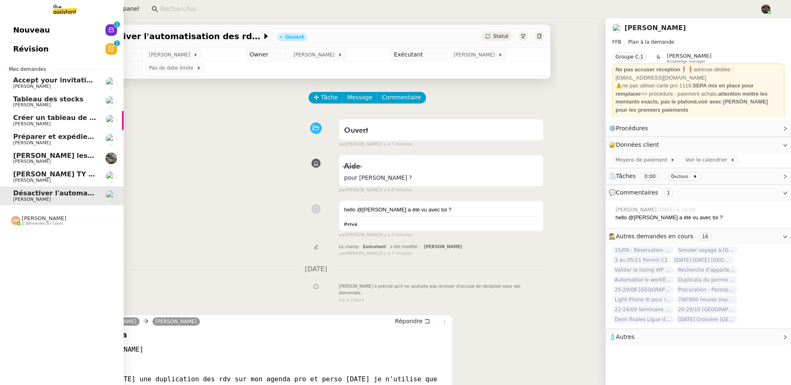
click at [70, 14] on img at bounding box center [58, 9] width 64 height 18
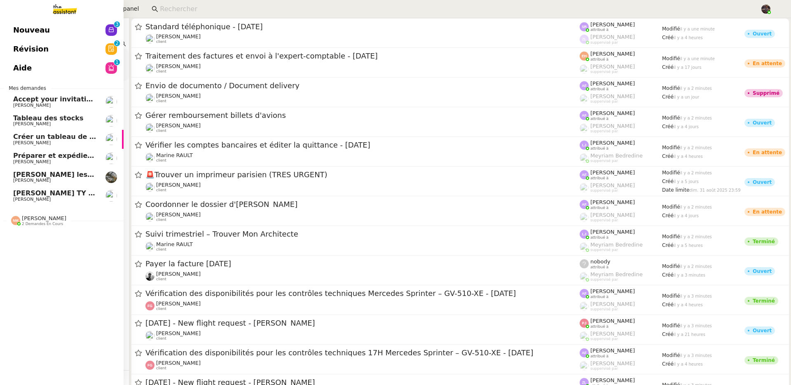
click at [32, 28] on span "Nouveau" at bounding box center [31, 30] width 37 height 12
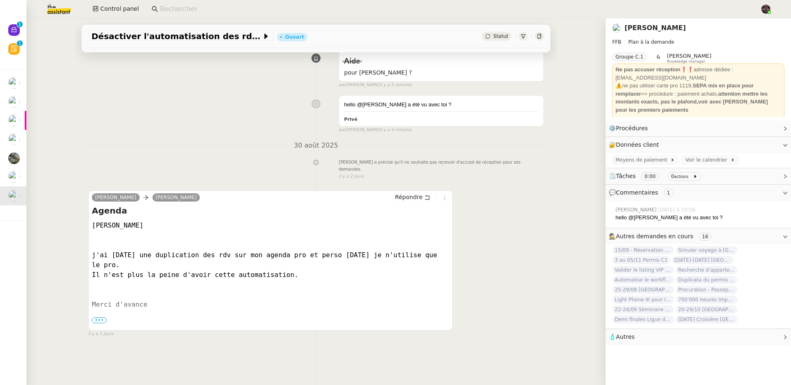
scroll to position [110, 0]
click at [697, 156] on span "Voir le calendrier" at bounding box center [707, 160] width 45 height 8
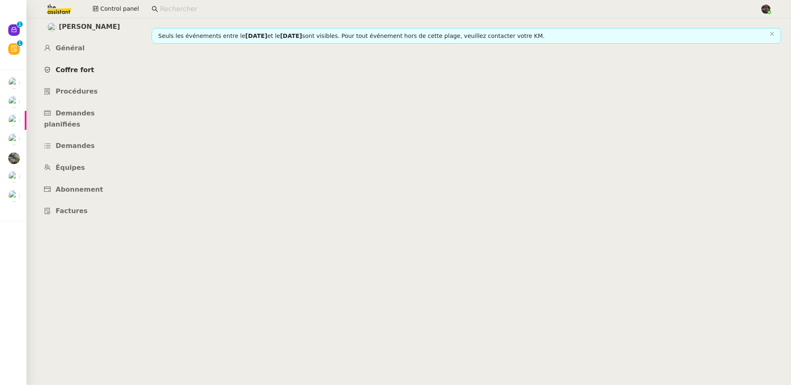
click at [88, 73] on span "Coffre fort" at bounding box center [75, 70] width 39 height 8
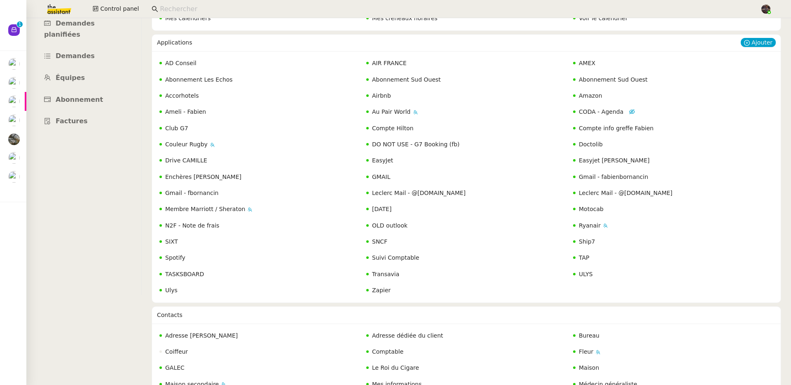
scroll to position [117, 0]
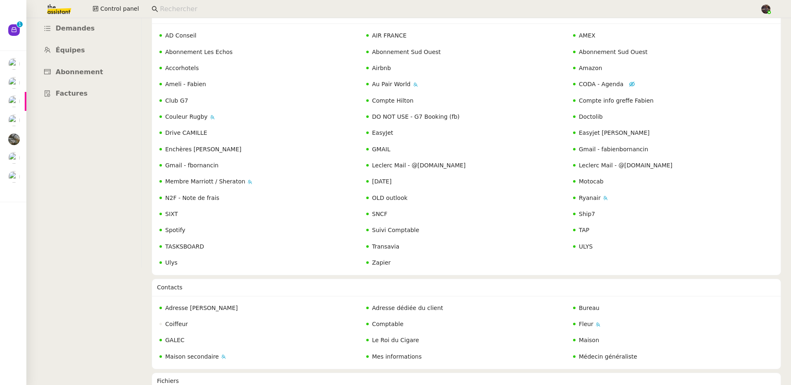
click at [27, 26] on ul "Général Coffre fort Procédures Demandes planifiées Demandes Équipes Abonnement …" at bounding box center [83, 12] width 115 height 182
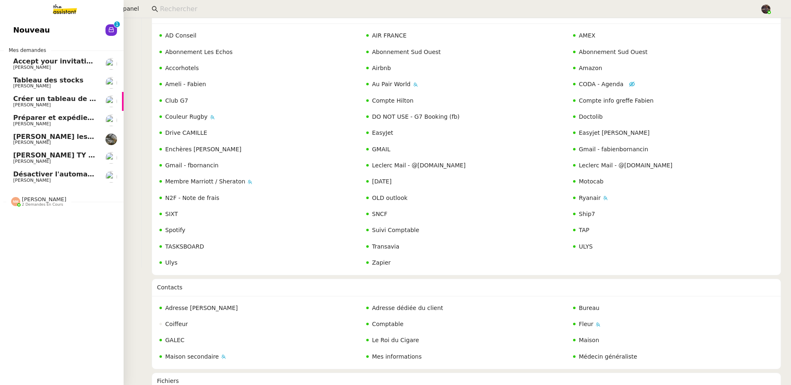
click at [21, 25] on span "Nouveau" at bounding box center [31, 30] width 37 height 12
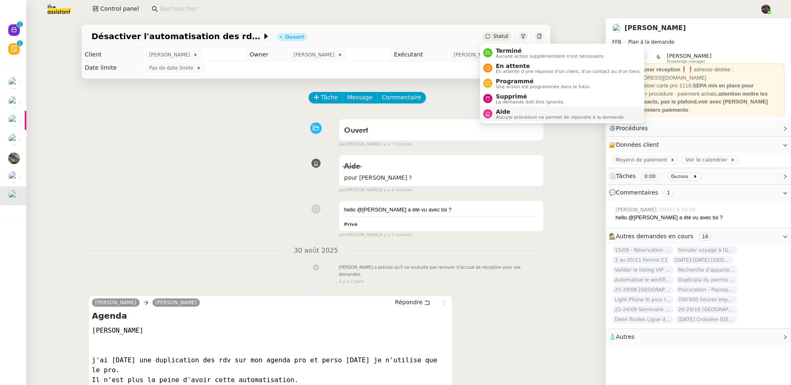
click at [514, 117] on span "Aucune procédure ne permet de répondre à la demande." at bounding box center [559, 117] width 129 height 5
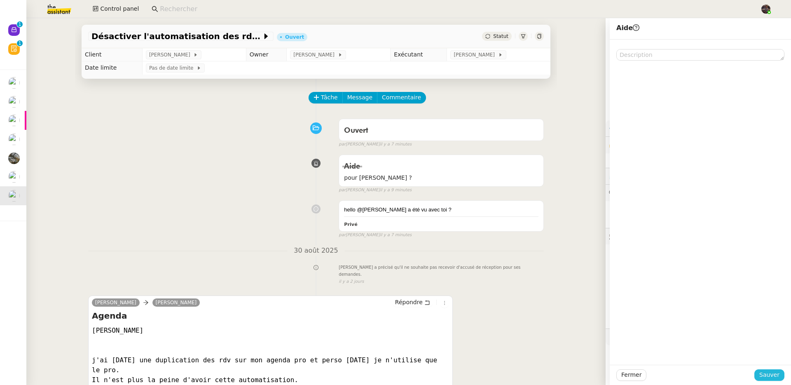
click at [765, 373] on span "Sauver" at bounding box center [769, 374] width 20 height 9
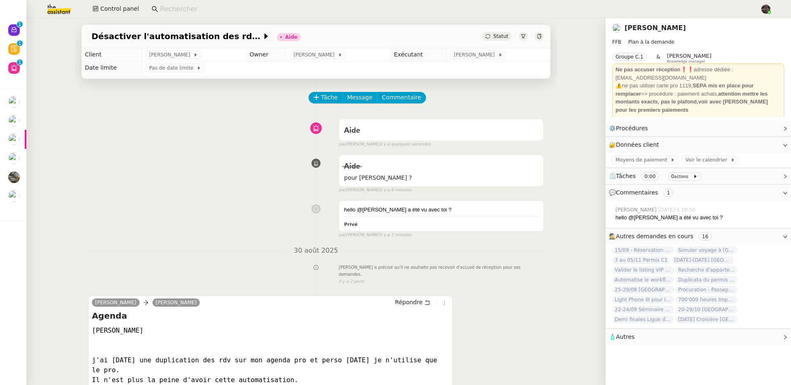
drag, startPoint x: 207, startPoint y: 146, endPoint x: 168, endPoint y: 122, distance: 46.1
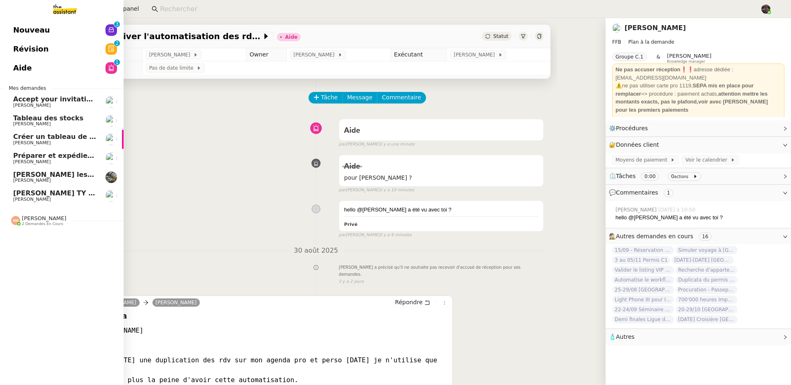
click at [46, 34] on link "Nouveau 0 1 2 3 4 5 6 7 8 9" at bounding box center [62, 30] width 124 height 19
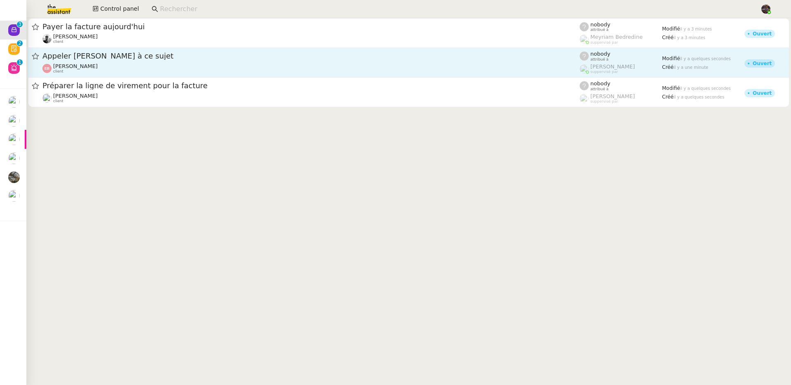
click at [147, 60] on span "Appeler [PERSON_NAME] à ce sujet" at bounding box center [310, 55] width 537 height 7
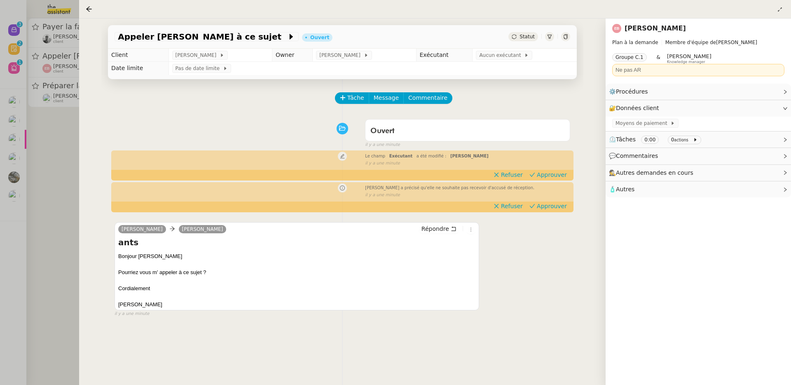
scroll to position [14, 0]
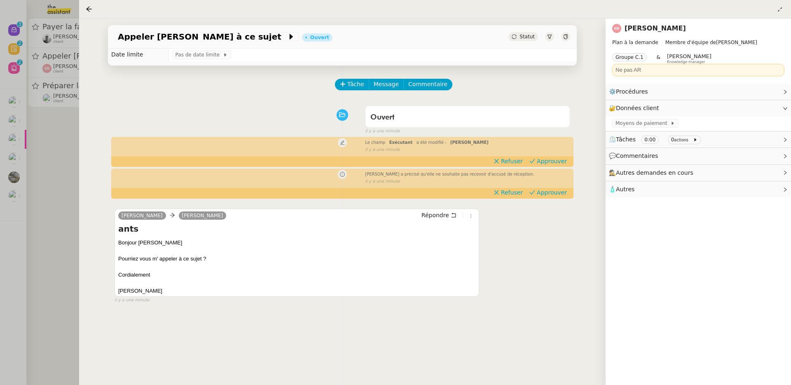
click at [61, 219] on div at bounding box center [395, 192] width 791 height 385
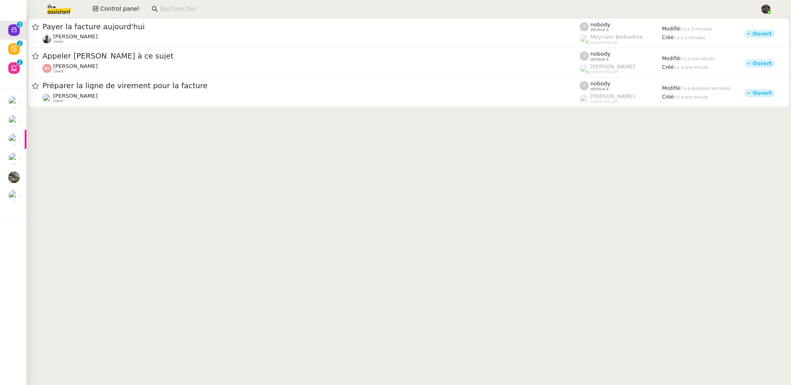
click at [64, 12] on img at bounding box center [53, 9] width 64 height 18
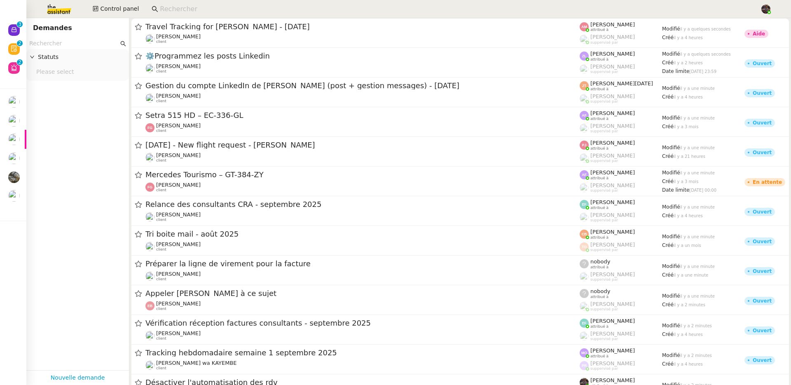
click at [60, 136] on app-tickets-filter "Statuts Please select" at bounding box center [77, 204] width 103 height 332
click at [180, 8] on input at bounding box center [456, 9] width 592 height 11
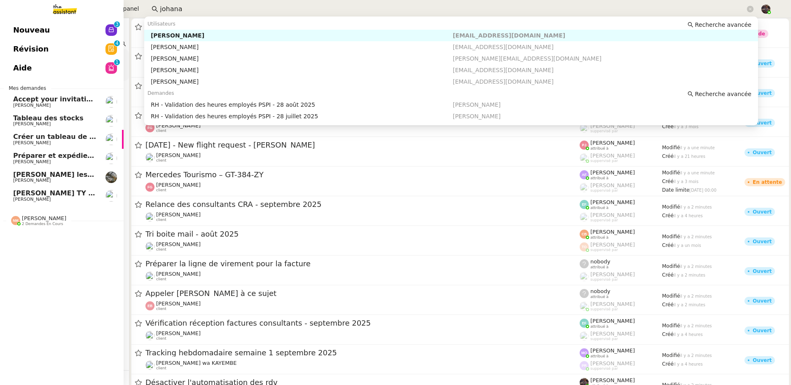
click at [24, 153] on span "Préparer et expédier une carte de remerciement" at bounding box center [103, 156] width 181 height 8
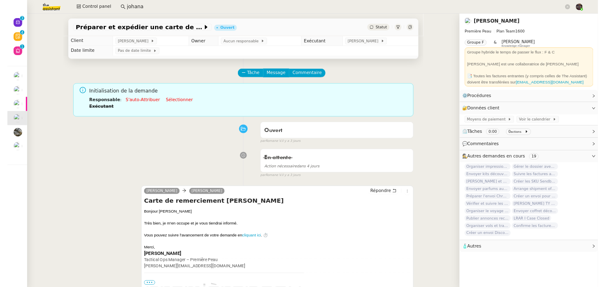
scroll to position [235, 0]
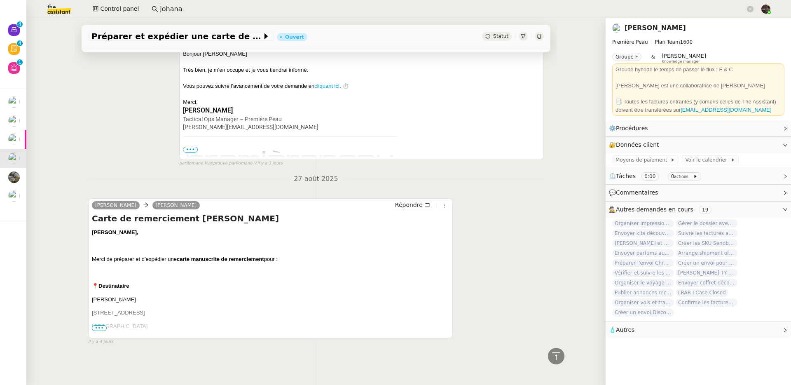
click at [230, 11] on input "johana" at bounding box center [452, 9] width 585 height 11
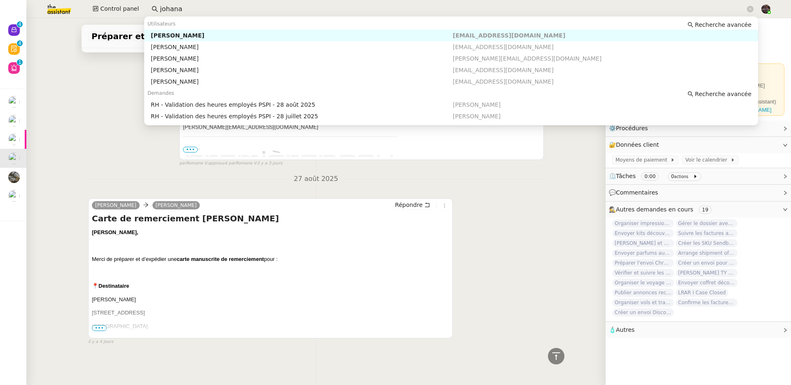
click at [230, 11] on input "johana" at bounding box center [452, 9] width 585 height 11
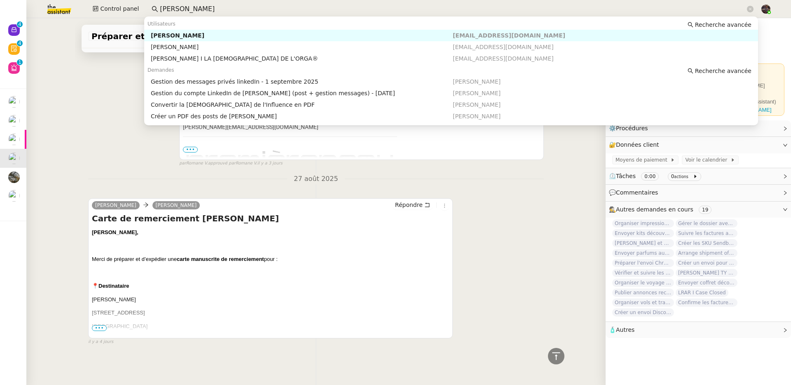
click at [233, 34] on div "[PERSON_NAME]" at bounding box center [302, 35] width 302 height 7
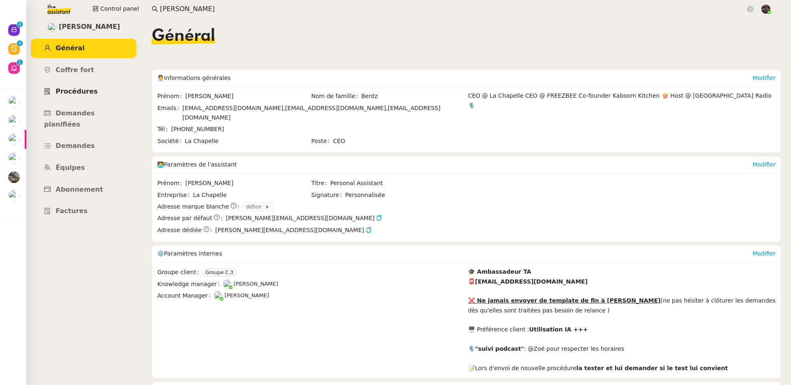
click at [86, 99] on link "Procédures" at bounding box center [83, 91] width 105 height 19
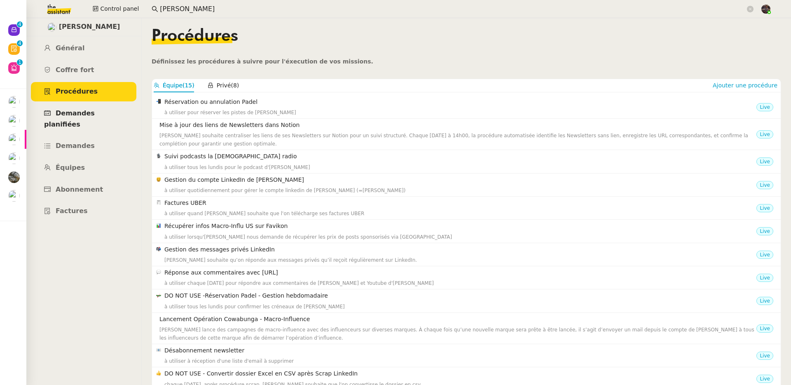
click at [85, 112] on span "Demandes planifiées" at bounding box center [69, 118] width 51 height 19
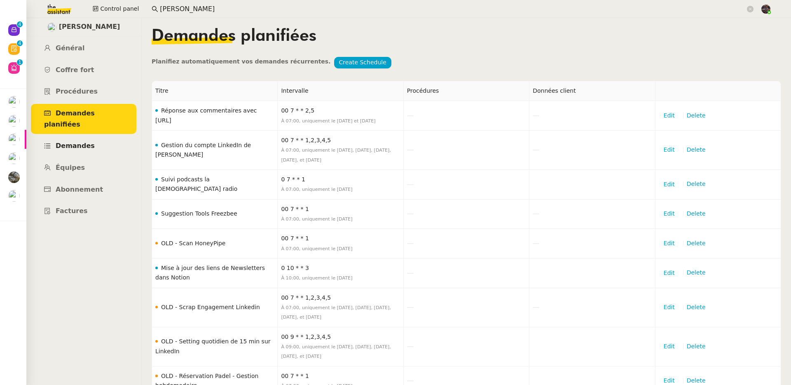
click at [75, 142] on span "Demandes" at bounding box center [75, 146] width 39 height 8
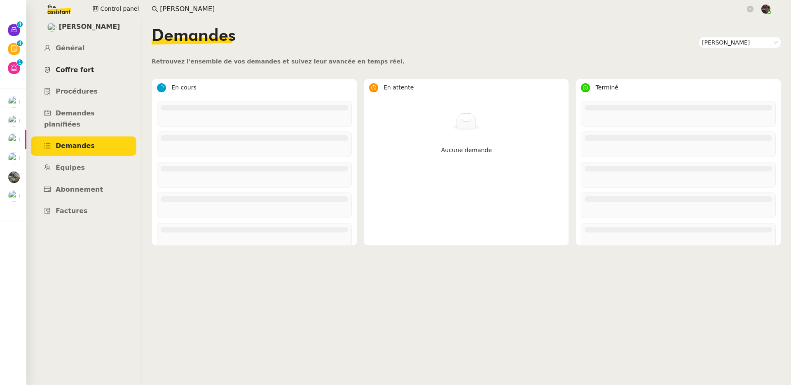
click at [75, 79] on link "Coffre fort" at bounding box center [83, 70] width 105 height 19
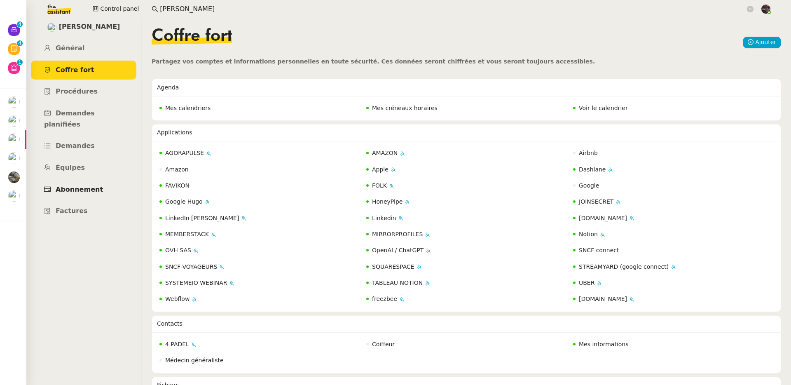
click at [58, 185] on span "Abonnement" at bounding box center [79, 189] width 47 height 8
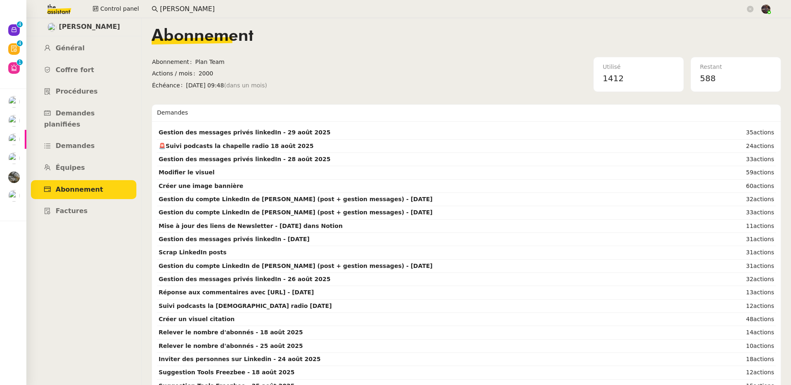
click at [58, 14] on img at bounding box center [53, 9] width 64 height 18
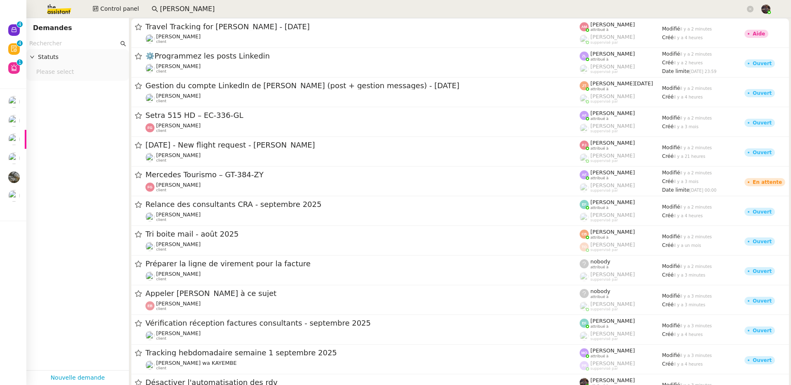
click at [164, 12] on input "[PERSON_NAME]" at bounding box center [452, 9] width 585 height 11
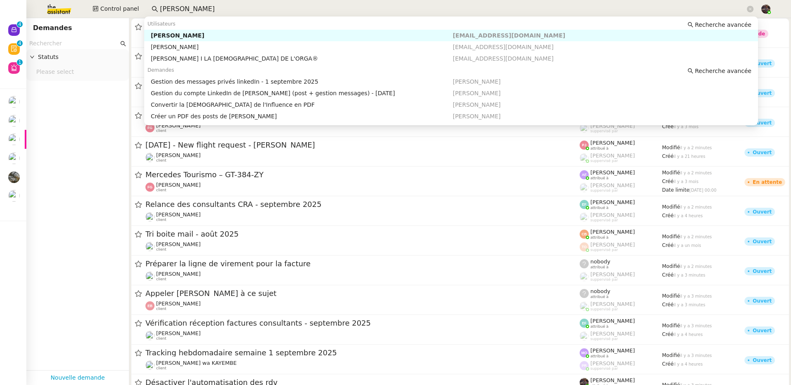
click at [164, 12] on input "[PERSON_NAME]" at bounding box center [452, 9] width 585 height 11
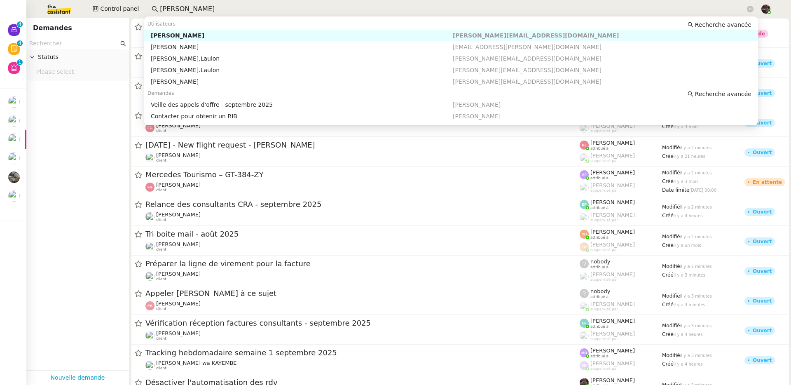
click at [186, 33] on div "[PERSON_NAME]" at bounding box center [302, 35] width 302 height 7
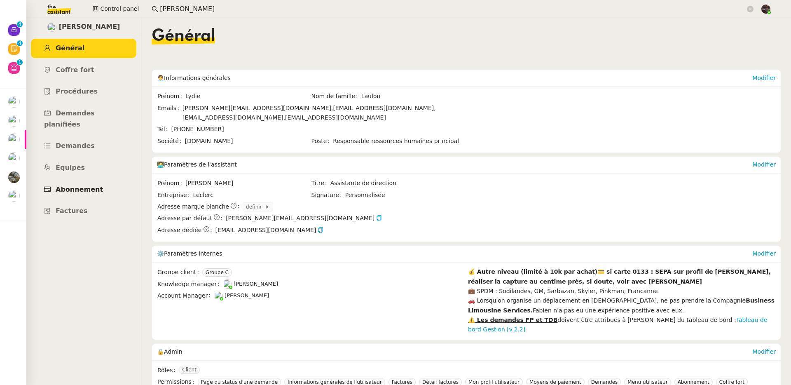
click at [76, 180] on link "Abonnement" at bounding box center [83, 189] width 105 height 19
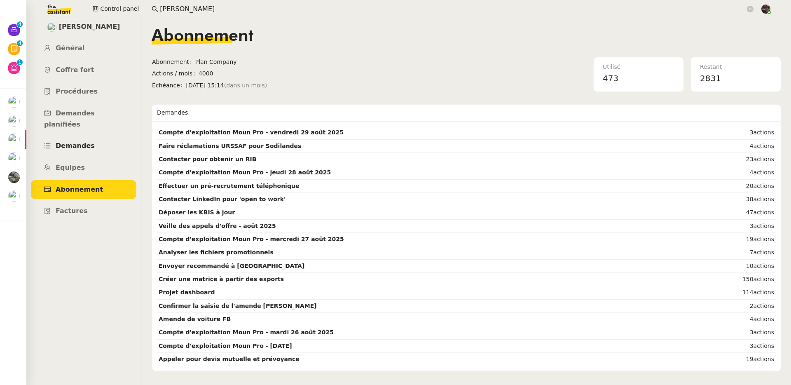
click at [71, 142] on span "Demandes" at bounding box center [75, 146] width 39 height 8
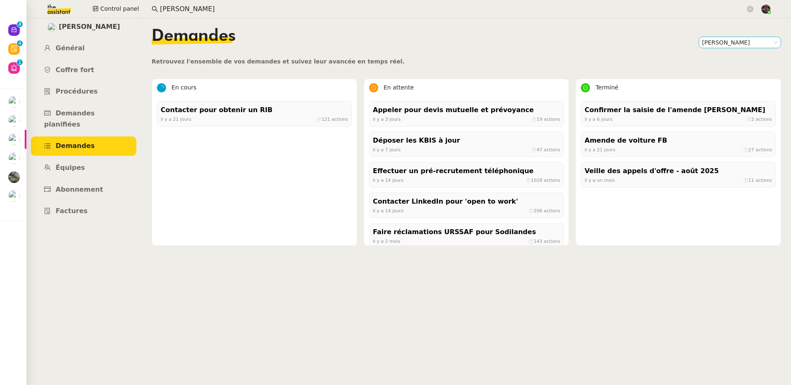
click at [725, 41] on nz-select-item "[PERSON_NAME]" at bounding box center [740, 42] width 76 height 11
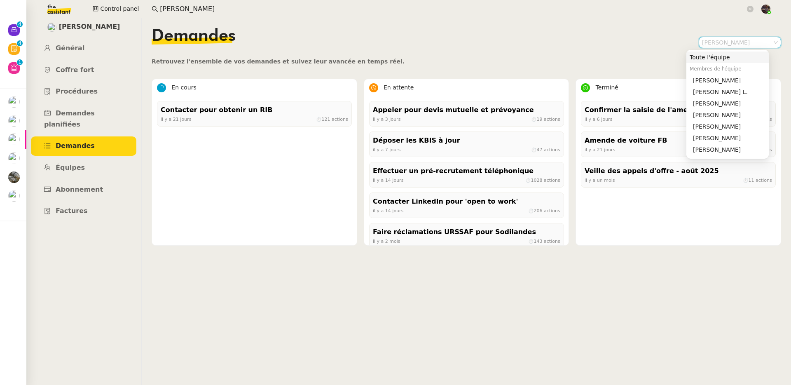
click at [720, 61] on div "Toute l'équipe" at bounding box center [727, 57] width 76 height 7
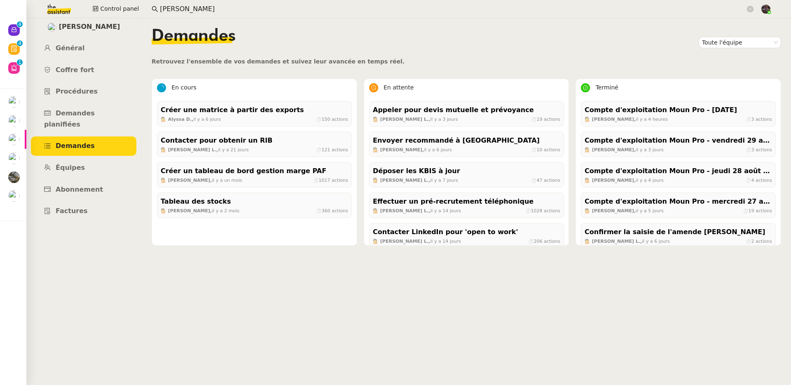
click at [61, 5] on img at bounding box center [53, 9] width 64 height 18
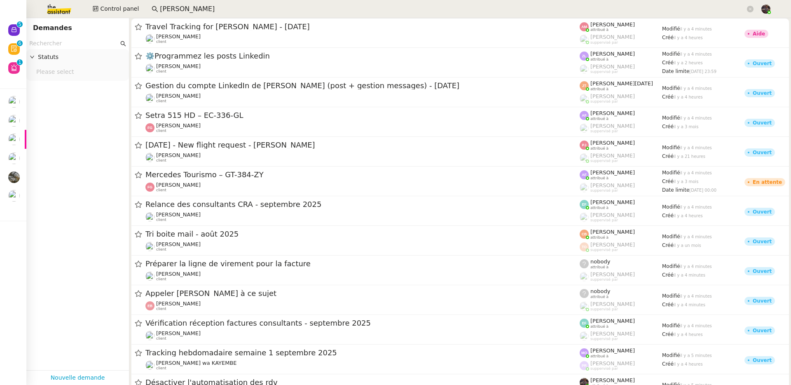
click at [223, 9] on input "[PERSON_NAME]" at bounding box center [452, 9] width 585 height 11
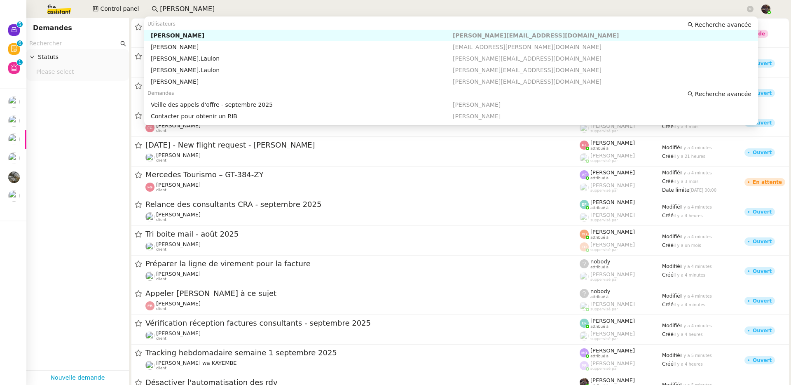
click at [223, 9] on input "[PERSON_NAME]" at bounding box center [452, 9] width 585 height 11
click at [301, 38] on div "[PERSON_NAME]" at bounding box center [302, 35] width 302 height 7
type input "[PERSON_NAME]"
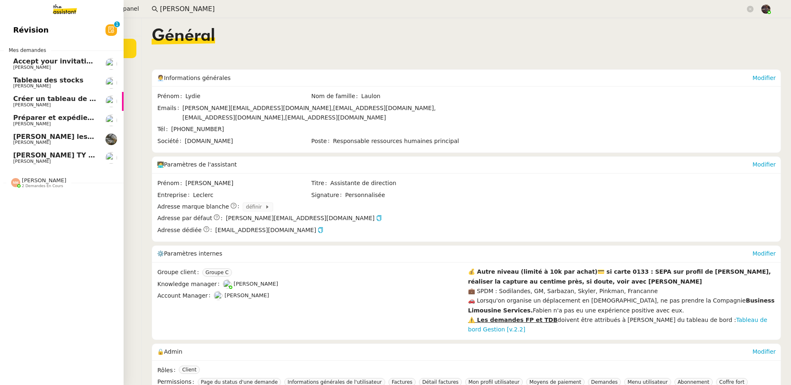
click at [23, 187] on span "2 demandes en cours" at bounding box center [42, 186] width 41 height 5
click at [46, 187] on span "2 demandes en cours" at bounding box center [42, 186] width 41 height 5
click at [48, 26] on link "Révision 0 1 2 3 4 5 6 7 8 9" at bounding box center [62, 30] width 124 height 19
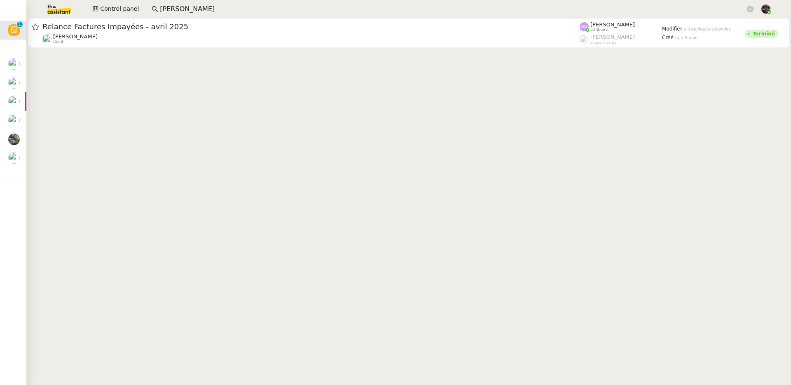
drag, startPoint x: 156, startPoint y: 119, endPoint x: 132, endPoint y: 92, distance: 35.3
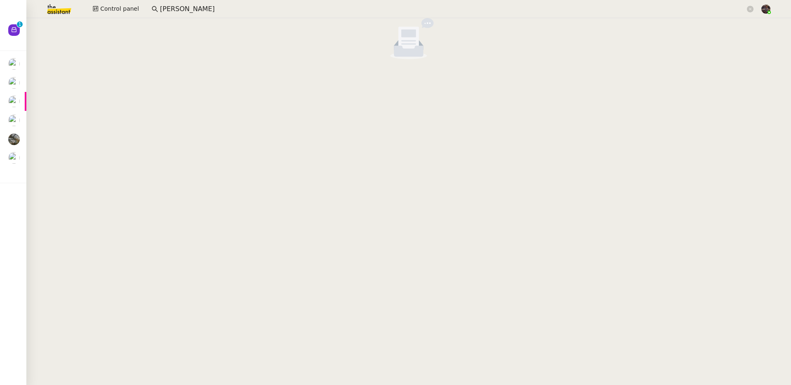
click at [109, 78] on cdk-virtual-scroll-viewport at bounding box center [408, 201] width 764 height 367
click at [749, 6] on icon at bounding box center [750, 9] width 7 height 7
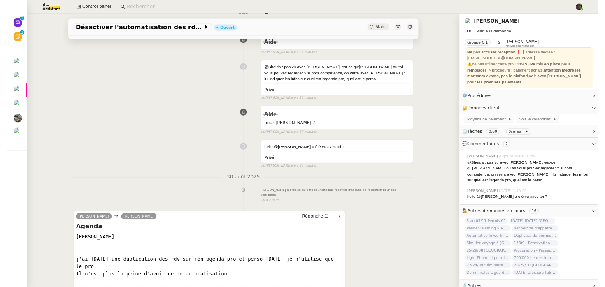
scroll to position [110, 0]
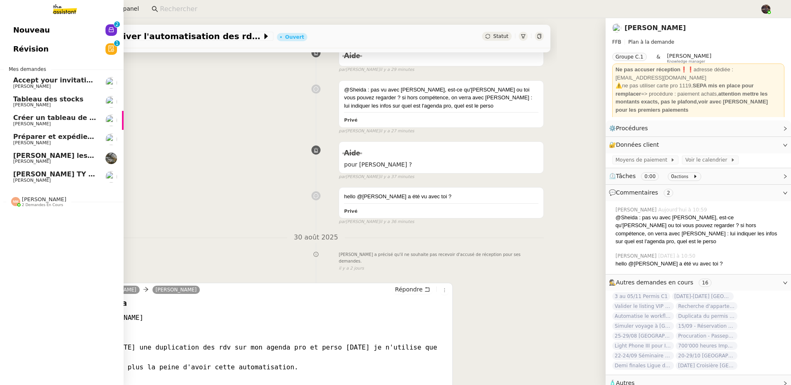
click at [19, 27] on span "Nouveau" at bounding box center [31, 30] width 37 height 12
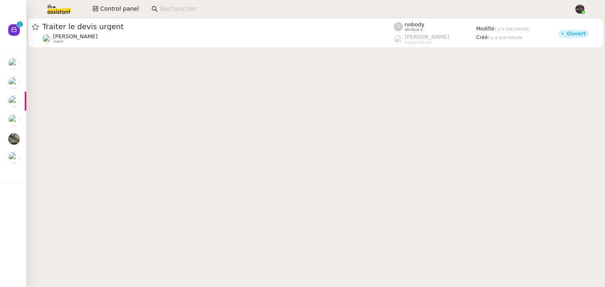
click at [174, 11] on input at bounding box center [363, 9] width 406 height 11
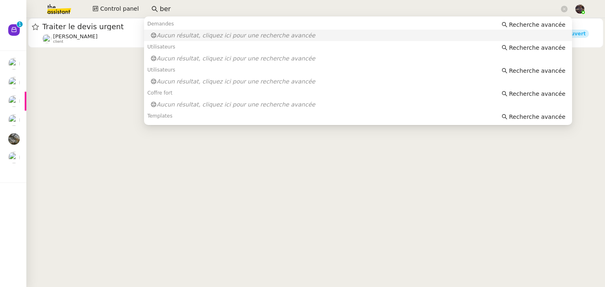
type input "bert"
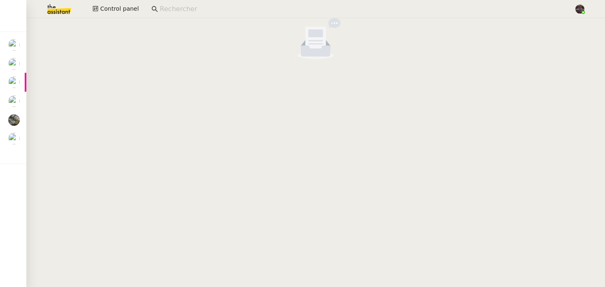
click at [195, 10] on input at bounding box center [363, 9] width 406 height 11
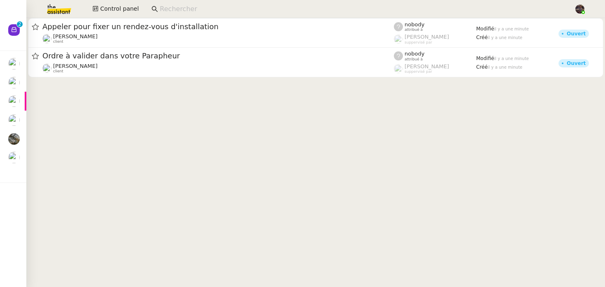
click at [183, 10] on input at bounding box center [363, 9] width 406 height 11
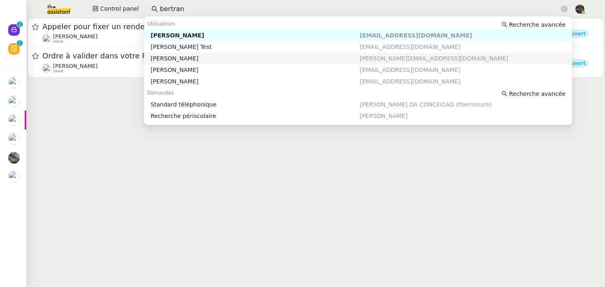
click at [185, 57] on div "[PERSON_NAME]" at bounding box center [255, 58] width 209 height 7
type input "bertran"
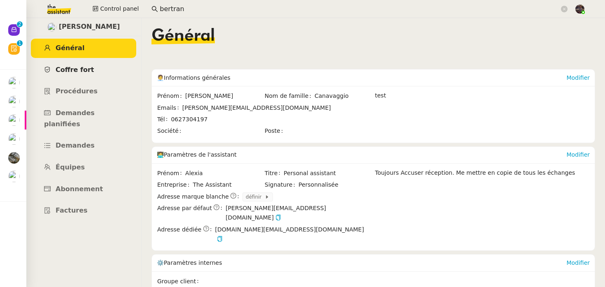
click at [102, 72] on link "Coffre fort" at bounding box center [83, 70] width 105 height 19
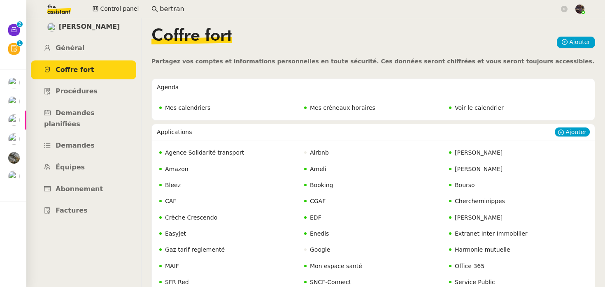
click at [476, 199] on span "Chercheminippes" at bounding box center [480, 201] width 50 height 7
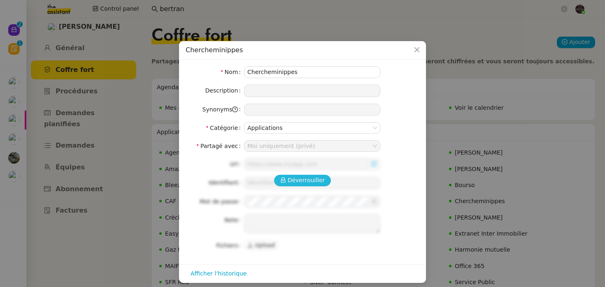
click at [305, 179] on span "Déverrouiller" at bounding box center [306, 180] width 37 height 9
type input "[URL][DOMAIN_NAME]"
type input "[EMAIL_ADDRESS][DOMAIN_NAME]"
type textarea "Mdp = code client"
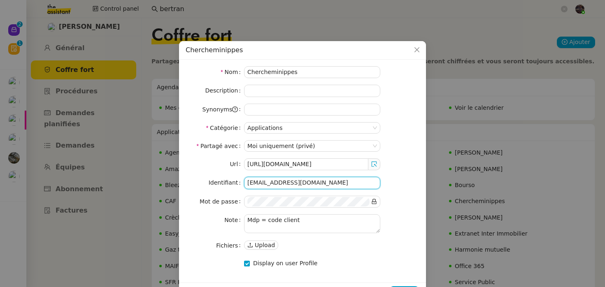
click at [284, 184] on input "[EMAIL_ADDRESS][DOMAIN_NAME]" at bounding box center [312, 183] width 136 height 12
click at [340, 181] on input "[EMAIL_ADDRESS][DOMAIN_NAME]" at bounding box center [312, 183] width 136 height 12
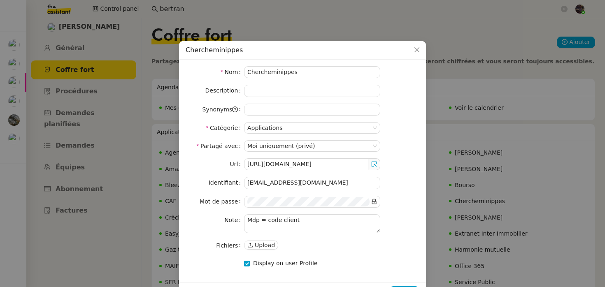
click at [416, 208] on div "Url [URL][DOMAIN_NAME] Identifiant [EMAIL_ADDRESS][DOMAIN_NAME] Mot de passe No…" at bounding box center [303, 205] width 234 height 93
click at [374, 201] on icon at bounding box center [374, 202] width 6 height 6
click at [416, 49] on icon "Close" at bounding box center [417, 49] width 5 height 5
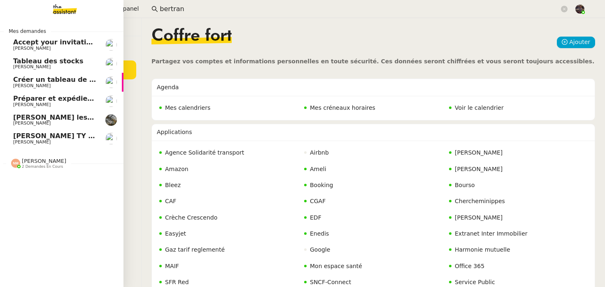
click at [73, 10] on img at bounding box center [58, 9] width 64 height 18
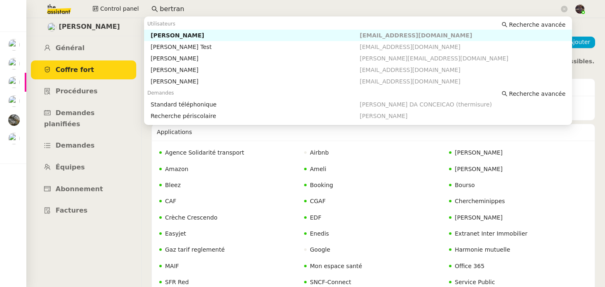
click at [179, 11] on input "bertran" at bounding box center [360, 9] width 400 height 11
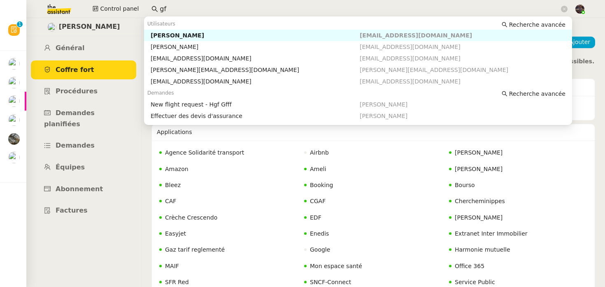
type input "g"
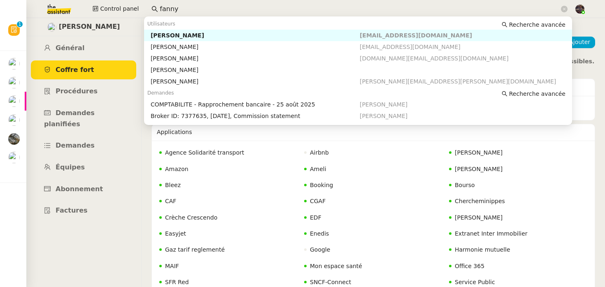
click at [204, 37] on div "[PERSON_NAME]" at bounding box center [255, 35] width 209 height 7
type input "fanny"
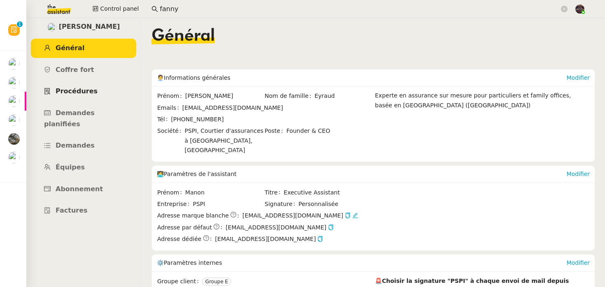
click at [81, 93] on span "Procédures" at bounding box center [77, 91] width 42 height 8
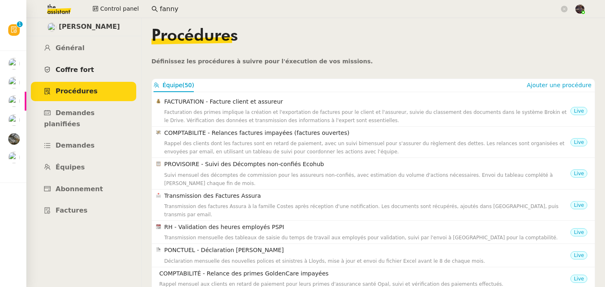
click at [75, 63] on link "Coffre fort" at bounding box center [83, 70] width 105 height 19
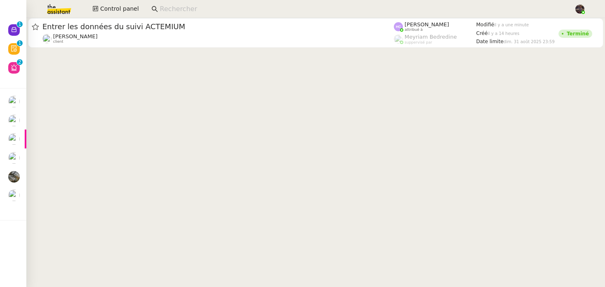
click at [182, 6] on input at bounding box center [363, 9] width 406 height 11
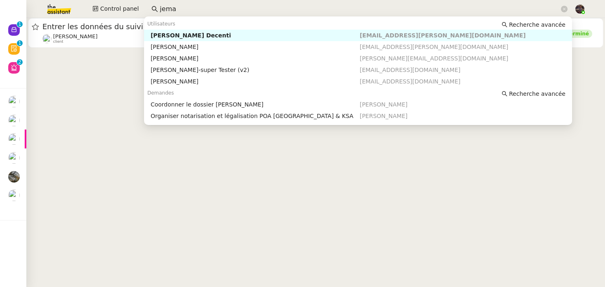
type input "l"
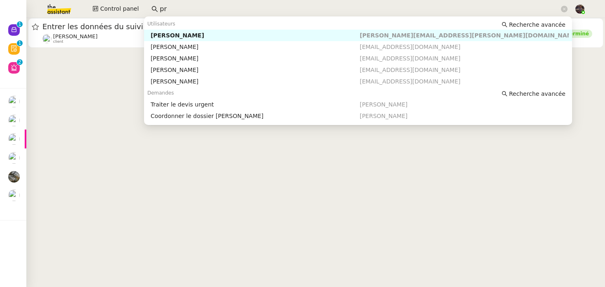
type input "p"
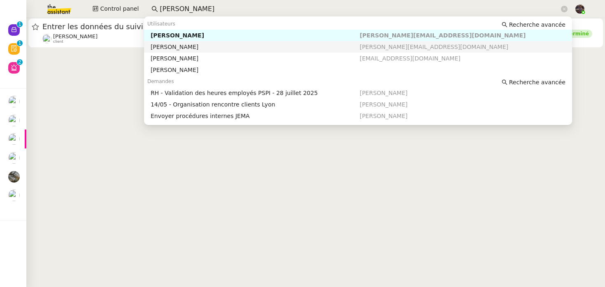
click at [180, 44] on div "[PERSON_NAME]" at bounding box center [255, 46] width 209 height 7
type input "[PERSON_NAME]"
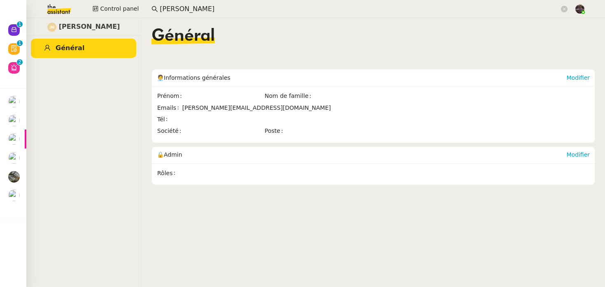
click at [201, 11] on input "[PERSON_NAME]" at bounding box center [360, 9] width 400 height 11
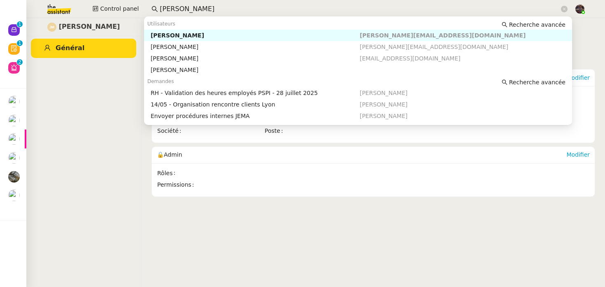
click at [194, 35] on div "[PERSON_NAME]" at bounding box center [255, 35] width 209 height 7
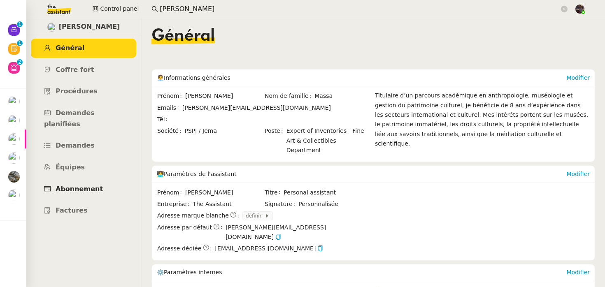
click at [112, 184] on link "Abonnement" at bounding box center [83, 189] width 105 height 19
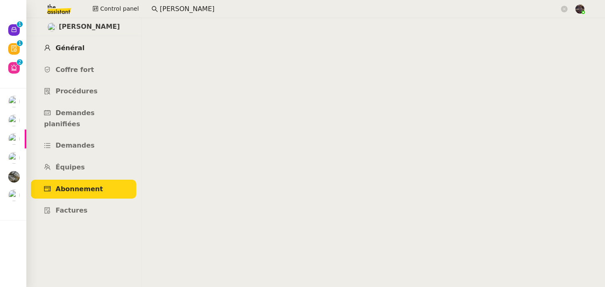
click at [90, 52] on link "Général" at bounding box center [83, 48] width 105 height 19
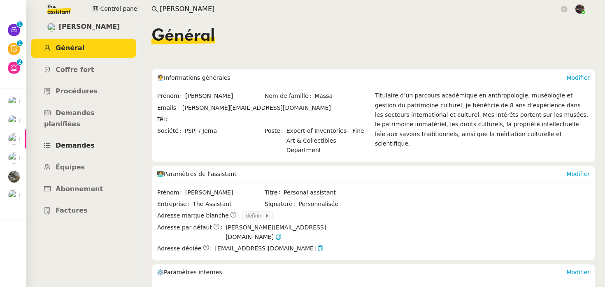
click at [78, 136] on link "Demandes" at bounding box center [83, 145] width 105 height 19
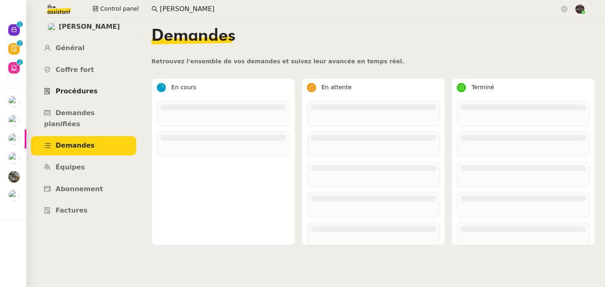
click at [70, 84] on link "Procédures" at bounding box center [83, 91] width 105 height 19
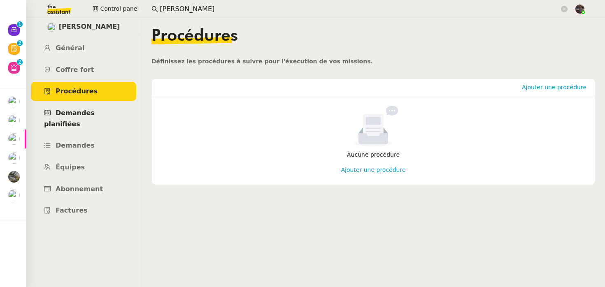
click at [72, 108] on link "Demandes planifiées" at bounding box center [83, 119] width 105 height 30
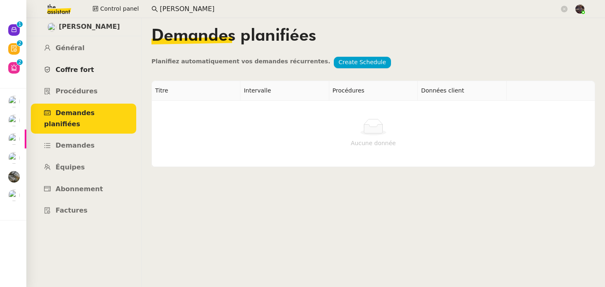
click at [74, 73] on span "Coffre fort" at bounding box center [75, 70] width 39 height 8
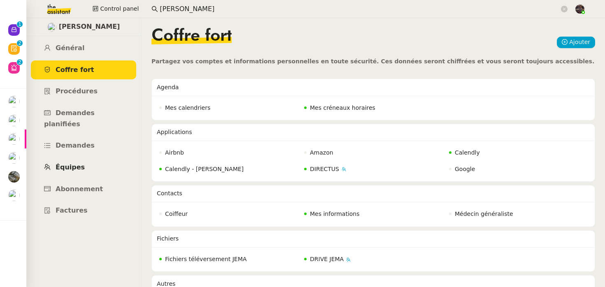
click at [86, 158] on link "Équipes" at bounding box center [83, 167] width 105 height 19
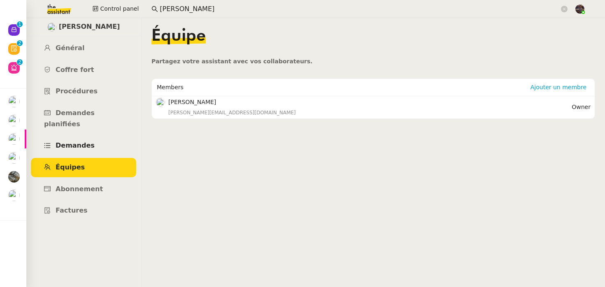
click at [88, 142] on span "Demandes" at bounding box center [75, 146] width 39 height 8
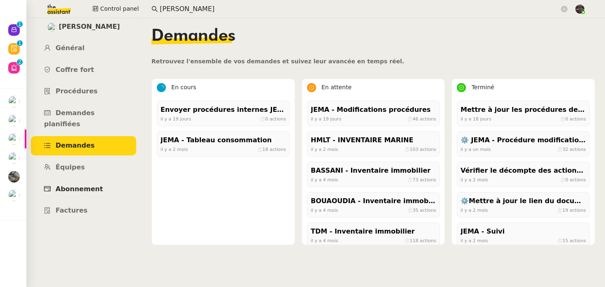
click at [106, 180] on link "Abonnement" at bounding box center [83, 189] width 105 height 19
